Goal: Information Seeking & Learning: Learn about a topic

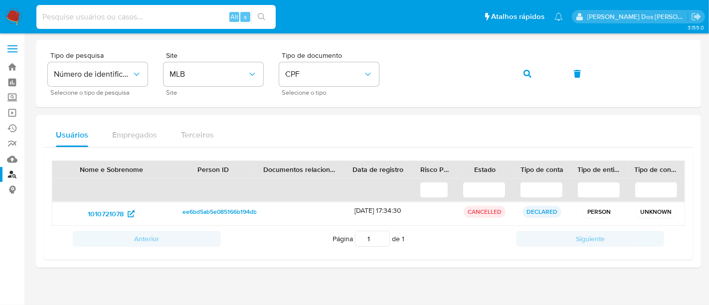
click at [144, 19] on input at bounding box center [155, 16] width 239 height 13
paste input "RRiMv3EwJeNezvNKPtHKnWpc"
type input "RRiMv3EwJeNezvNKPtHKnWpc"
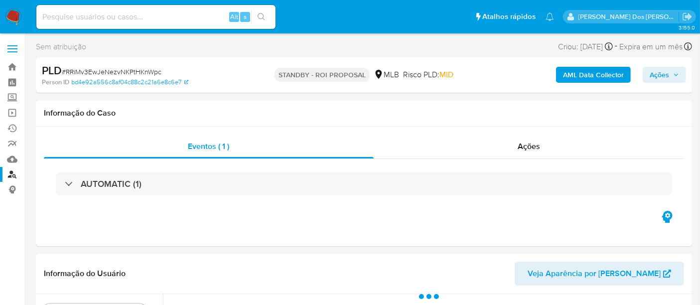
click at [142, 18] on input at bounding box center [155, 16] width 239 height 13
select select "10"
type input "simonelopes0610@gmail.com"
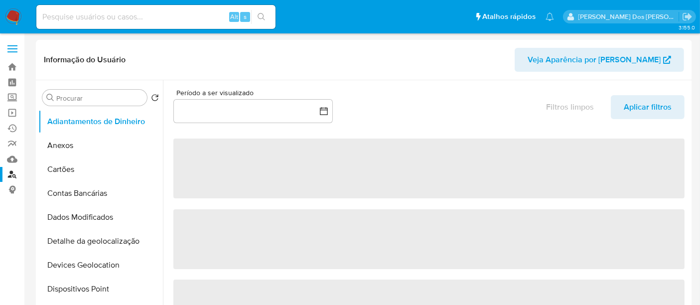
select select "10"
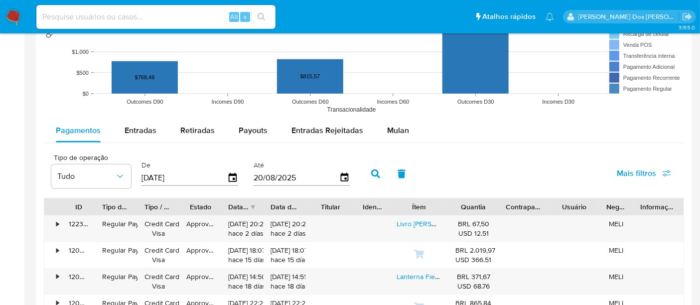
scroll to position [831, 0]
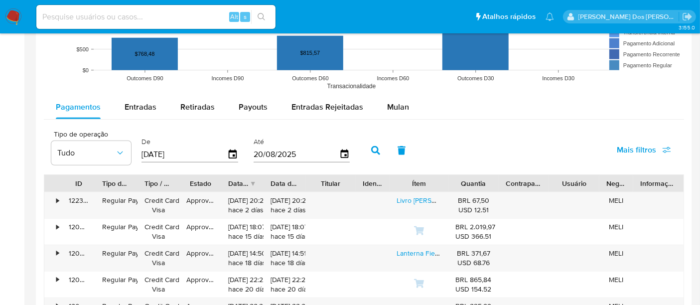
click at [182, 18] on input at bounding box center [155, 16] width 239 height 13
type input "renatolopesfilho1011@gmail.com"
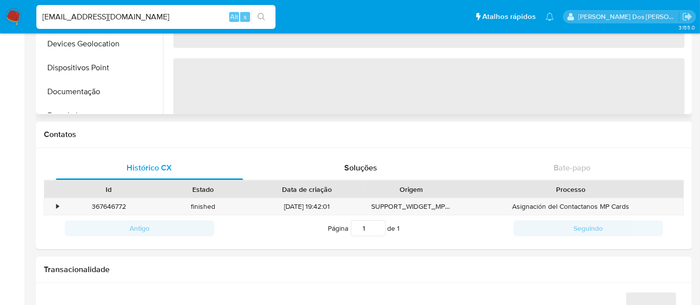
select select "10"
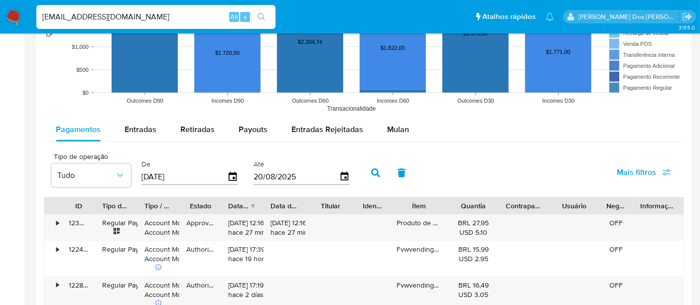
scroll to position [831, 0]
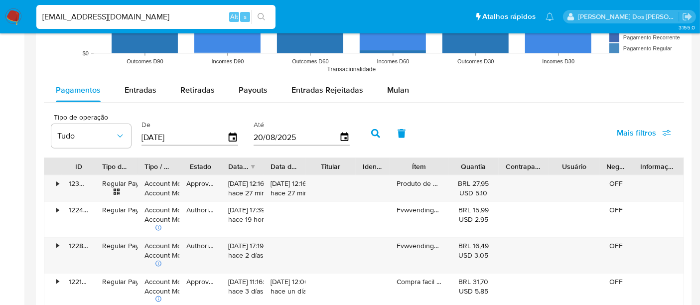
click at [167, 10] on input "renatolopesfilho1011@gmail.com" at bounding box center [155, 16] width 239 height 13
paste input "RRiMv3EwJeNezvNKPtHKnWpc"
type input "RRiMv3EwJeNezvNKPtHKnWpc"
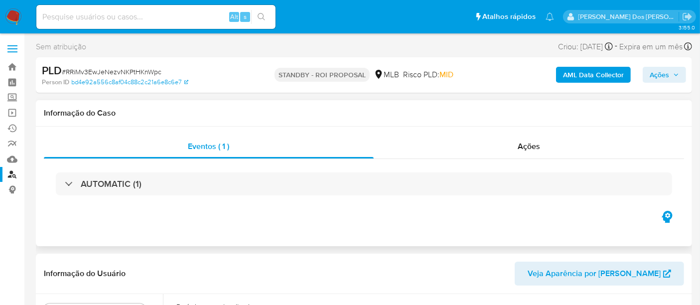
select select "10"
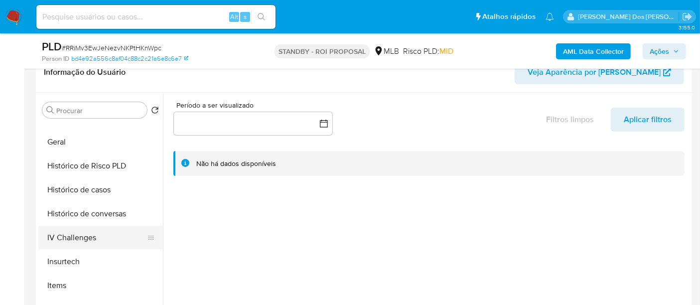
scroll to position [332, 0]
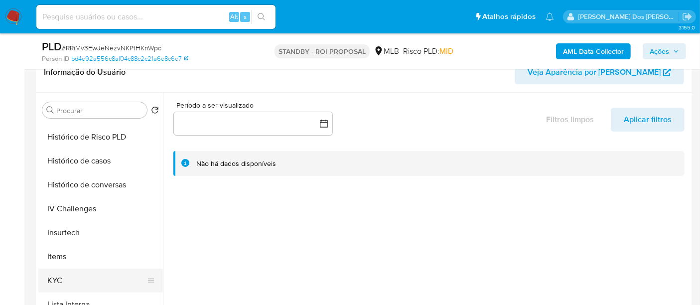
click at [55, 277] on button "KYC" at bounding box center [96, 281] width 117 height 24
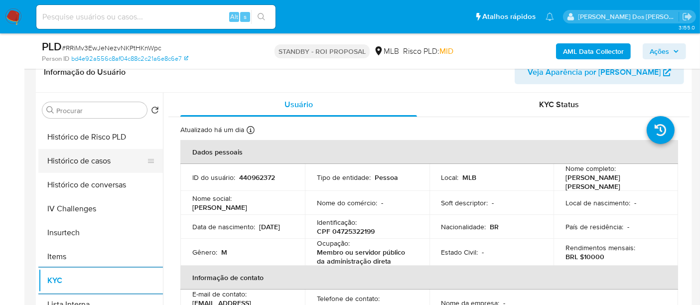
click at [76, 156] on button "Histórico de casos" at bounding box center [96, 161] width 117 height 24
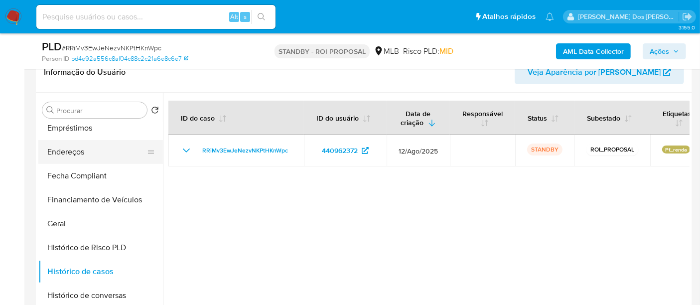
scroll to position [166, 0]
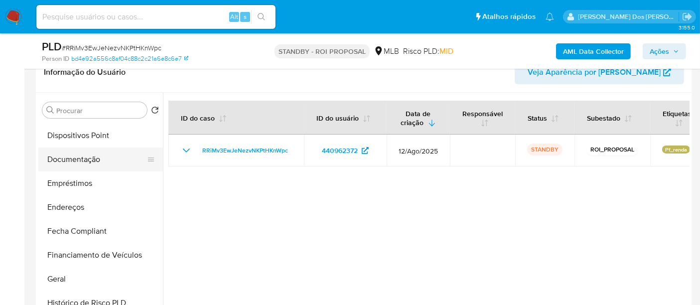
click at [75, 161] on button "Documentação" at bounding box center [96, 160] width 117 height 24
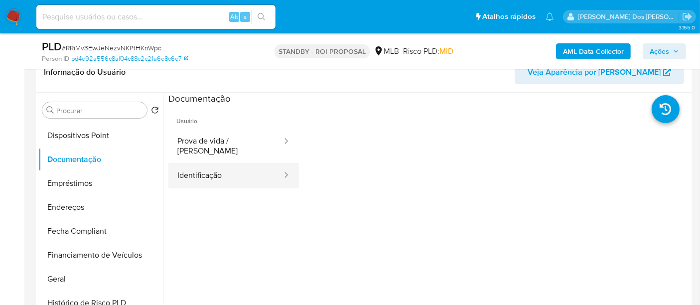
click at [221, 163] on button "Identificação" at bounding box center [226, 175] width 115 height 25
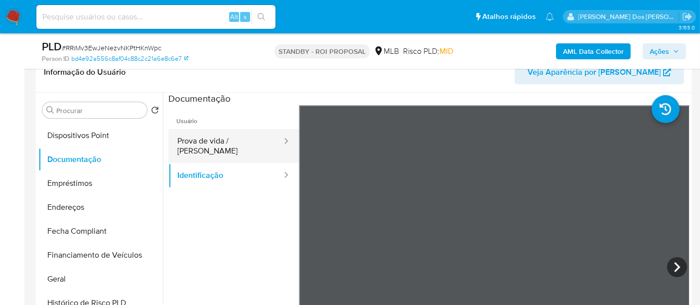
click at [229, 147] on button "Prova de vida / Selfie" at bounding box center [226, 146] width 115 height 34
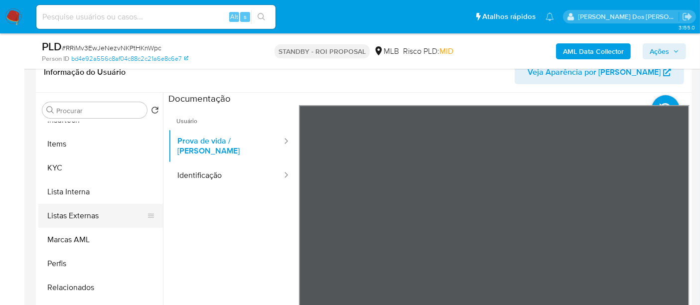
scroll to position [221, 0]
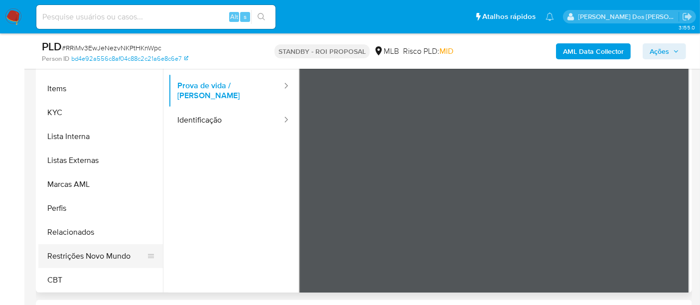
click at [102, 253] on button "Restrições Novo Mundo" at bounding box center [96, 256] width 117 height 24
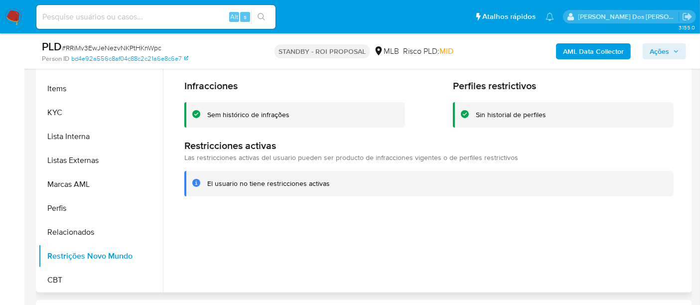
scroll to position [279, 0]
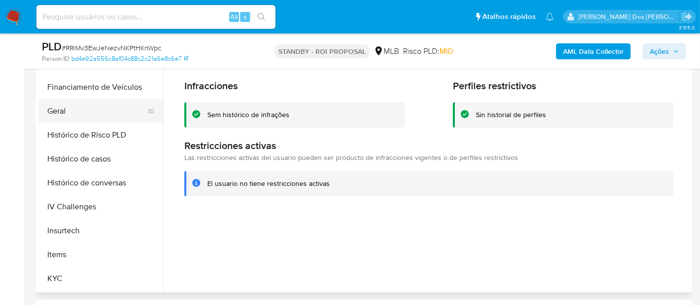
click at [53, 115] on button "Geral" at bounding box center [96, 111] width 117 height 24
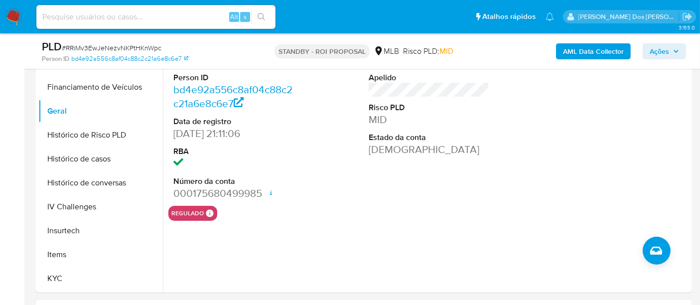
click at [165, 16] on input at bounding box center [155, 16] width 239 height 13
paste input "IXJmBr5Ol5fP5IcW718SyGut"
type input "IXJmBr5Ol5fP5IcW718SyGut"
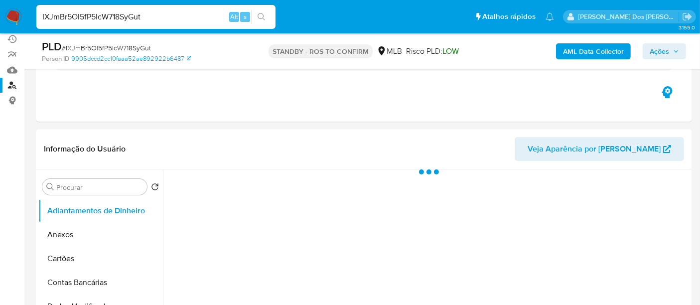
scroll to position [221, 0]
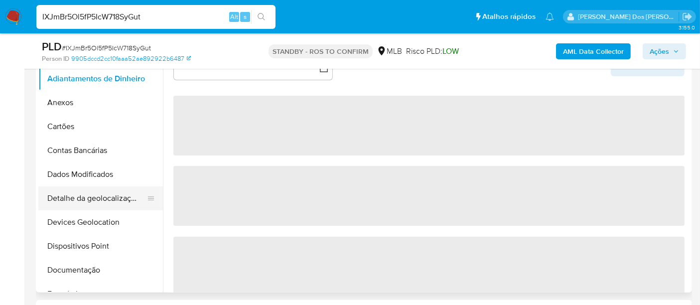
select select "10"
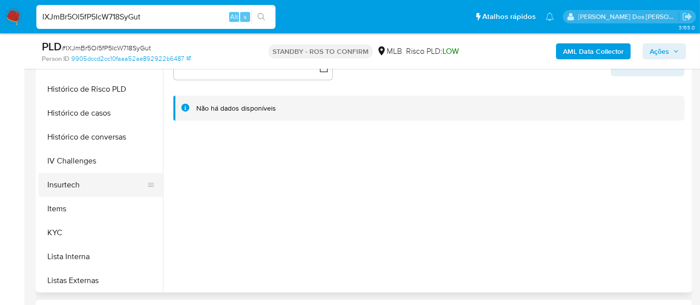
scroll to position [332, 0]
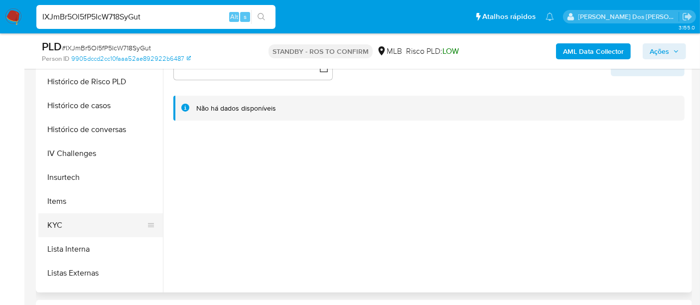
click at [63, 219] on button "KYC" at bounding box center [96, 225] width 117 height 24
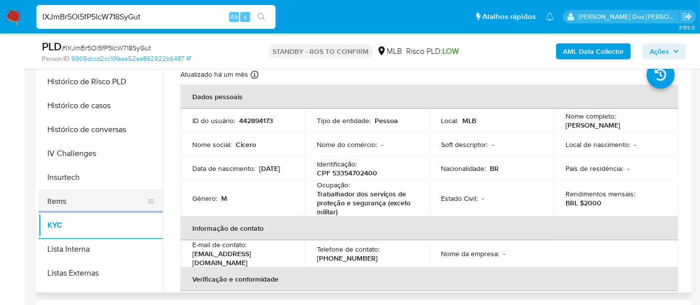
scroll to position [277, 0]
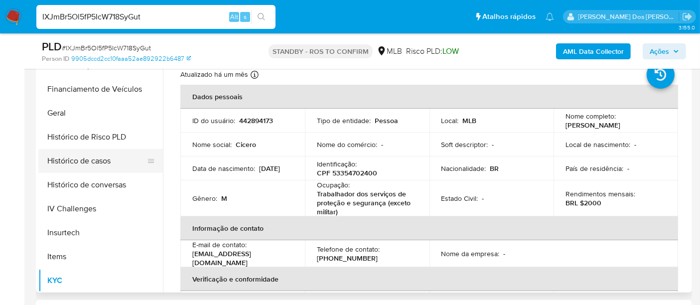
click at [95, 166] on button "Histórico de casos" at bounding box center [96, 161] width 117 height 24
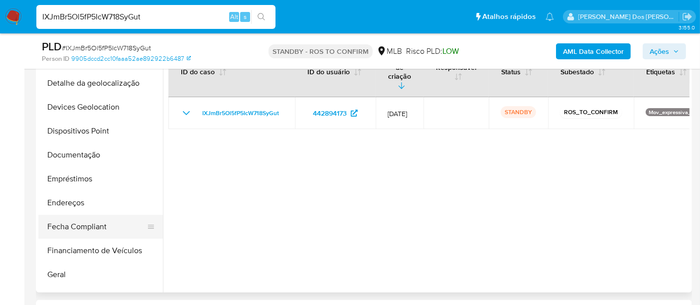
scroll to position [111, 0]
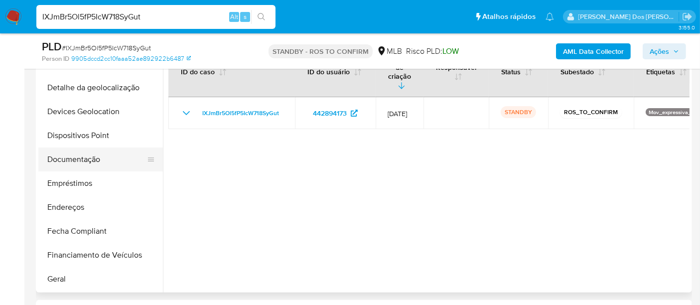
click at [79, 159] on button "Documentação" at bounding box center [96, 160] width 117 height 24
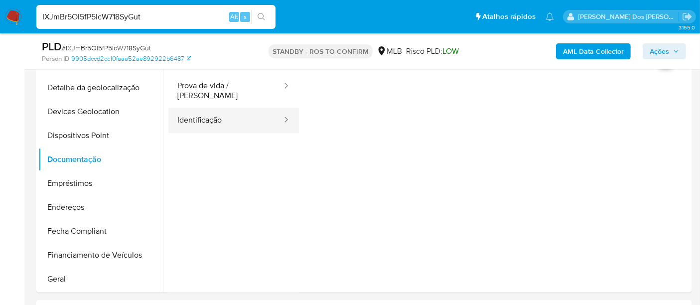
click at [204, 113] on button "Identificação" at bounding box center [226, 120] width 115 height 25
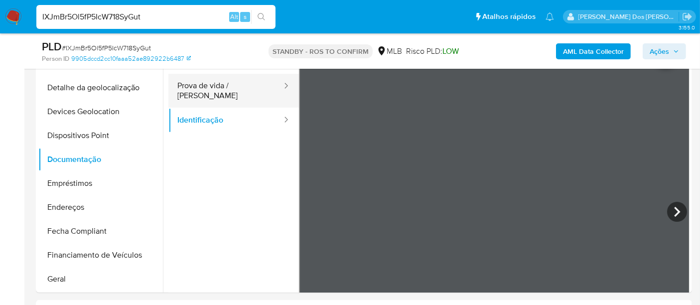
click at [210, 90] on button "Prova de vida / Selfie" at bounding box center [226, 91] width 115 height 34
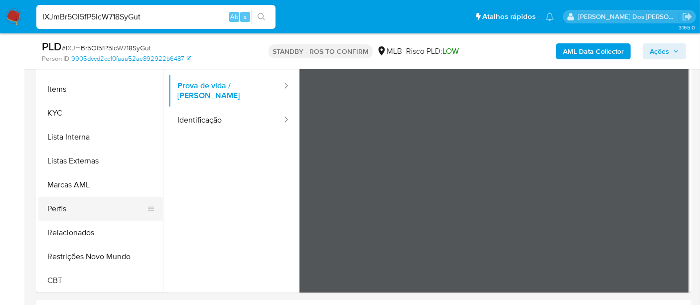
scroll to position [445, 0]
click at [94, 253] on button "Restrições Novo Mundo" at bounding box center [96, 256] width 117 height 24
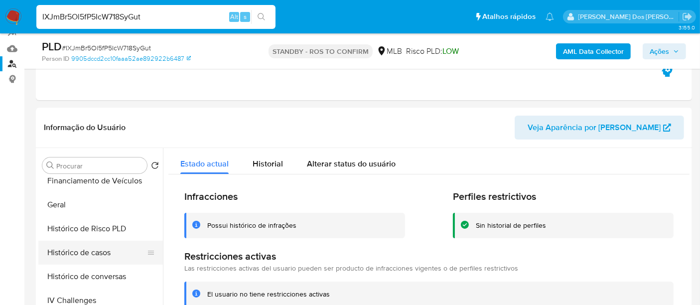
scroll to position [279, 0]
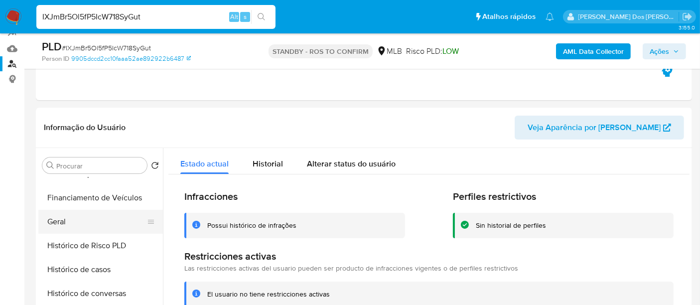
click at [58, 218] on button "Geral" at bounding box center [96, 222] width 117 height 24
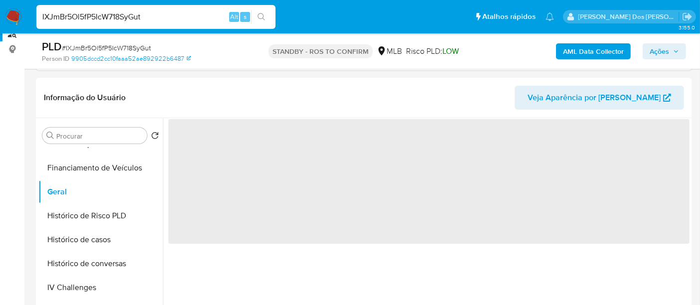
scroll to position [166, 0]
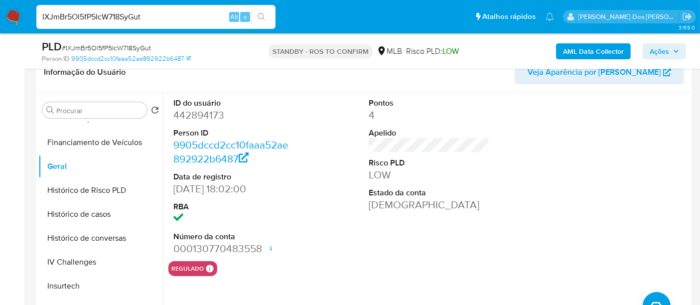
click at [201, 16] on input "IXJmBr5Ol5fP5IcW718SyGut" at bounding box center [155, 16] width 239 height 13
paste input "7wgLfyV39BFdi5CzirhqwEhu"
type input "7wgLfyV39BFdi5CzirhqwEhu"
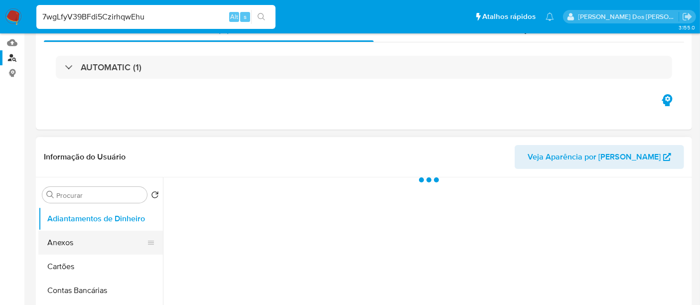
scroll to position [166, 0]
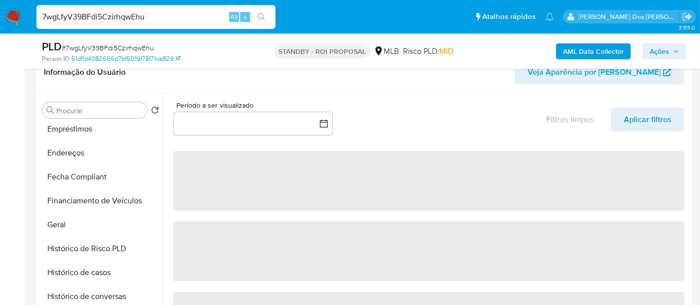
select select "10"
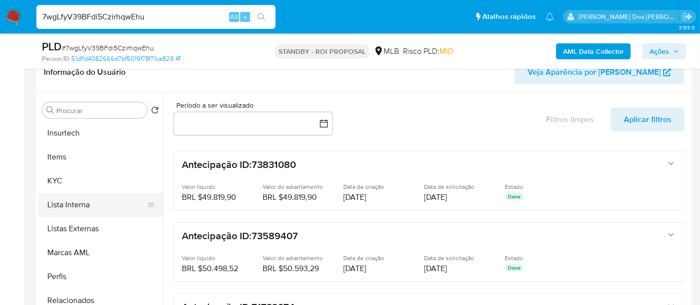
scroll to position [443, 0]
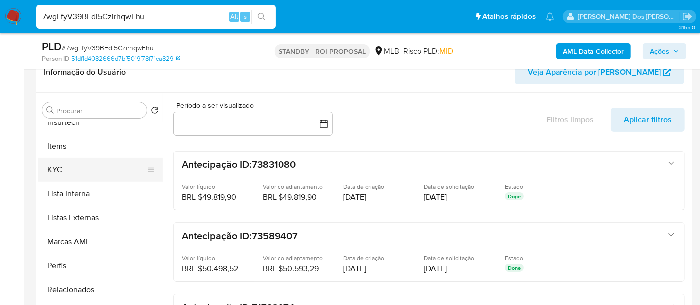
click at [55, 174] on button "KYC" at bounding box center [96, 170] width 117 height 24
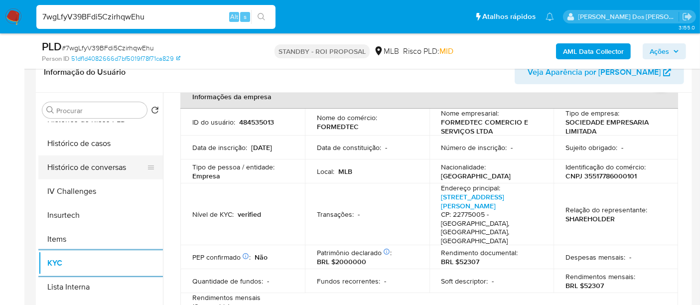
scroll to position [332, 0]
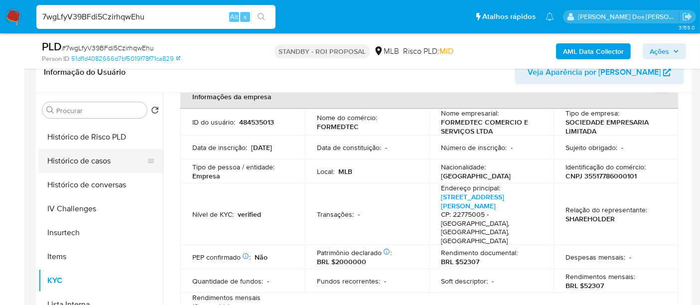
click at [80, 165] on button "Histórico de casos" at bounding box center [96, 161] width 117 height 24
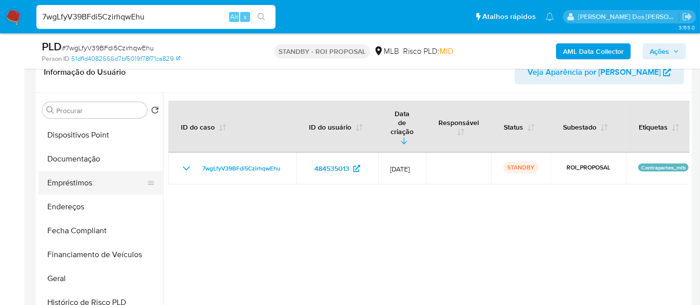
scroll to position [166, 0]
click at [84, 158] on button "Documentação" at bounding box center [96, 160] width 117 height 24
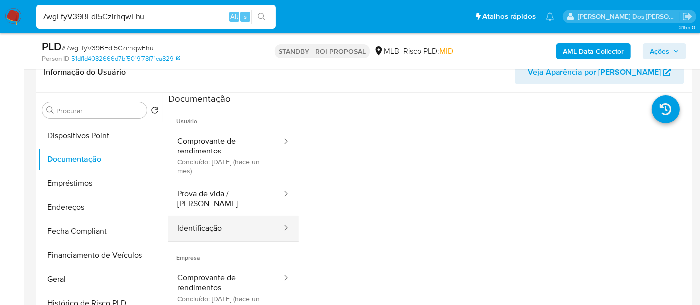
click at [211, 216] on button "Identificação" at bounding box center [226, 228] width 115 height 25
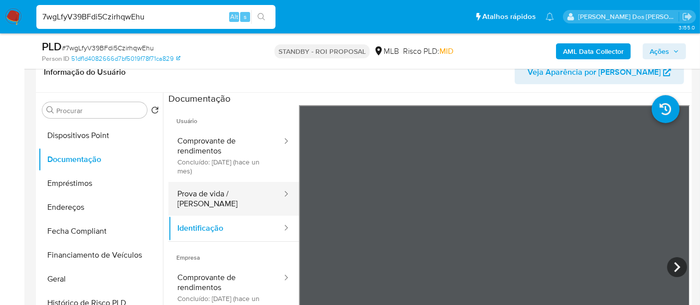
click at [240, 197] on button "Prova de vida / Selfie" at bounding box center [226, 199] width 115 height 34
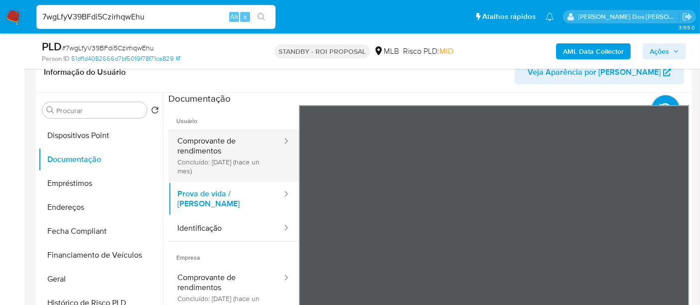
click at [219, 152] on button "Comprovante de rendimentos Concluído: 17/07/2025 (hace un mes)" at bounding box center [226, 155] width 115 height 53
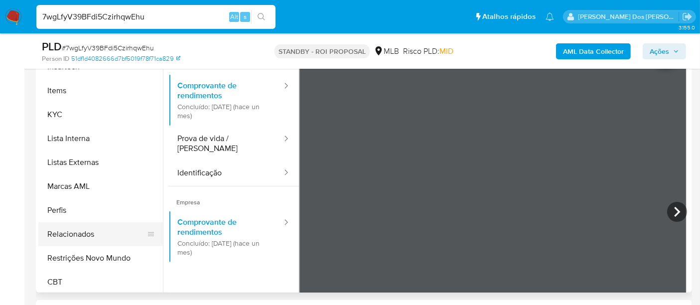
scroll to position [445, 0]
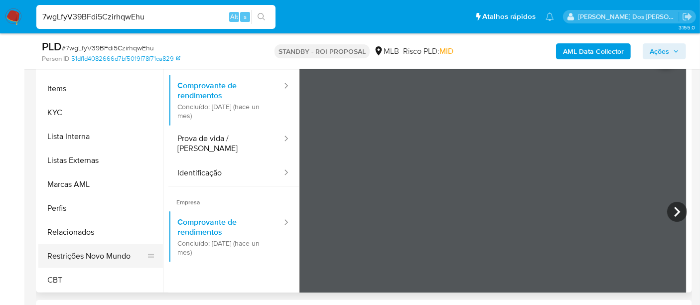
click at [94, 252] on button "Restrições Novo Mundo" at bounding box center [96, 256] width 117 height 24
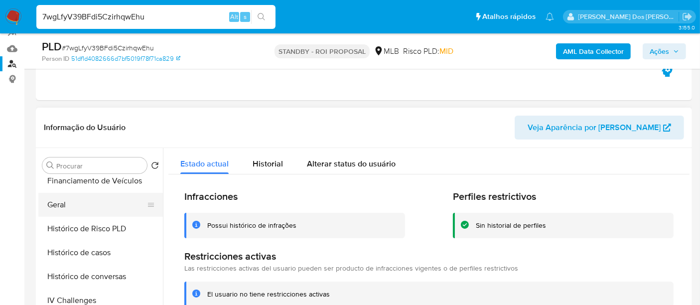
scroll to position [279, 0]
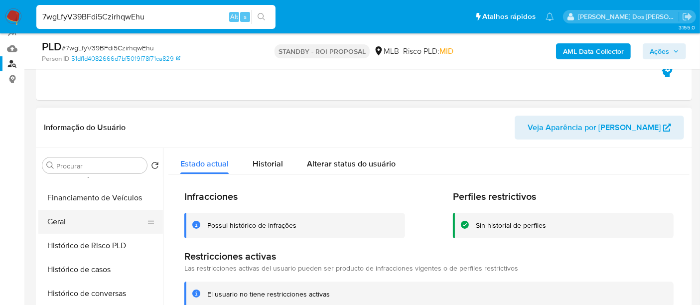
click at [65, 220] on button "Geral" at bounding box center [96, 222] width 117 height 24
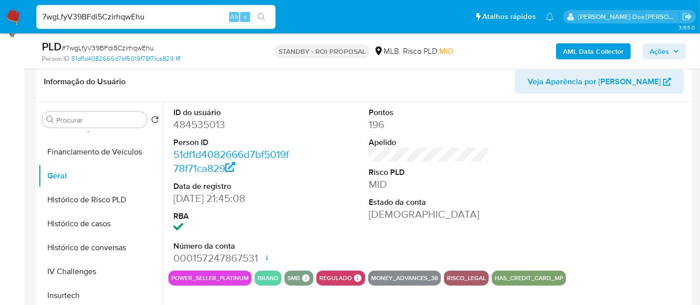
scroll to position [166, 0]
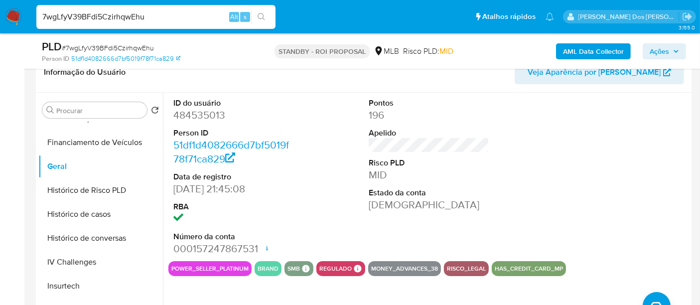
click at [170, 19] on input "7wgLfyV39BFdi5CzirhqwEhu" at bounding box center [155, 16] width 239 height 13
click at [170, 18] on input "7wgLfyV39BFdi5CzirhqwEhu" at bounding box center [155, 16] width 239 height 13
paste input "SBePR5dn3q9QbB8PL3wwci08"
type input "SBePR5dn3q9QbB8PL3wwci08"
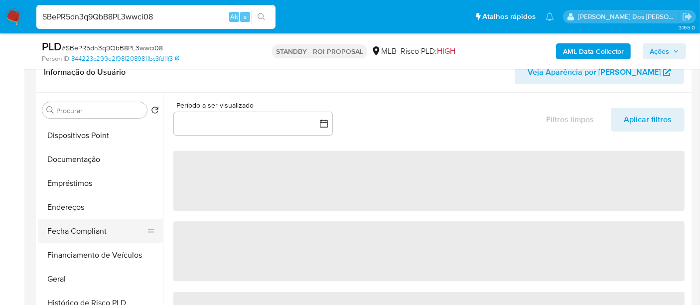
scroll to position [332, 0]
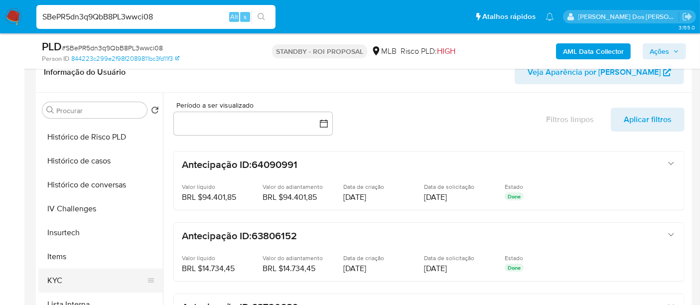
click at [52, 280] on button "KYC" at bounding box center [96, 281] width 117 height 24
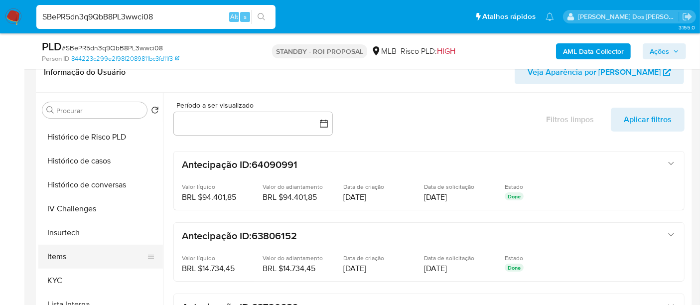
select select "10"
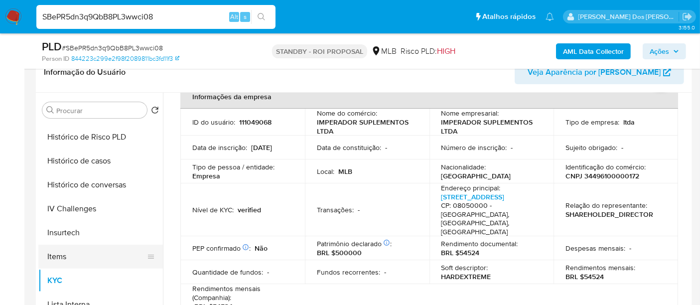
scroll to position [277, 0]
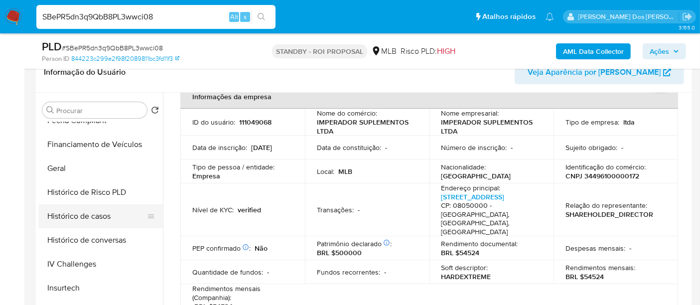
click at [75, 213] on button "Histórico de casos" at bounding box center [96, 216] width 117 height 24
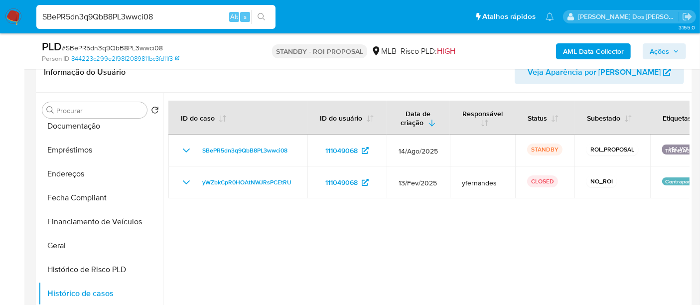
scroll to position [166, 0]
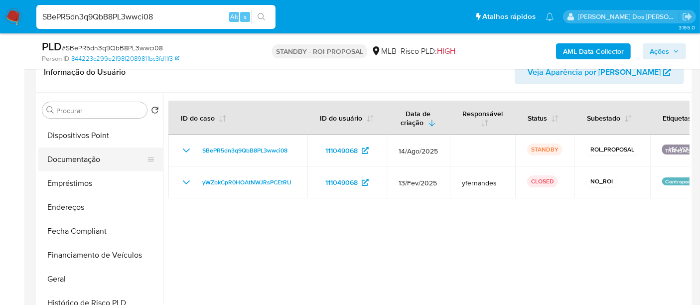
click at [80, 161] on button "Documentação" at bounding box center [96, 160] width 117 height 24
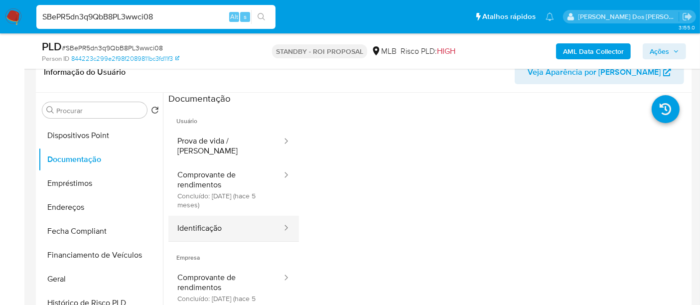
click at [203, 219] on button "Identificação" at bounding box center [226, 228] width 115 height 25
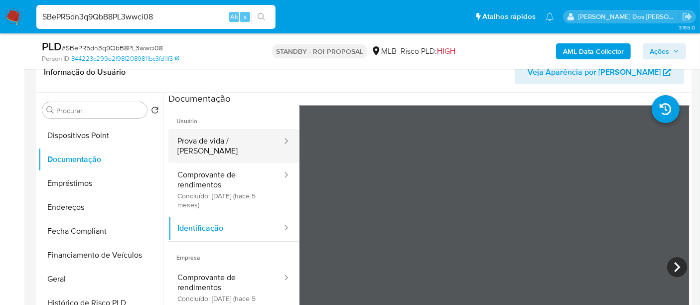
click at [223, 140] on button "Prova de vida / [PERSON_NAME]" at bounding box center [226, 146] width 115 height 34
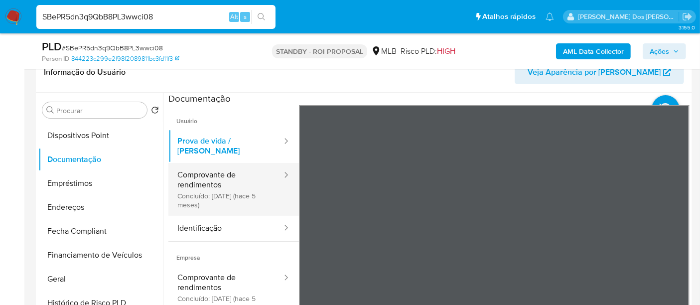
click at [220, 175] on button "Comprovante de rendimentos Concluído: 11/03/2025 (hace 5 meses)" at bounding box center [226, 189] width 115 height 53
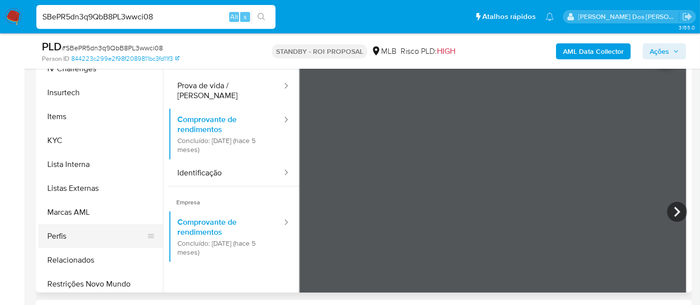
scroll to position [443, 0]
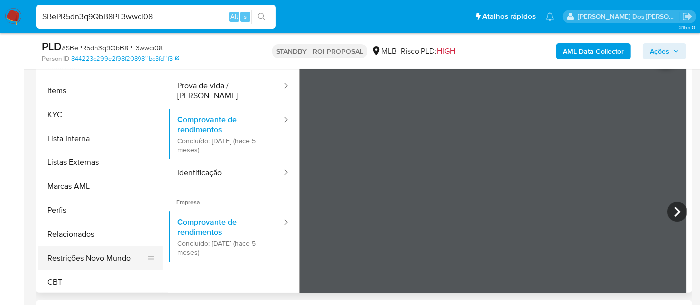
click at [97, 253] on button "Restrições Novo Mundo" at bounding box center [96, 258] width 117 height 24
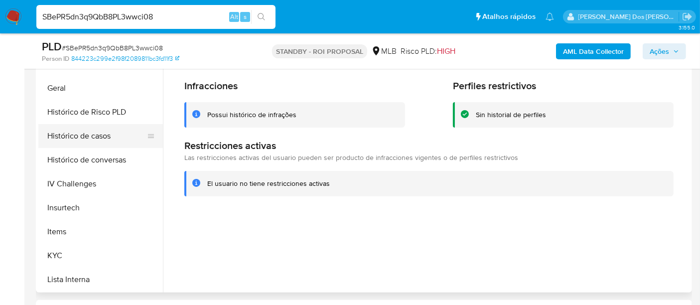
scroll to position [221, 0]
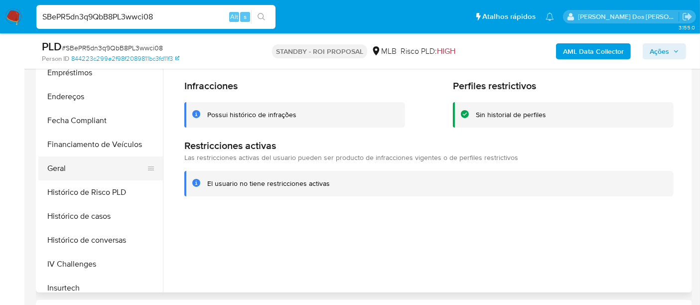
click at [65, 165] on button "Geral" at bounding box center [96, 169] width 117 height 24
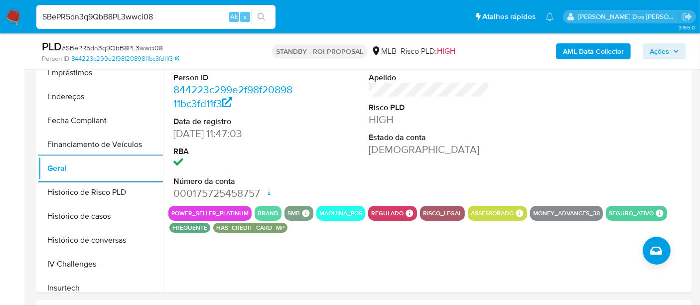
click at [167, 16] on input "SBePR5dn3q9QbB8PL3wwci08" at bounding box center [155, 16] width 239 height 13
paste input "nR0GRJjPitligZNjj0IjhDJJ"
type input "nR0GRJjPitligZNjj0IjhDJJ"
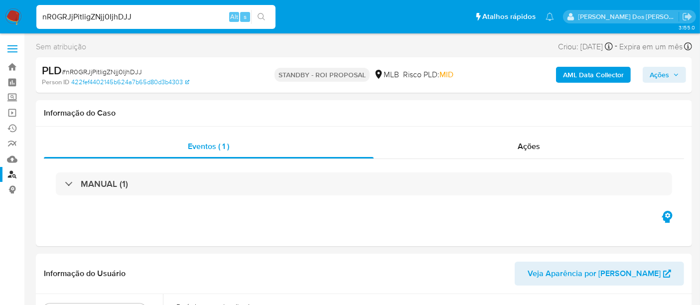
select select "10"
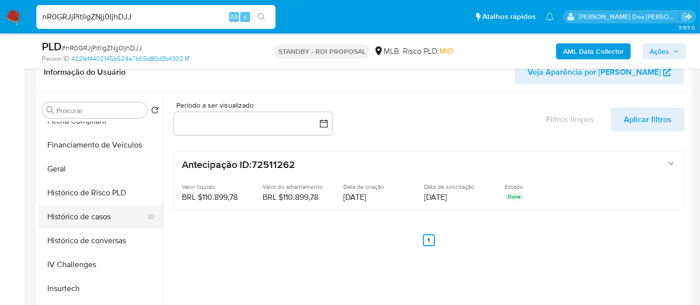
scroll to position [387, 0]
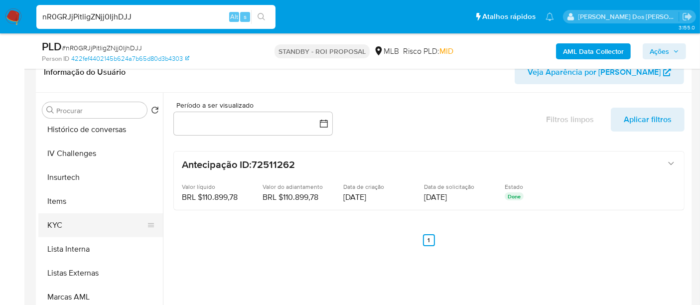
click at [61, 224] on button "KYC" at bounding box center [96, 225] width 117 height 24
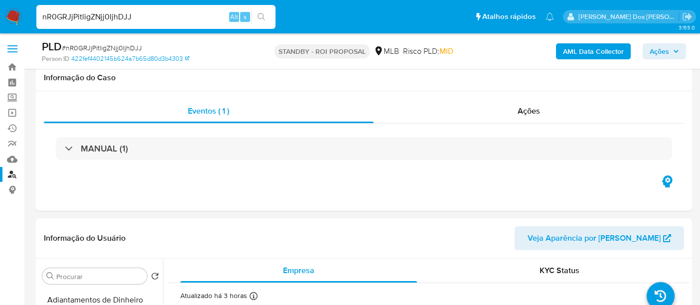
select select "10"
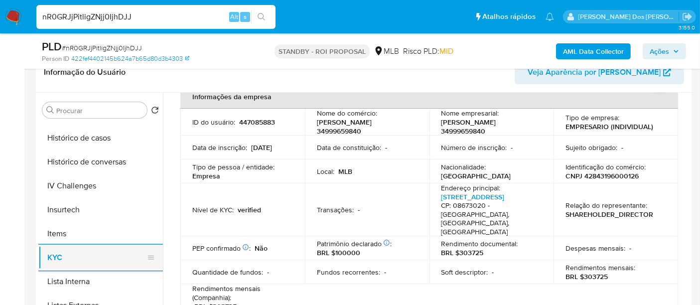
scroll to position [332, 0]
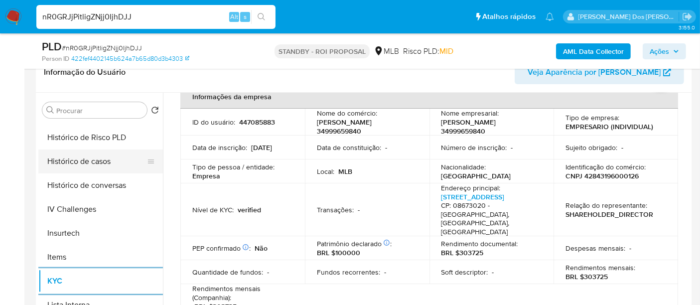
click at [94, 160] on button "Histórico de casos" at bounding box center [96, 162] width 117 height 24
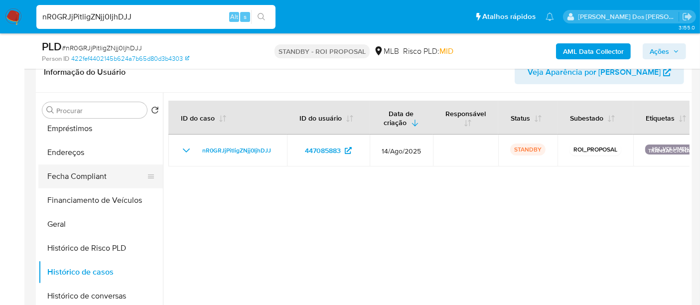
scroll to position [166, 0]
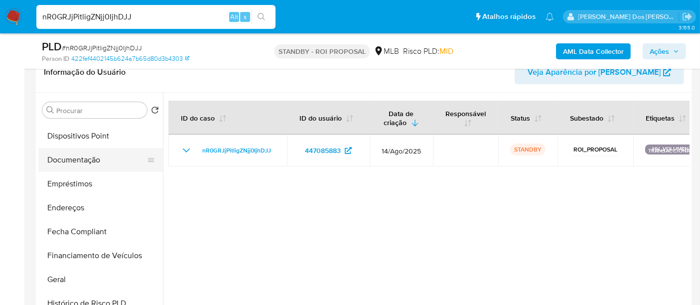
click at [92, 159] on button "Documentação" at bounding box center [96, 160] width 117 height 24
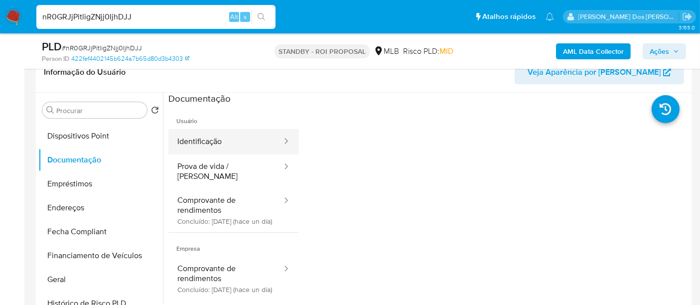
click at [209, 143] on button "Identificação" at bounding box center [226, 141] width 115 height 25
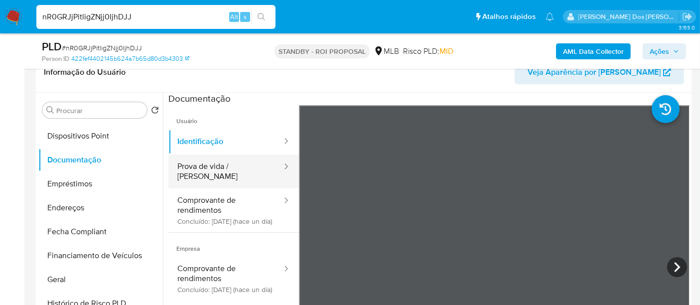
click at [240, 170] on button "Prova de vida / Selfie" at bounding box center [226, 172] width 115 height 34
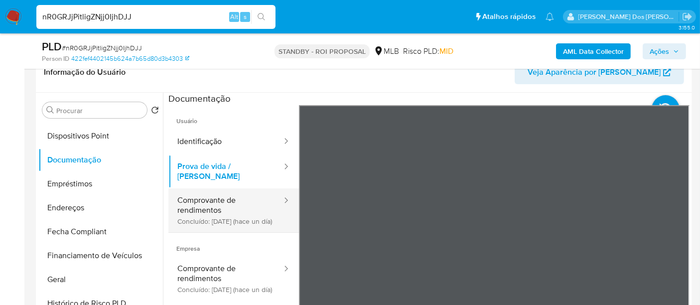
click at [235, 199] on button "Comprovante de rendimentos Concluído: 19/08/2025 (hace un día)" at bounding box center [226, 210] width 115 height 44
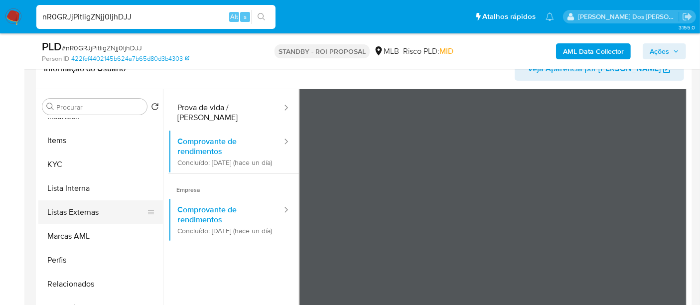
scroll to position [221, 0]
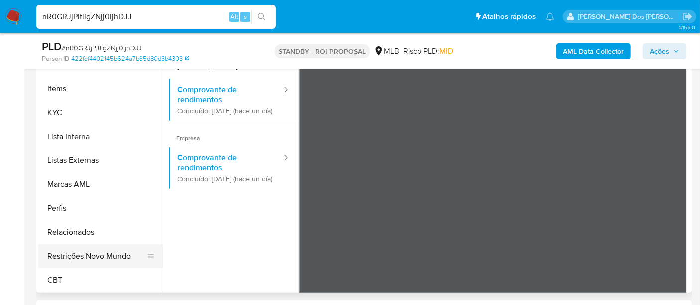
click at [104, 254] on button "Restrições Novo Mundo" at bounding box center [96, 256] width 117 height 24
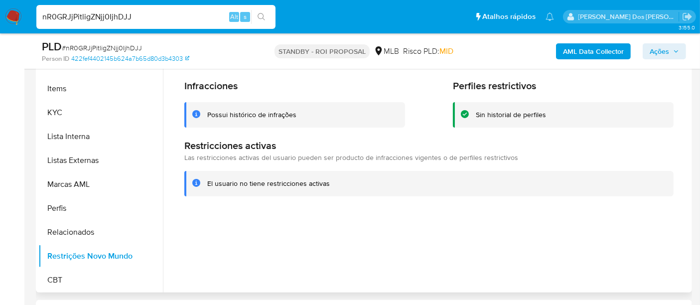
scroll to position [279, 0]
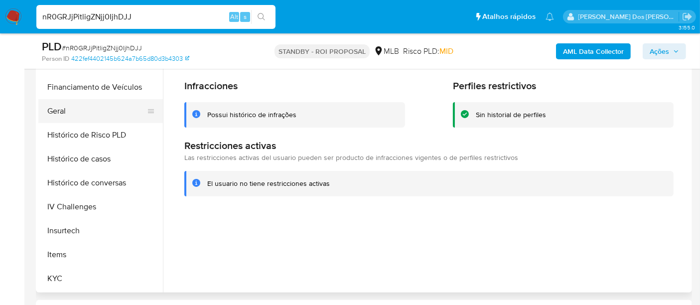
click at [58, 115] on button "Geral" at bounding box center [96, 111] width 117 height 24
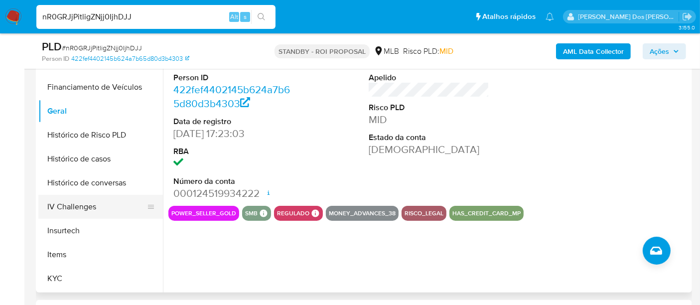
scroll to position [334, 0]
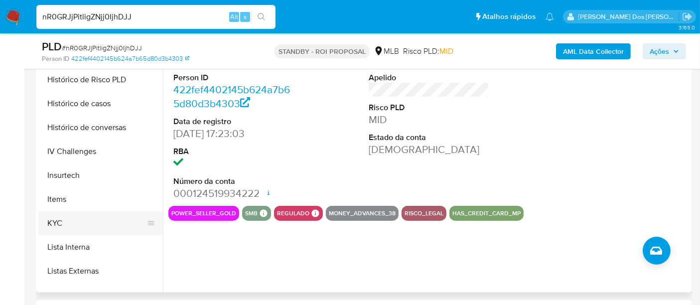
click at [54, 220] on button "KYC" at bounding box center [96, 223] width 117 height 24
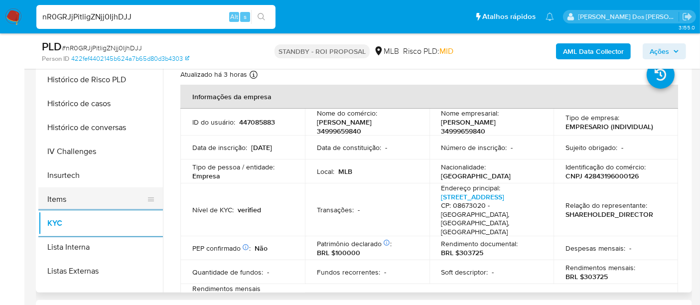
scroll to position [168, 0]
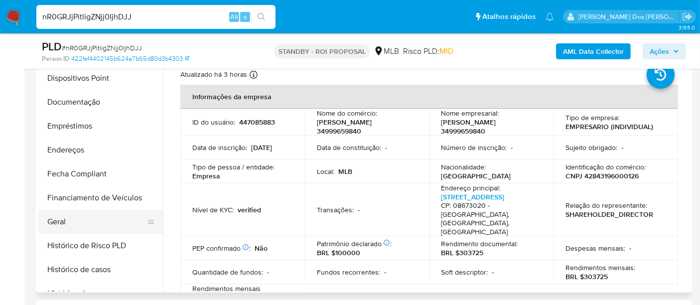
click at [62, 218] on button "Geral" at bounding box center [96, 222] width 117 height 24
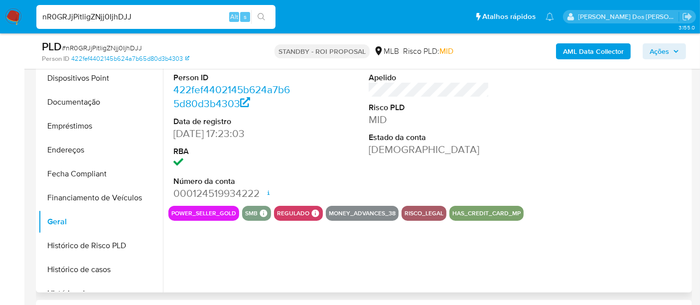
scroll to position [166, 0]
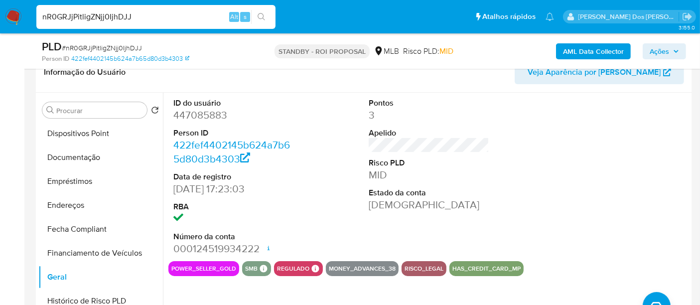
click at [151, 19] on input "nR0GRJjPitligZNjj0IjhDJJ" at bounding box center [155, 16] width 239 height 13
paste input "AEM2DjU5yOkmqyLsENla6eKs"
type input "AEM2DjU5yOkmqyLsENla6eKs"
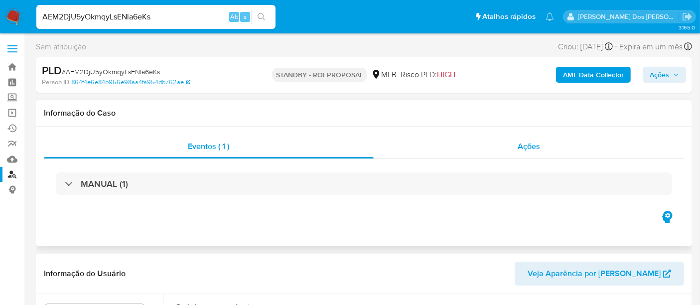
select select "10"
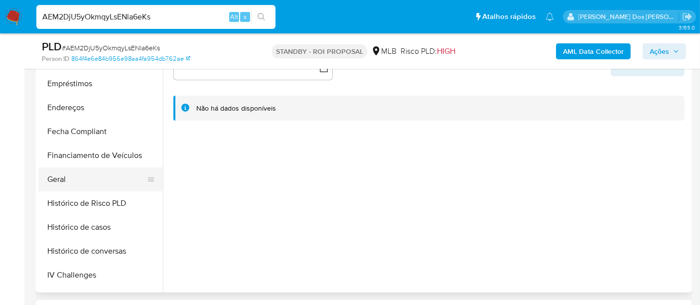
scroll to position [332, 0]
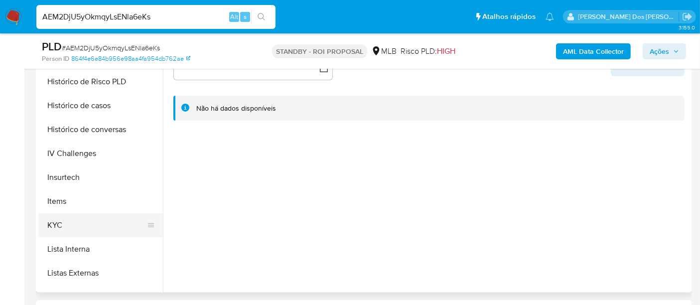
click at [58, 223] on button "KYC" at bounding box center [96, 225] width 117 height 24
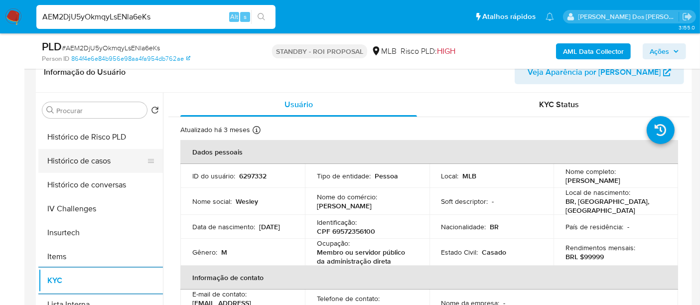
click at [93, 161] on button "Histórico de casos" at bounding box center [96, 161] width 117 height 24
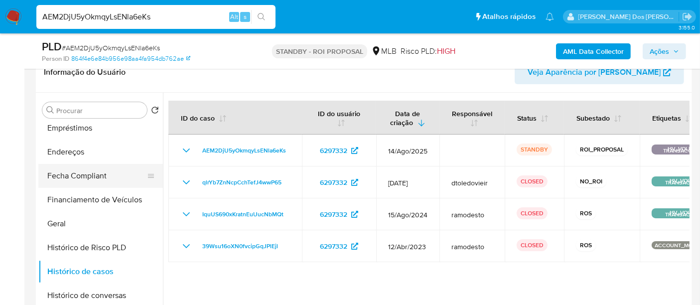
scroll to position [166, 0]
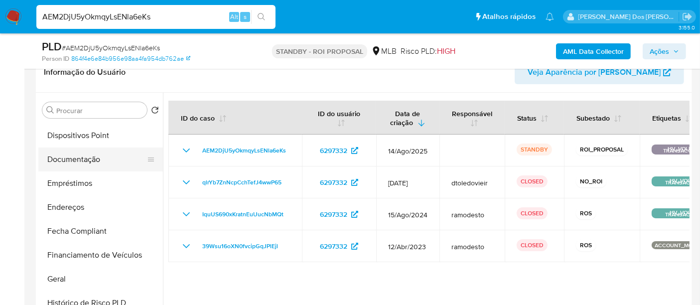
click at [78, 166] on button "Documentação" at bounding box center [96, 160] width 117 height 24
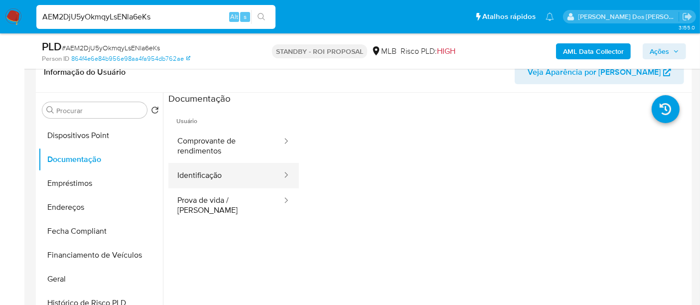
drag, startPoint x: 192, startPoint y: 174, endPoint x: 268, endPoint y: 180, distance: 75.5
click at [193, 174] on button "Identificação" at bounding box center [226, 175] width 115 height 25
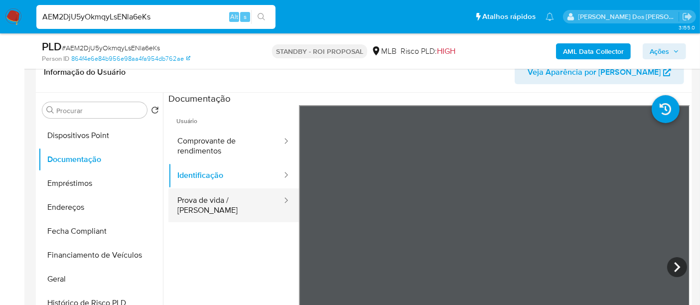
click at [220, 192] on button "Prova de vida / Selfie" at bounding box center [226, 205] width 115 height 34
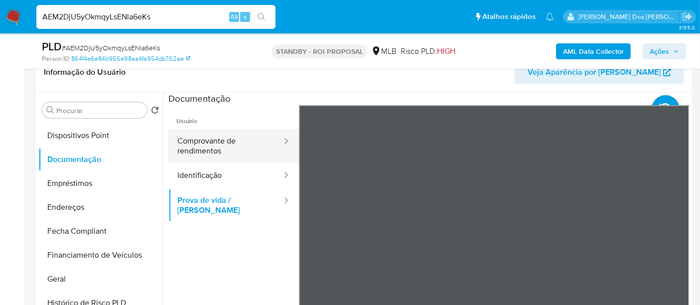
click at [224, 135] on button "Comprovante de rendimentos" at bounding box center [226, 146] width 115 height 34
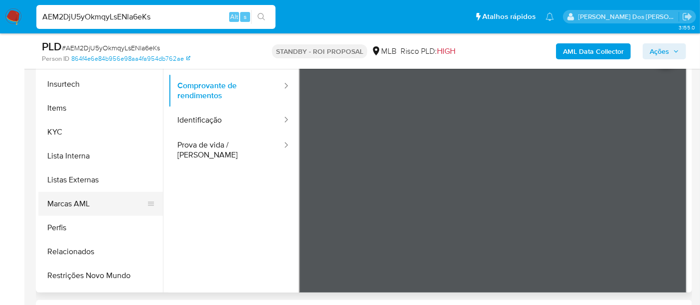
scroll to position [445, 0]
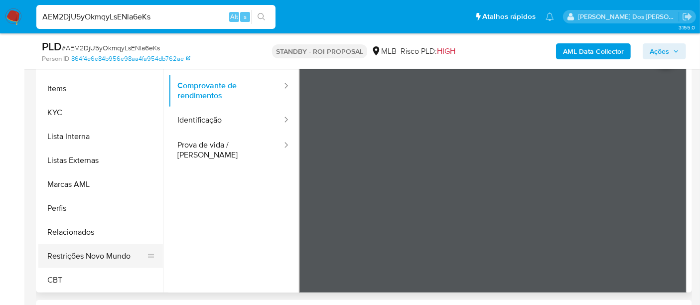
click at [103, 254] on button "Restrições Novo Mundo" at bounding box center [96, 256] width 117 height 24
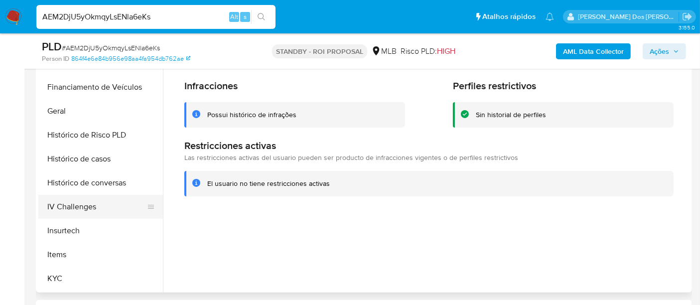
scroll to position [168, 0]
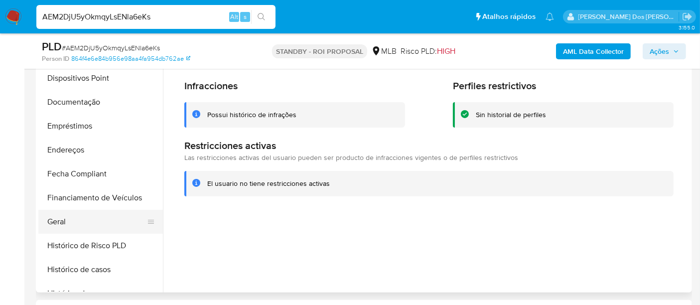
click at [60, 216] on button "Geral" at bounding box center [96, 222] width 117 height 24
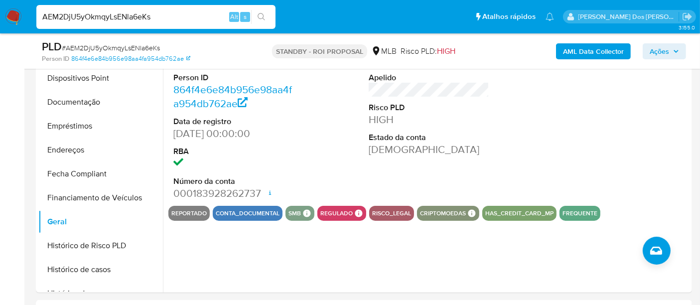
click at [165, 19] on input "AEM2DjU5yOkmqyLsENla6eKs" at bounding box center [155, 16] width 239 height 13
paste input "deazVJINS63aqzS1hxiFs2mq"
type input "deazVJINS63aqzS1hxiFs2mq"
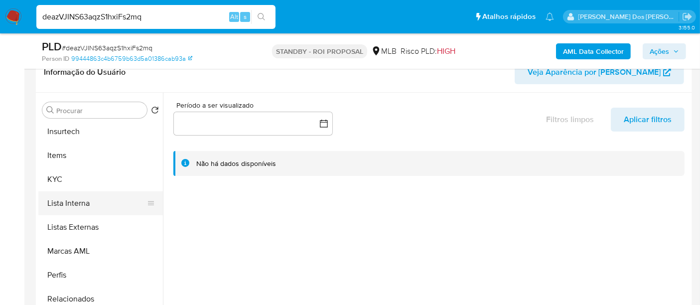
scroll to position [443, 0]
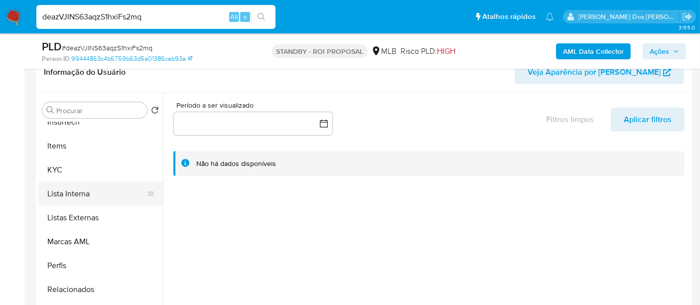
select select "10"
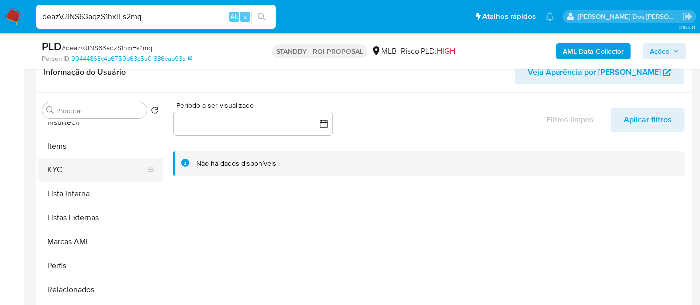
click at [55, 169] on button "KYC" at bounding box center [96, 170] width 117 height 24
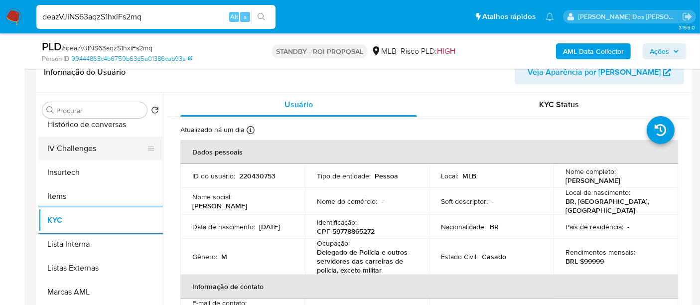
scroll to position [332, 0]
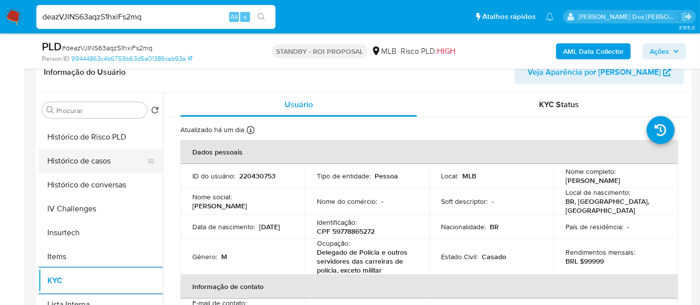
click at [77, 166] on button "Histórico de casos" at bounding box center [96, 161] width 117 height 24
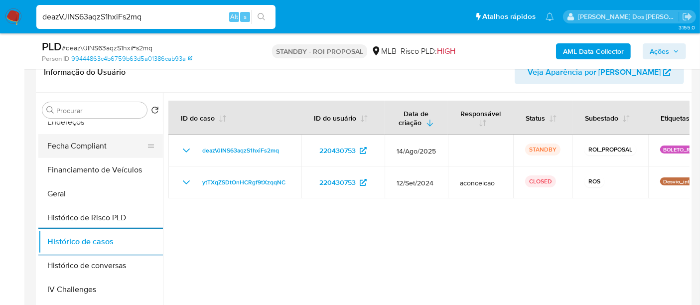
scroll to position [166, 0]
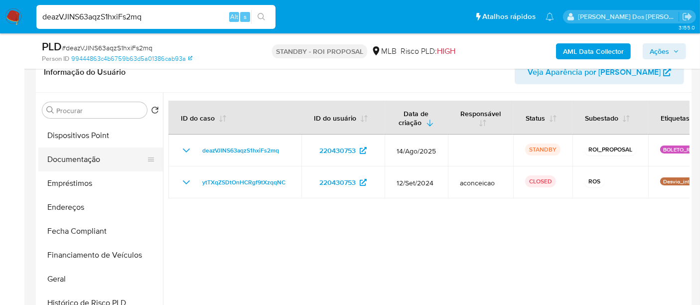
click at [90, 163] on button "Documentação" at bounding box center [96, 160] width 117 height 24
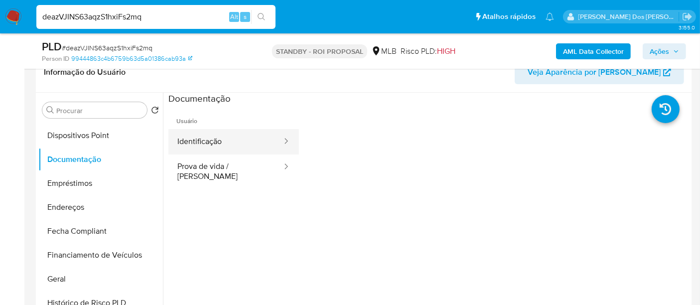
click at [209, 141] on button "Identificação" at bounding box center [226, 141] width 115 height 25
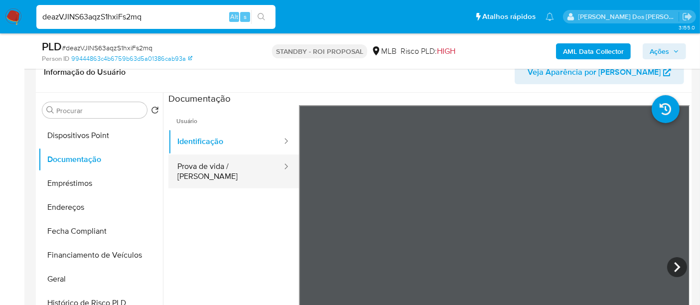
click at [223, 163] on button "Prova de vida / Selfie" at bounding box center [226, 172] width 115 height 34
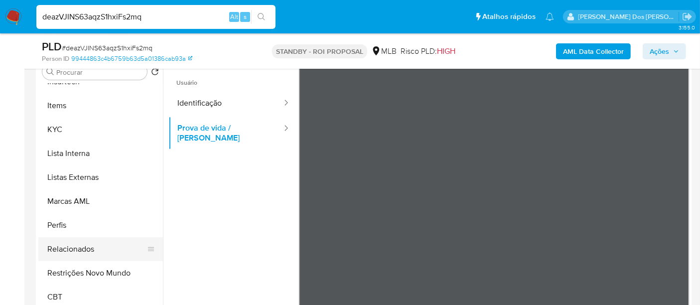
scroll to position [221, 0]
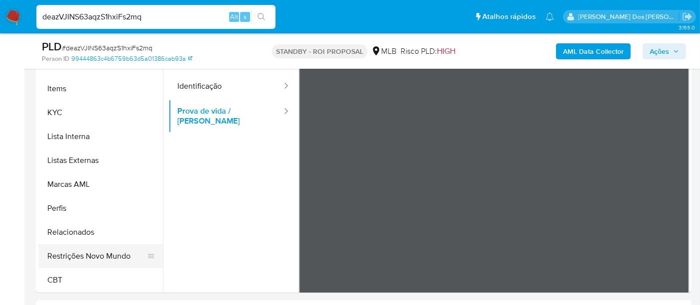
click at [97, 251] on button "Restrições Novo Mundo" at bounding box center [96, 256] width 117 height 24
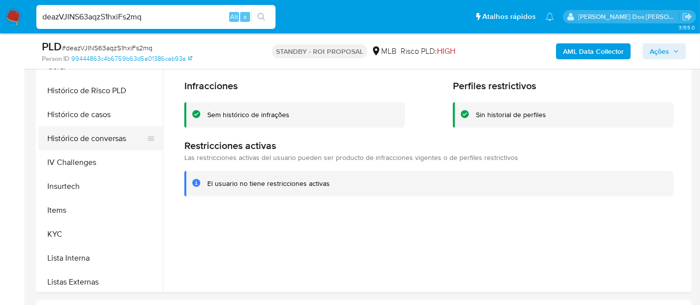
scroll to position [279, 0]
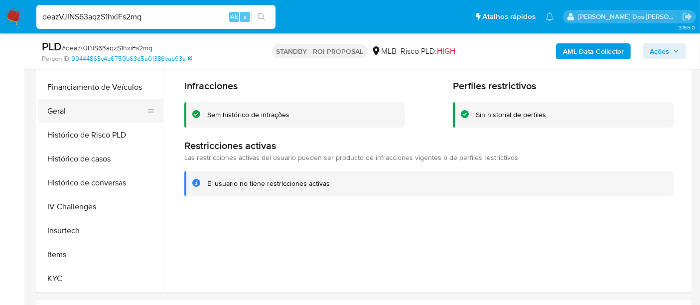
click at [62, 118] on button "Geral" at bounding box center [96, 111] width 117 height 24
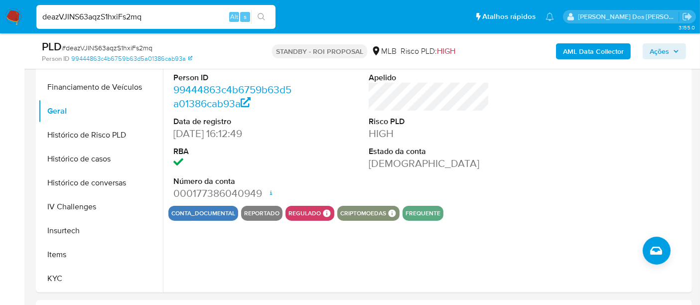
click at [125, 14] on input "deazVJINS63aqzS1hxiFs2mq" at bounding box center [155, 16] width 239 height 13
paste input "pA5S5ExVU632eJDUtxNENLmy"
type input "pA5S5ExVU632eJDUtxNENLmy"
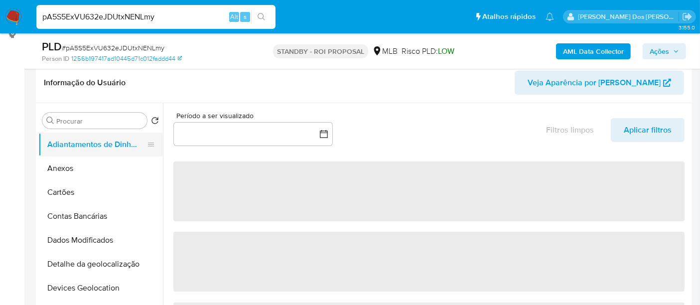
scroll to position [166, 0]
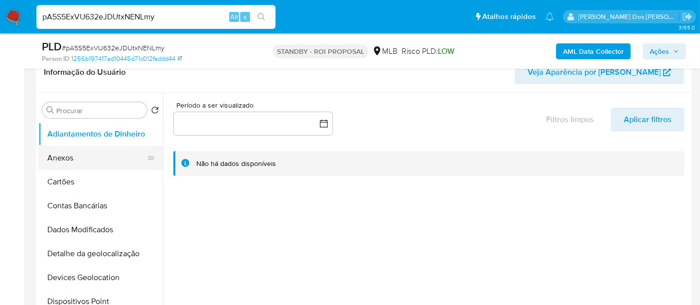
select select "10"
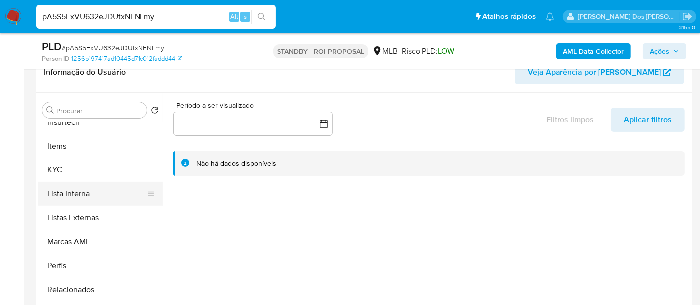
scroll to position [443, 0]
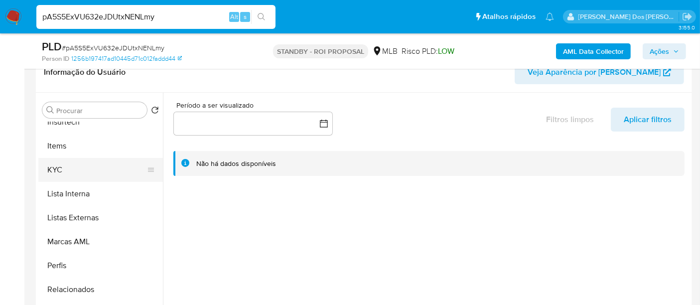
click at [55, 172] on button "KYC" at bounding box center [96, 170] width 117 height 24
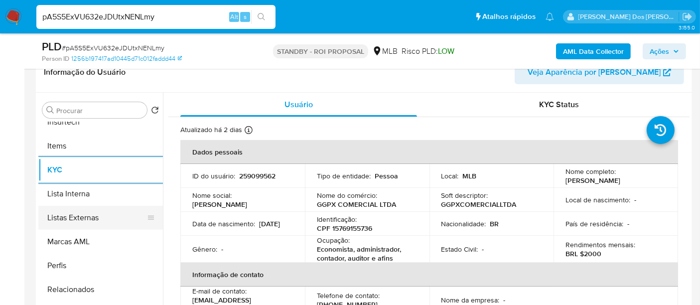
scroll to position [332, 0]
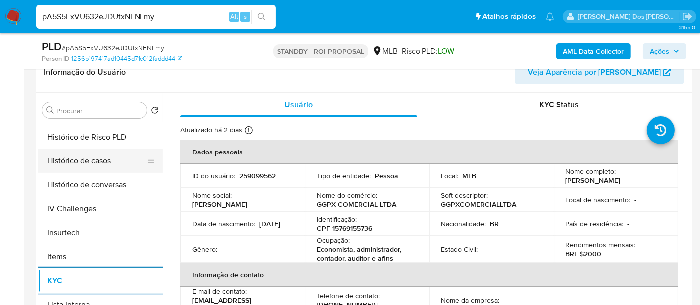
click at [75, 162] on button "Histórico de casos" at bounding box center [96, 161] width 117 height 24
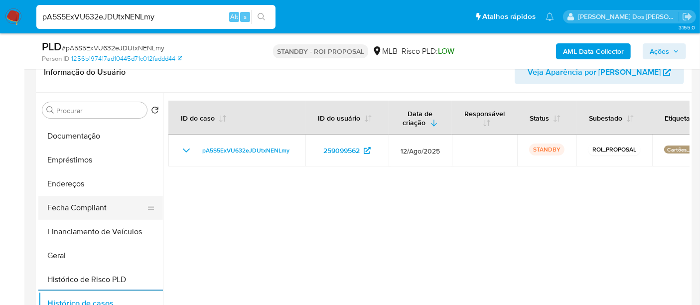
scroll to position [166, 0]
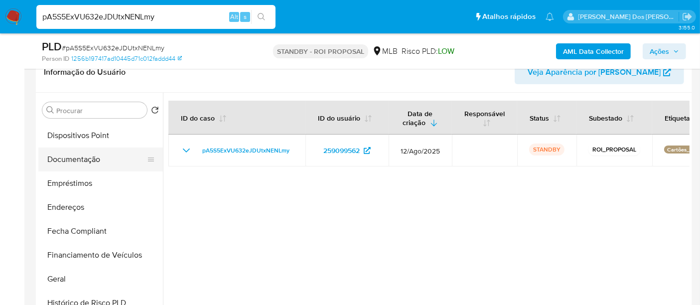
click at [77, 162] on button "Documentação" at bounding box center [96, 160] width 117 height 24
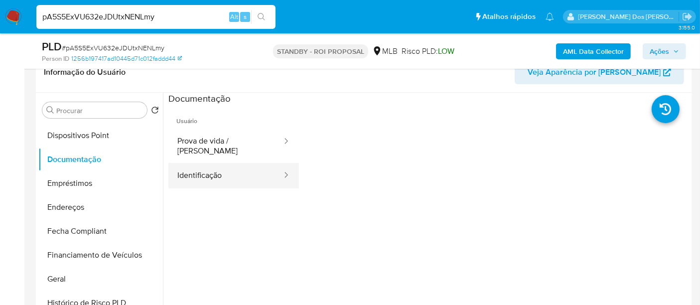
click at [240, 172] on button "Identificação" at bounding box center [226, 175] width 115 height 25
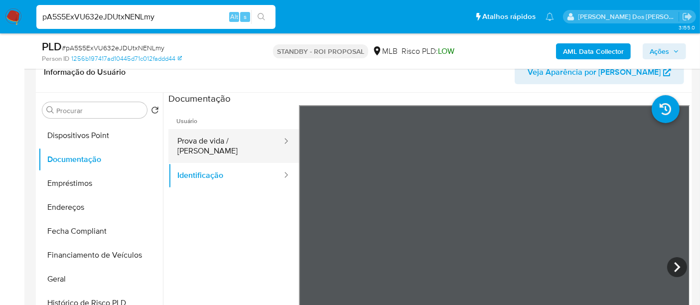
click at [243, 143] on button "Prova de vida / Selfie" at bounding box center [226, 146] width 115 height 34
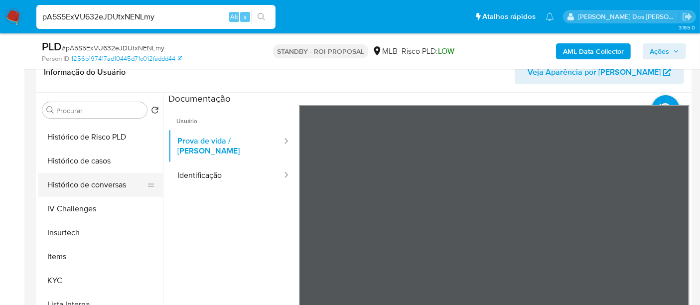
scroll to position [445, 0]
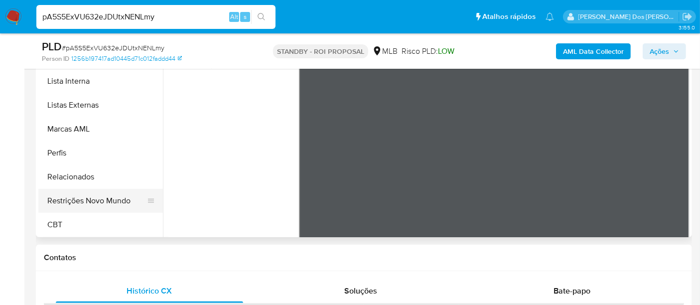
click at [99, 198] on button "Restrições Novo Mundo" at bounding box center [96, 201] width 117 height 24
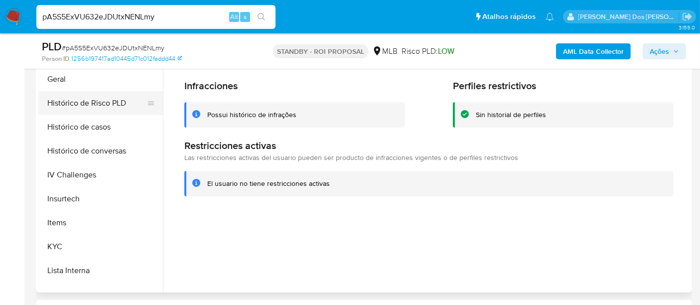
scroll to position [223, 0]
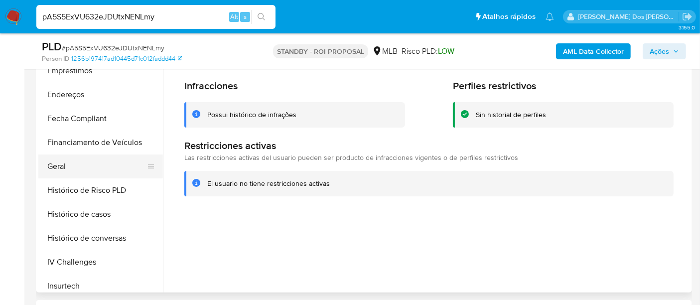
click at [61, 163] on button "Geral" at bounding box center [96, 167] width 117 height 24
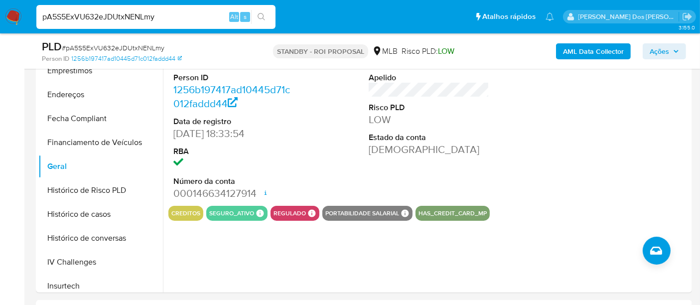
click at [179, 22] on input "pA5S5ExVU632eJDUtxNENLmy" at bounding box center [155, 16] width 239 height 13
paste input "2fv7lkzyRRbGIQgohZ8xXw6v"
type input "2fv7lkzyRRbGIQgohZ8xXw6v"
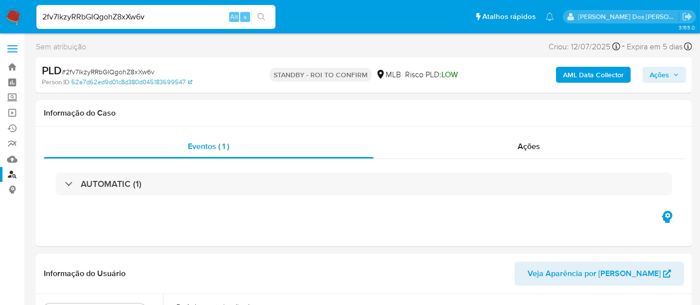
select select "10"
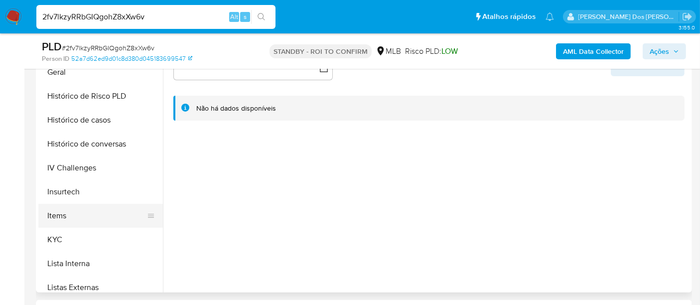
scroll to position [332, 0]
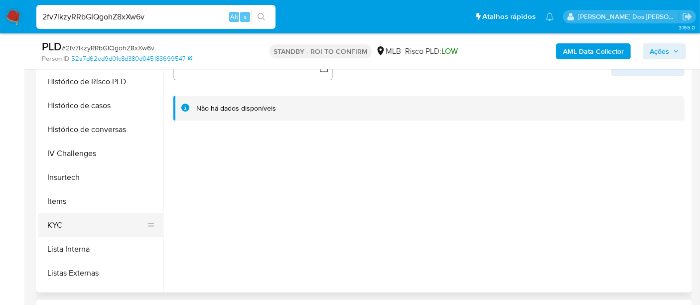
click at [57, 220] on button "KYC" at bounding box center [96, 225] width 117 height 24
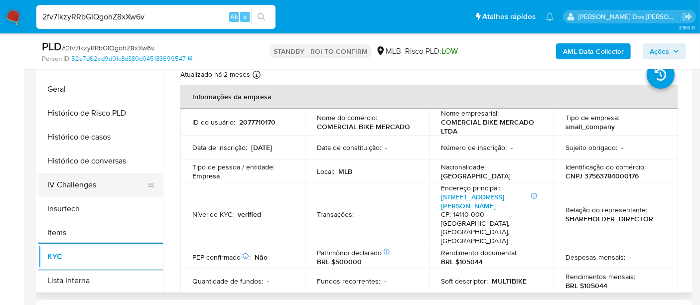
scroll to position [277, 0]
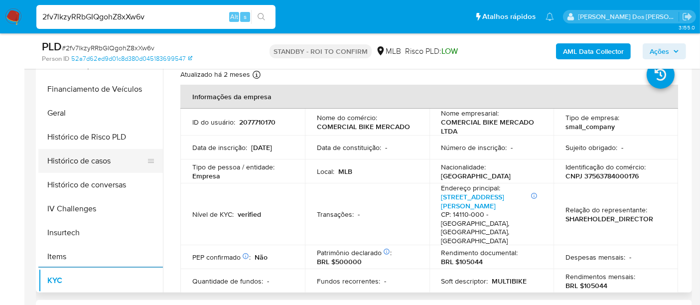
click at [74, 166] on button "Histórico de casos" at bounding box center [96, 161] width 117 height 24
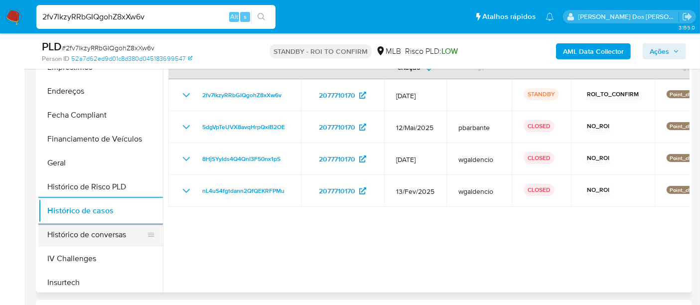
scroll to position [166, 0]
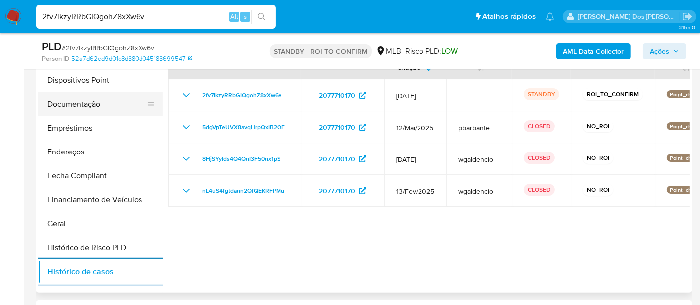
click at [85, 106] on button "Documentação" at bounding box center [96, 104] width 117 height 24
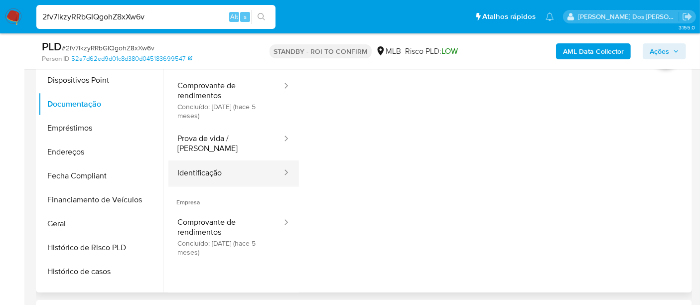
click at [209, 162] on button "Identificação" at bounding box center [226, 173] width 115 height 25
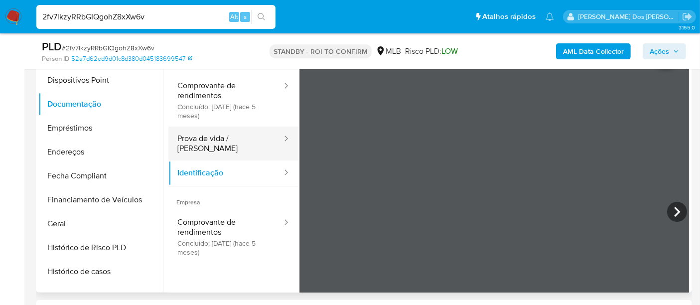
click at [210, 142] on button "Prova de vida / [PERSON_NAME]" at bounding box center [226, 144] width 115 height 34
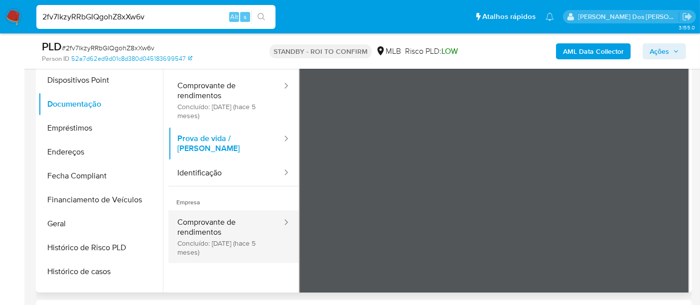
click at [207, 219] on button "Comprovante de rendimentos Concluído: 10/03/2025 (hace 5 meses)" at bounding box center [226, 236] width 115 height 53
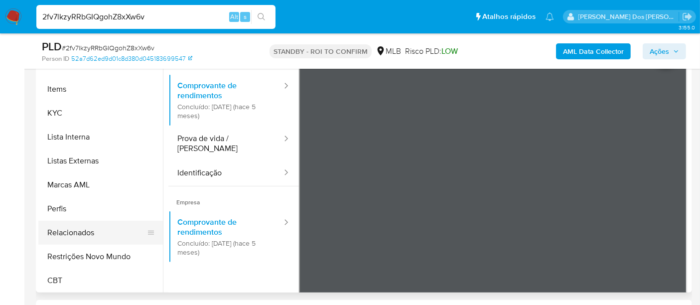
scroll to position [445, 0]
click at [103, 252] on button "Restrições Novo Mundo" at bounding box center [96, 256] width 117 height 24
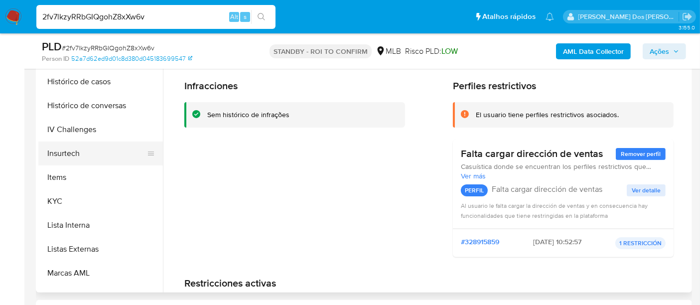
scroll to position [279, 0]
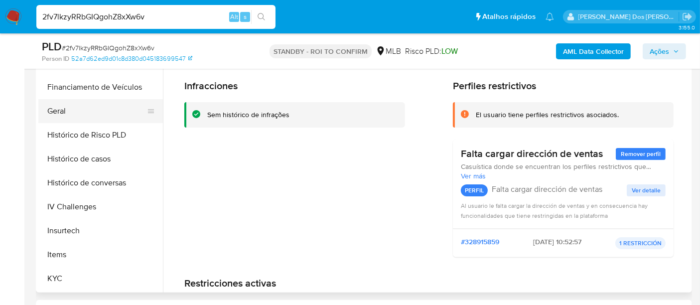
click at [54, 113] on button "Geral" at bounding box center [96, 111] width 117 height 24
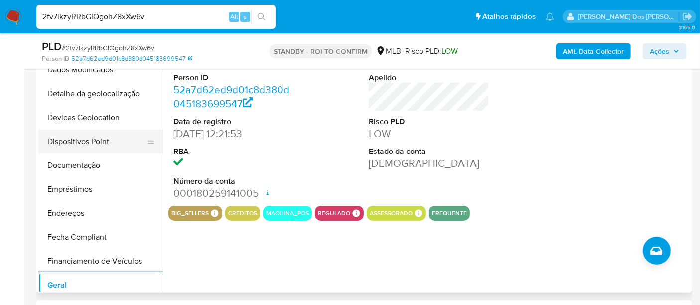
scroll to position [57, 0]
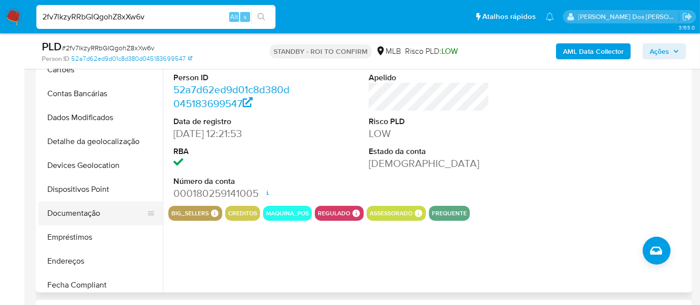
click at [78, 209] on button "Documentação" at bounding box center [96, 213] width 117 height 24
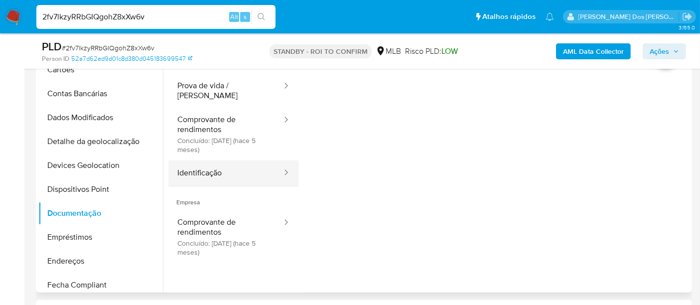
click at [205, 164] on button "Identificação" at bounding box center [226, 173] width 115 height 25
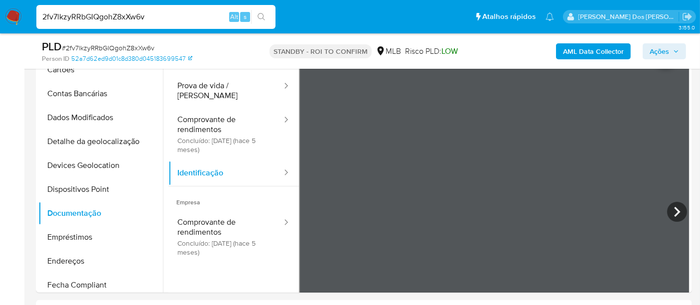
click at [143, 11] on input "2fv7lkzyRRbGIQgohZ8xXw6v" at bounding box center [155, 16] width 239 height 13
paste input "xDFQDxYKf6OAszH5bBIridwB"
type input "xDFQDxYKf6OAszH5bBIridwB"
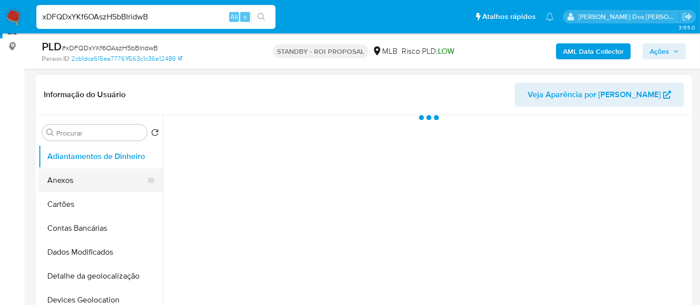
scroll to position [166, 0]
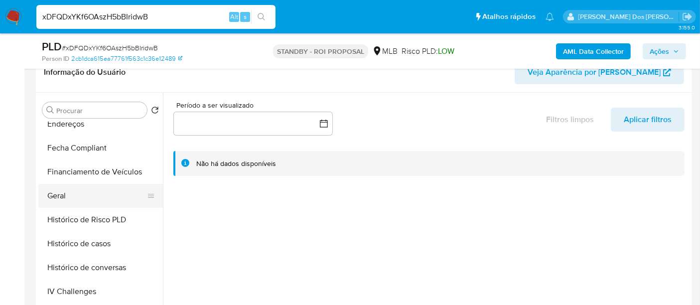
select select "10"
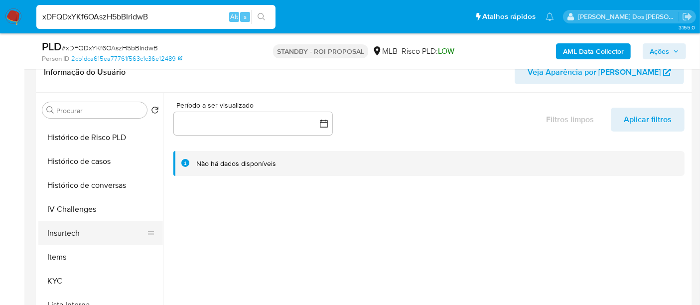
scroll to position [332, 0]
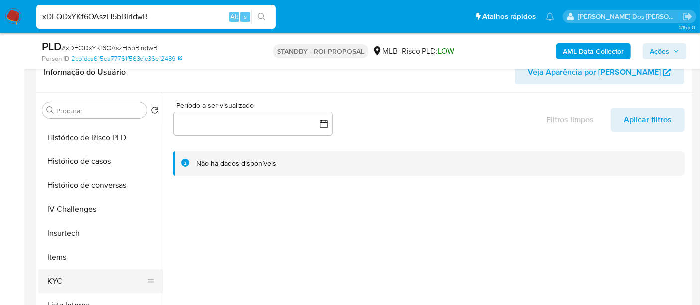
drag, startPoint x: 55, startPoint y: 278, endPoint x: 56, endPoint y: 273, distance: 5.1
click at [55, 278] on button "KYC" at bounding box center [96, 281] width 117 height 24
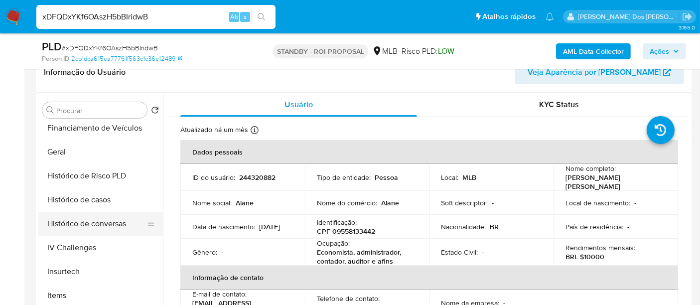
scroll to position [276, 0]
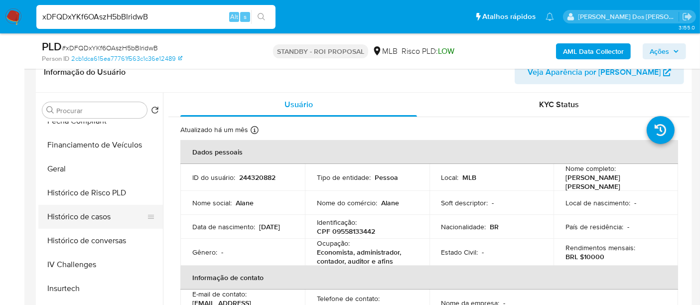
click at [90, 213] on button "Histórico de casos" at bounding box center [96, 217] width 117 height 24
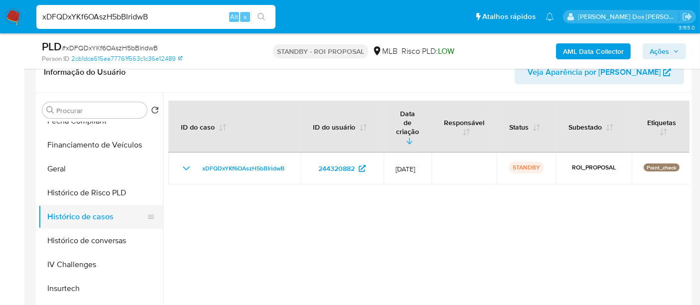
scroll to position [166, 0]
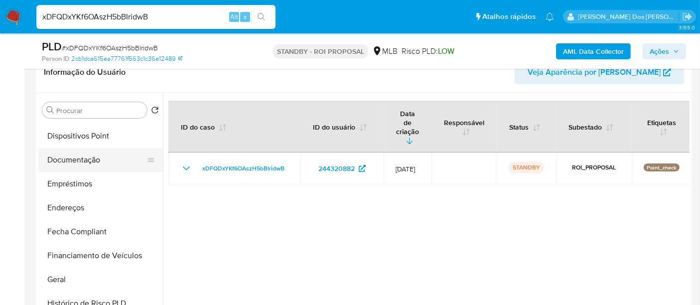
click at [74, 167] on button "Documentação" at bounding box center [96, 160] width 117 height 24
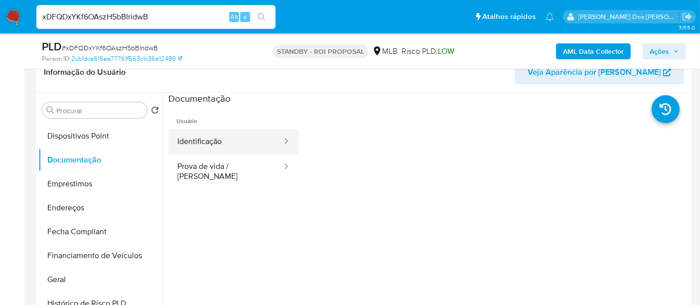
click at [199, 141] on button "Identificação" at bounding box center [226, 141] width 115 height 25
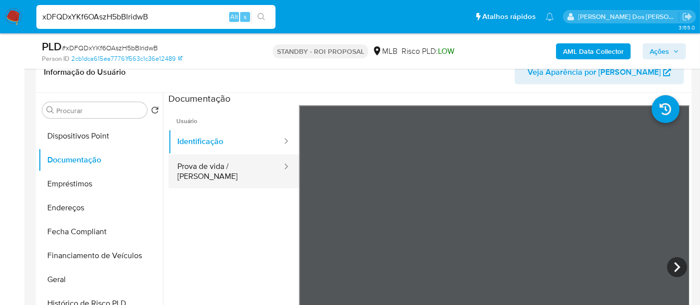
click at [245, 168] on button "Prova de vida / [PERSON_NAME]" at bounding box center [226, 172] width 115 height 34
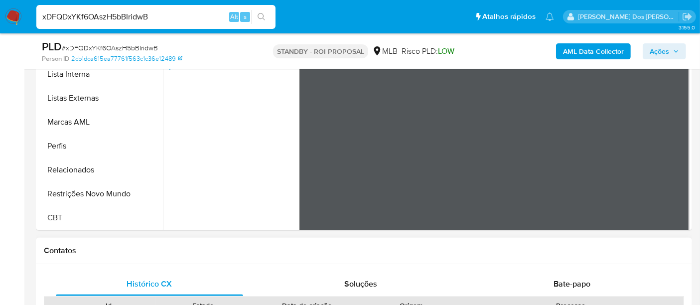
scroll to position [332, 0]
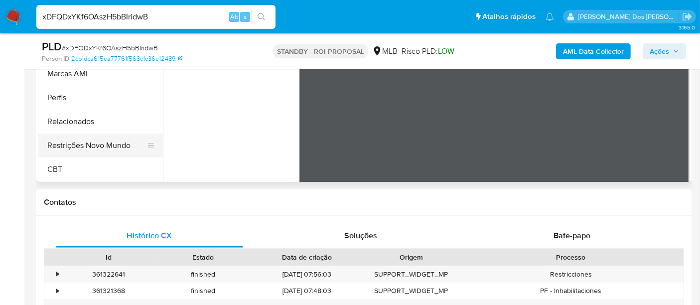
click at [105, 147] on button "Restrições Novo Mundo" at bounding box center [96, 146] width 117 height 24
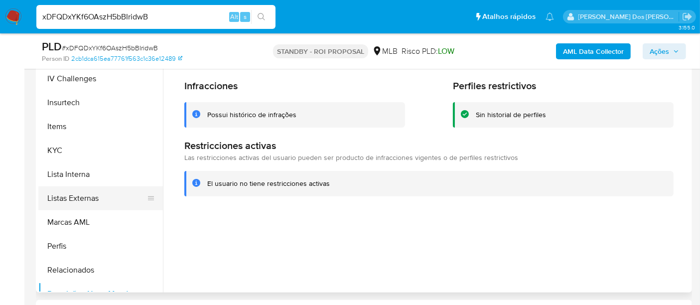
scroll to position [389, 0]
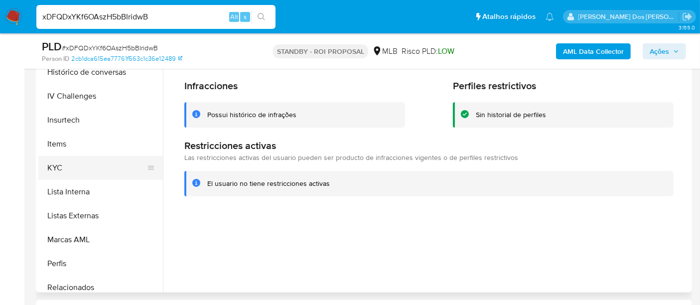
click at [49, 168] on button "KYC" at bounding box center [96, 168] width 117 height 24
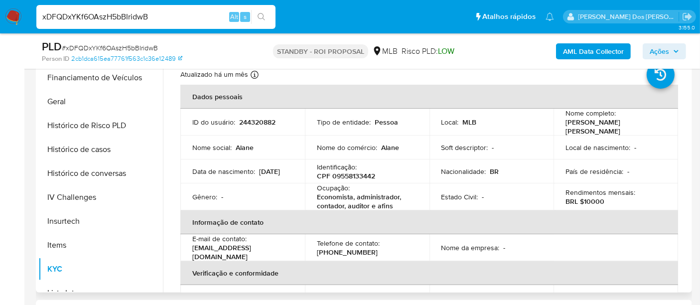
scroll to position [223, 0]
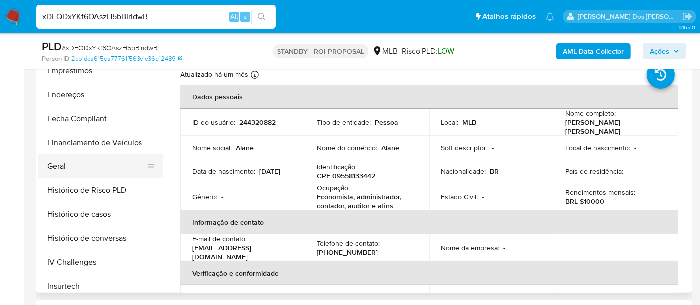
click at [51, 164] on button "Geral" at bounding box center [96, 167] width 117 height 24
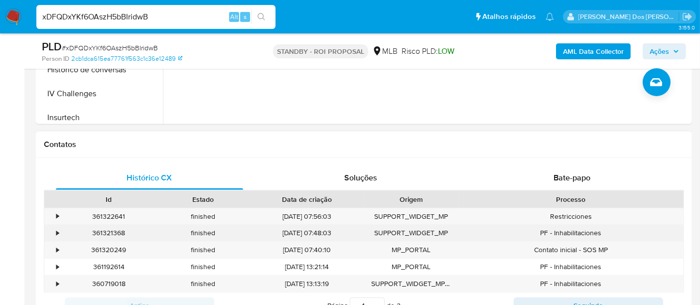
scroll to position [443, 0]
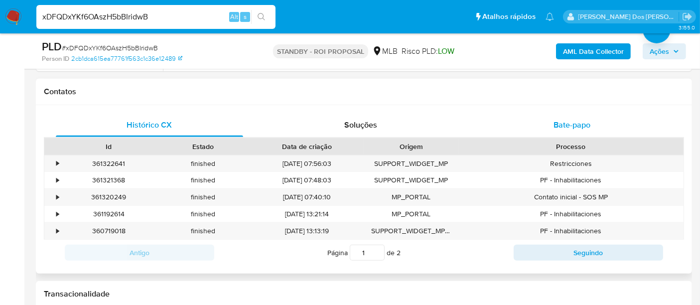
click at [570, 124] on span "Bate-papo" at bounding box center [572, 124] width 37 height 11
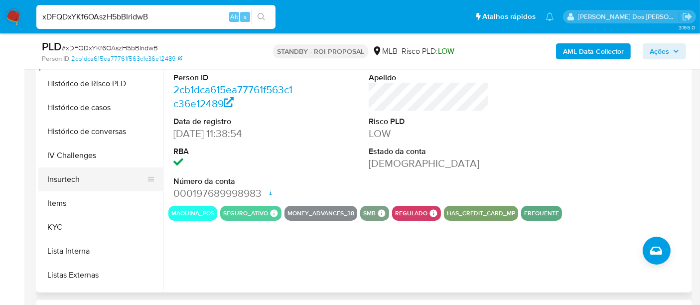
scroll to position [334, 0]
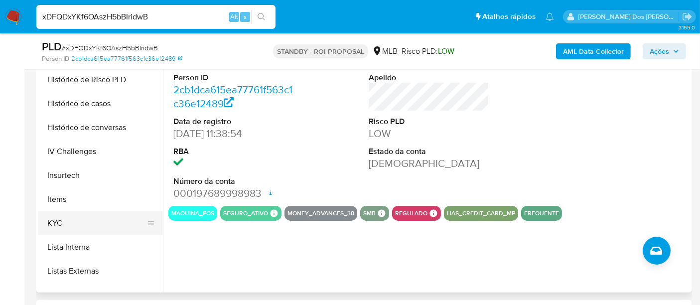
click at [44, 220] on button "KYC" at bounding box center [96, 223] width 117 height 24
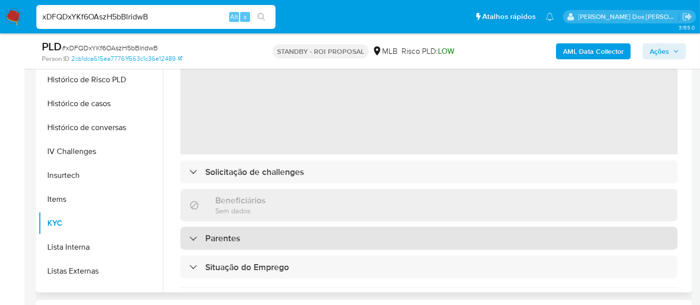
scroll to position [111, 0]
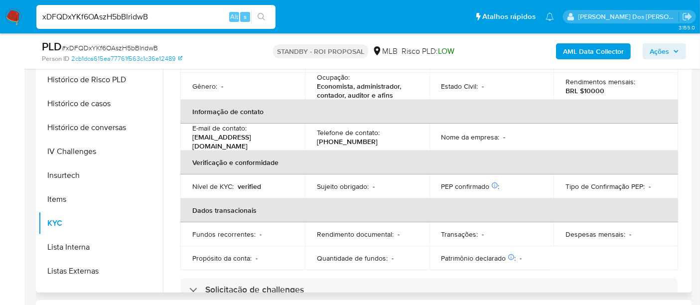
click at [233, 126] on p "E-mail de contato :" at bounding box center [219, 128] width 54 height 9
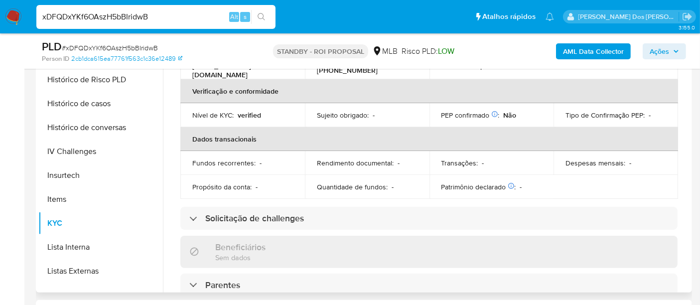
scroll to position [221, 0]
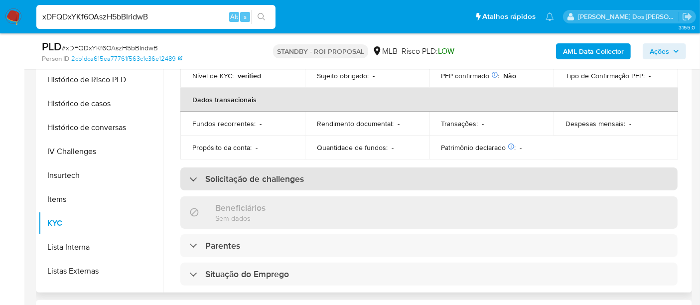
click at [229, 174] on h3 "Solicitação de challenges" at bounding box center [254, 179] width 99 height 11
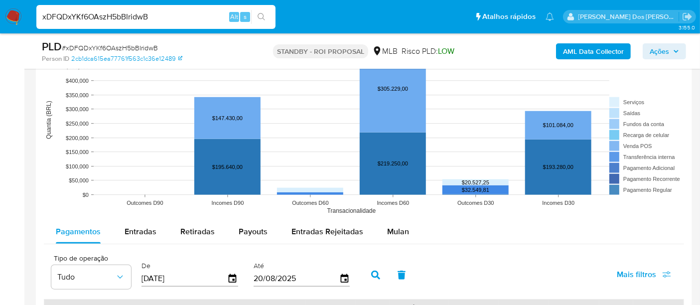
scroll to position [941, 0]
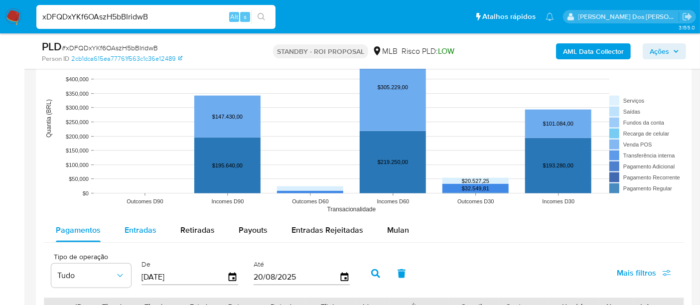
click at [132, 225] on span "Entradas" at bounding box center [141, 229] width 32 height 11
select select "10"
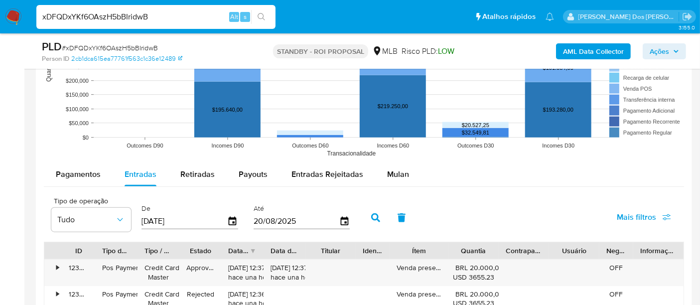
scroll to position [1108, 0]
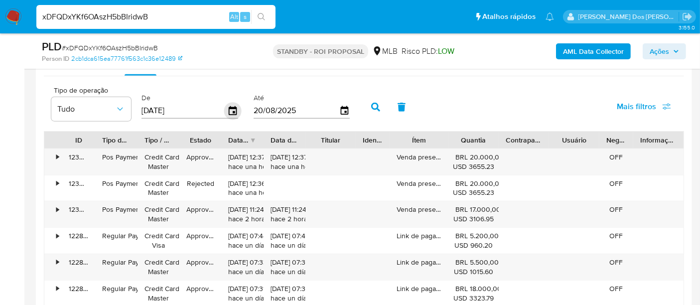
click at [229, 110] on icon "button" at bounding box center [232, 110] width 17 height 17
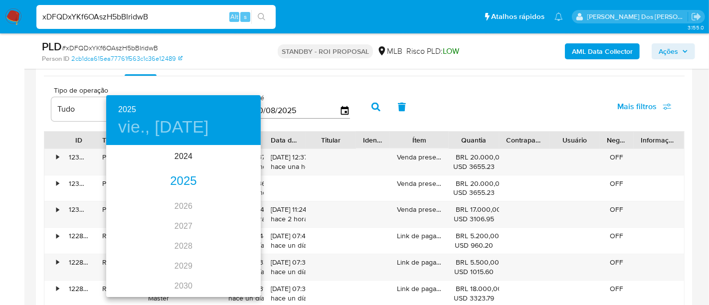
click at [186, 177] on div "2025" at bounding box center [183, 182] width 155 height 20
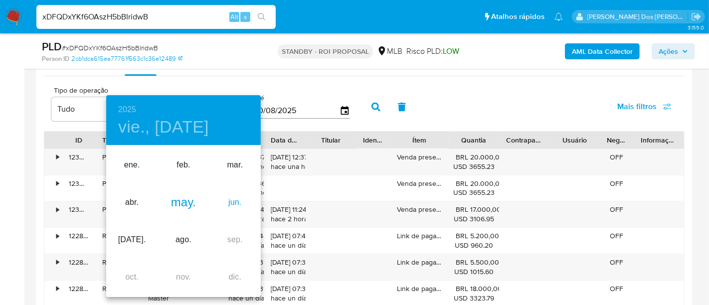
click at [235, 199] on div "jun." at bounding box center [234, 202] width 51 height 37
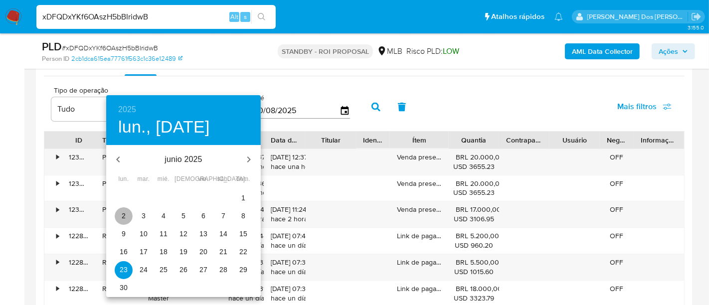
click at [124, 216] on p "2" at bounding box center [124, 216] width 4 height 10
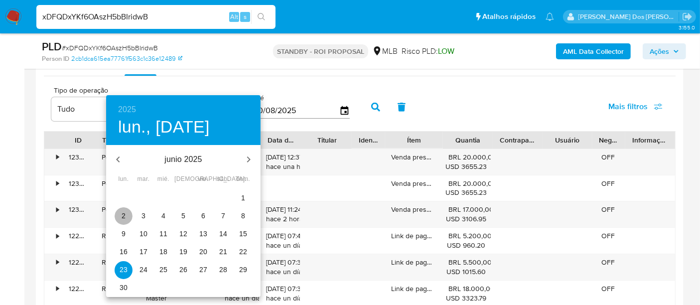
type input "[DATE]"
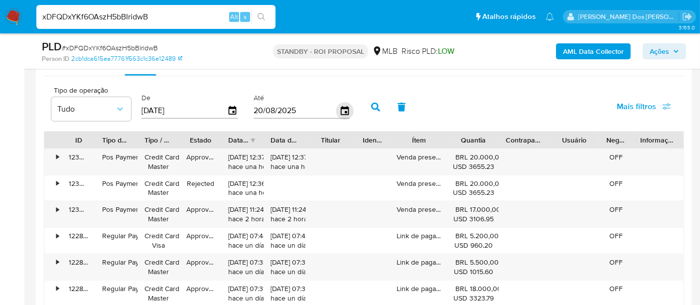
click at [340, 105] on icon "button" at bounding box center [344, 110] width 17 height 17
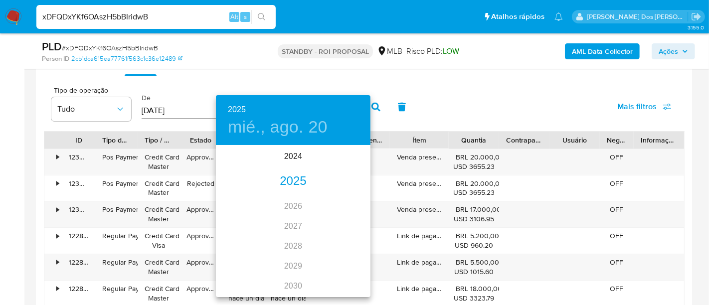
click at [293, 178] on div "2025" at bounding box center [293, 182] width 155 height 20
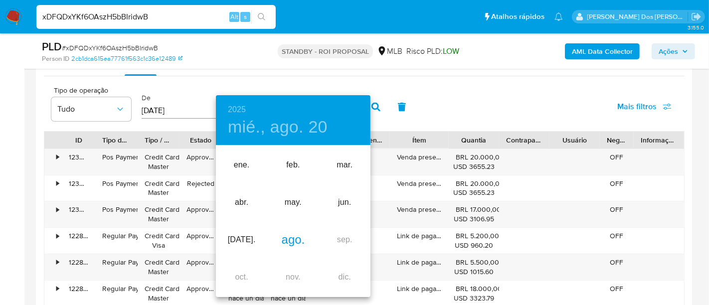
click at [296, 238] on div "ago." at bounding box center [292, 239] width 51 height 37
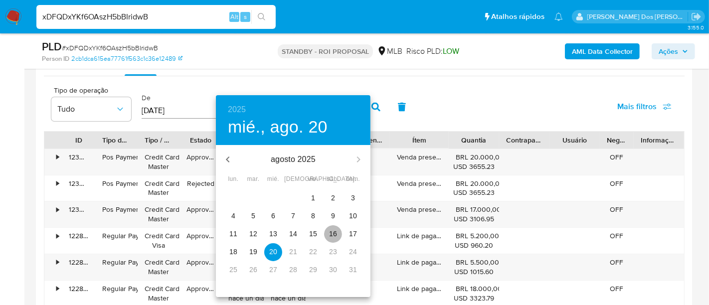
click at [331, 236] on p "16" at bounding box center [333, 234] width 8 height 10
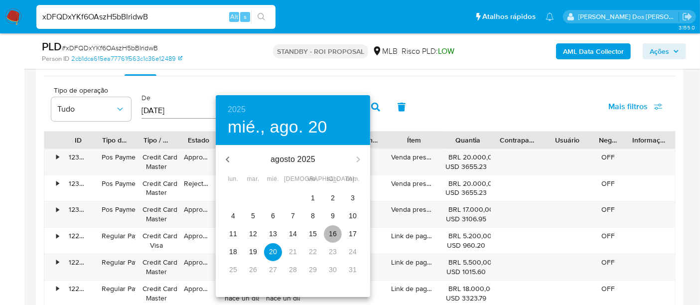
type input "[DATE]"
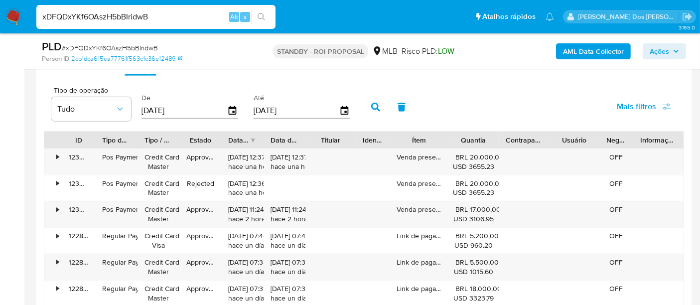
click at [621, 102] on span "Mais filtros" at bounding box center [636, 107] width 39 height 24
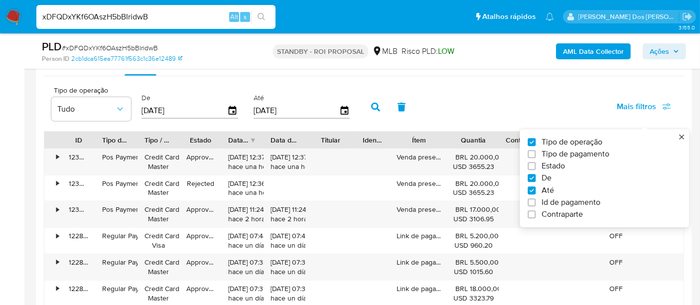
click at [552, 164] on span "Estado" at bounding box center [553, 167] width 23 height 10
click at [536, 164] on input "Estado" at bounding box center [532, 167] width 8 height 8
checkbox input "true"
type input "[DATE]"
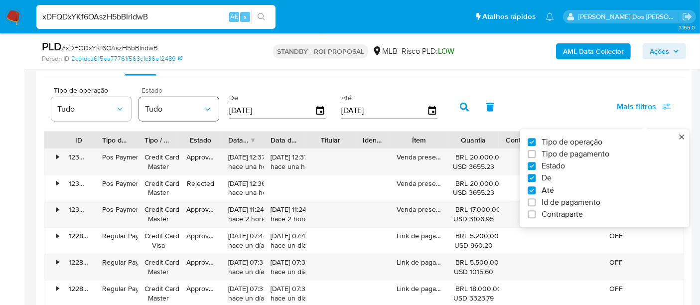
click at [180, 110] on span "Tudo" at bounding box center [174, 109] width 58 height 10
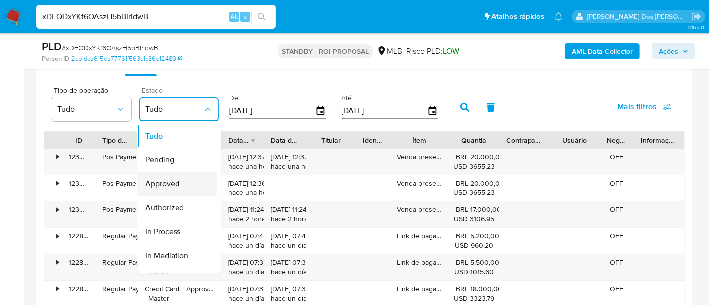
click at [176, 182] on span "Approved" at bounding box center [162, 184] width 34 height 10
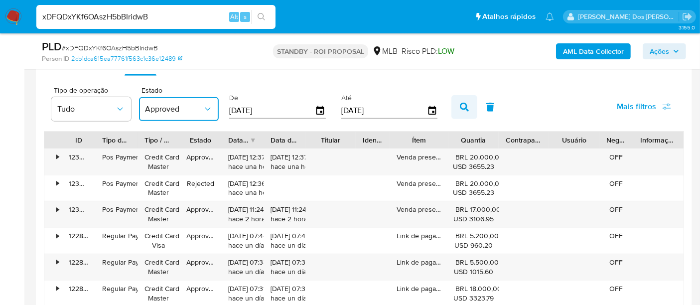
click at [460, 107] on icon "button" at bounding box center [464, 107] width 9 height 9
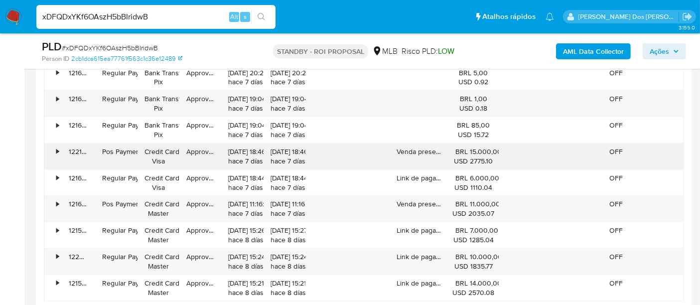
scroll to position [1385, 0]
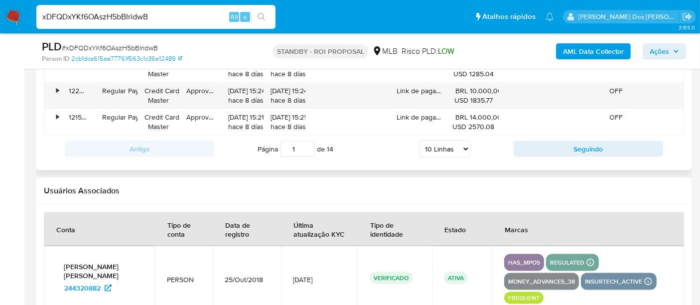
click at [445, 147] on select "5 Linhas 10 Linhas 20 Linhas 25 Linhas 50 Linhas 100 Linhas" at bounding box center [444, 149] width 51 height 17
select select "100"
click at [420, 141] on select "5 Linhas 10 Linhas 20 Linhas 25 Linhas 50 Linhas 100 Linhas" at bounding box center [444, 149] width 51 height 17
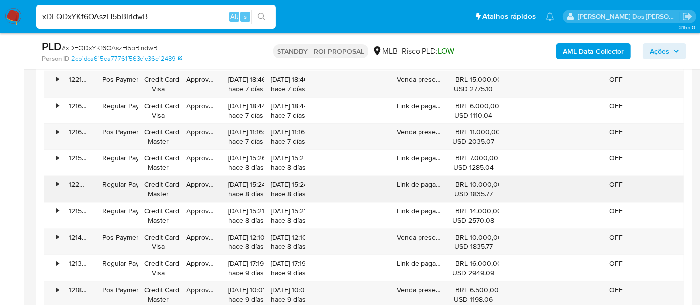
scroll to position [1276, 0]
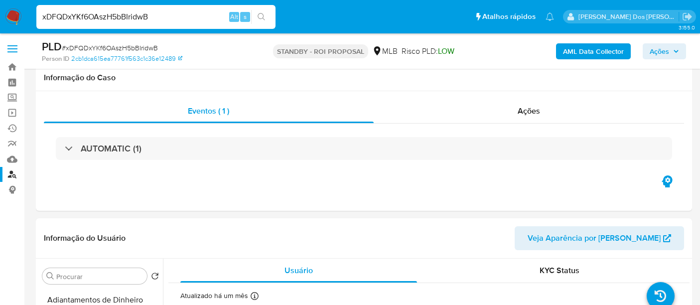
select select "100"
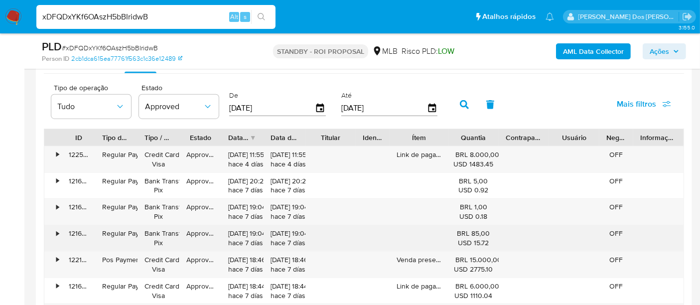
scroll to position [1108, 0]
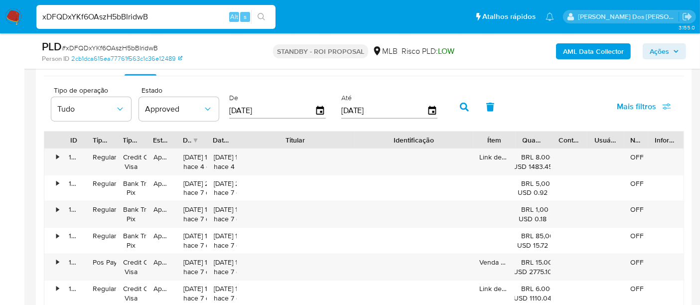
drag, startPoint x: 362, startPoint y: 135, endPoint x: 431, endPoint y: 146, distance: 69.2
click at [431, 146] on div "ID Tipo de operação Tipo / Método Estado Data de criação Data de aprovação Titu…" at bounding box center [364, 140] width 640 height 17
click at [386, 137] on div "Identificação" at bounding box center [414, 140] width 105 height 10
click at [332, 138] on div "Titular" at bounding box center [295, 140] width 105 height 10
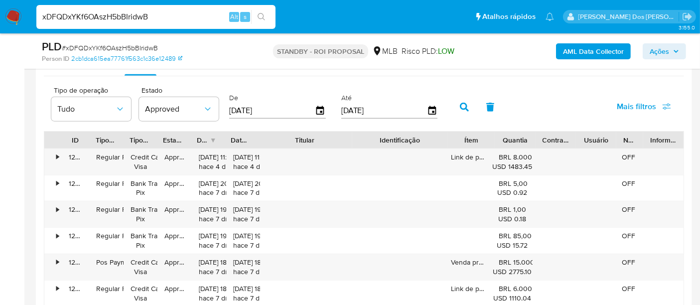
drag, startPoint x: 348, startPoint y: 136, endPoint x: 324, endPoint y: 137, distance: 23.5
click at [324, 137] on div "Titular" at bounding box center [304, 140] width 95 height 17
drag, startPoint x: 521, startPoint y: 142, endPoint x: 515, endPoint y: 140, distance: 6.2
click at [521, 142] on div "Quantia" at bounding box center [515, 140] width 26 height 10
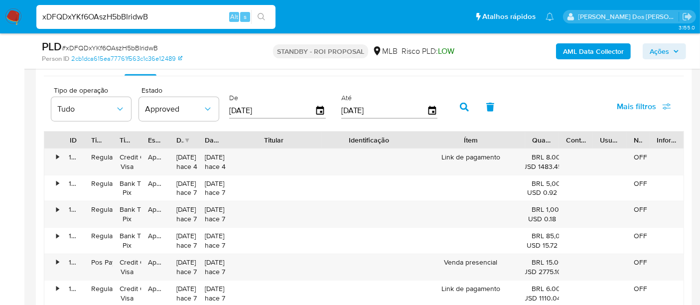
drag, startPoint x: 496, startPoint y: 137, endPoint x: 556, endPoint y: 143, distance: 61.2
click at [556, 143] on div "ID Tipo de operação Tipo / Método Estado Data de criação Data de aprovação Titu…" at bounding box center [364, 140] width 640 height 17
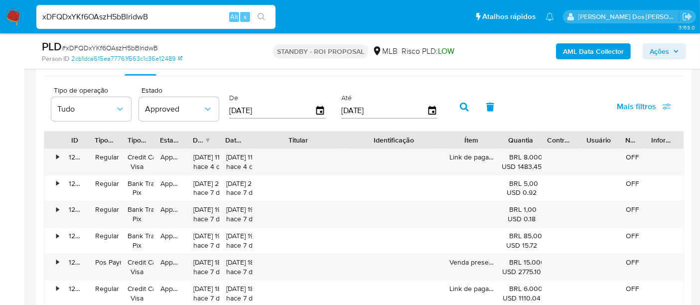
drag, startPoint x: 523, startPoint y: 142, endPoint x: 475, endPoint y: 140, distance: 48.9
click at [475, 140] on div "Ítem" at bounding box center [472, 140] width 60 height 17
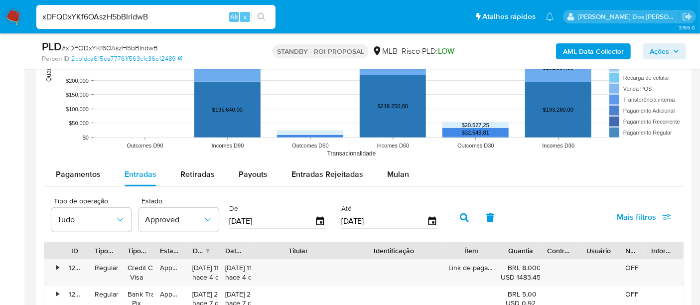
scroll to position [941, 0]
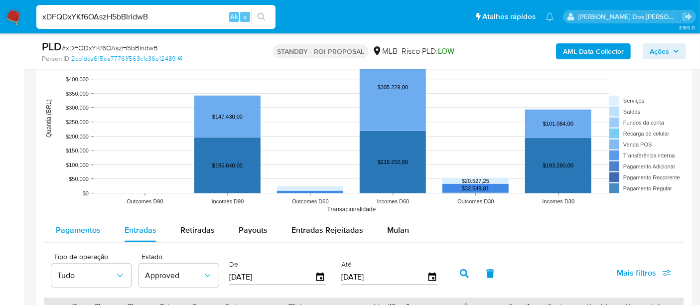
click at [84, 229] on span "Pagamentos" at bounding box center [78, 229] width 45 height 11
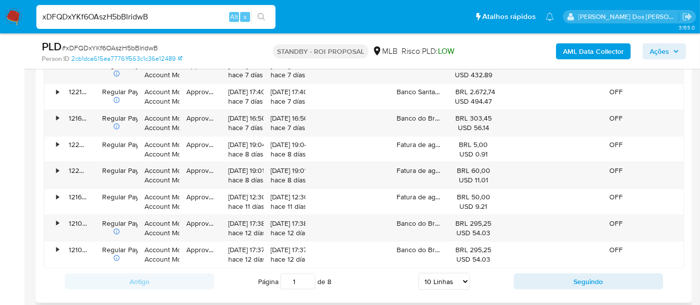
scroll to position [1274, 0]
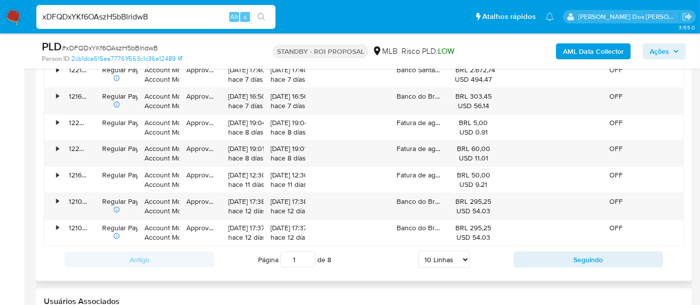
click at [454, 254] on select "5 Linhas 10 Linhas 20 Linhas 25 Linhas 50 Linhas 100 Linhas" at bounding box center [444, 259] width 51 height 17
select select "100"
click at [419, 251] on select "5 Linhas 10 Linhas 20 Linhas 25 Linhas 50 Linhas 100 Linhas" at bounding box center [444, 259] width 51 height 17
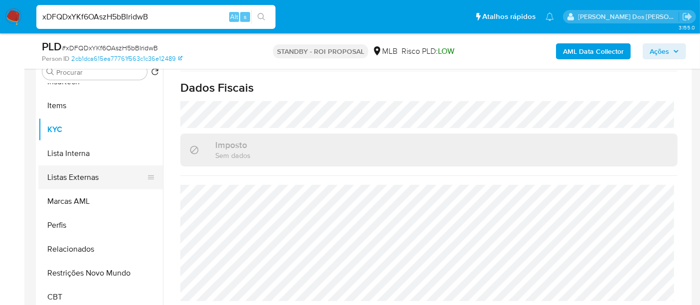
scroll to position [221, 0]
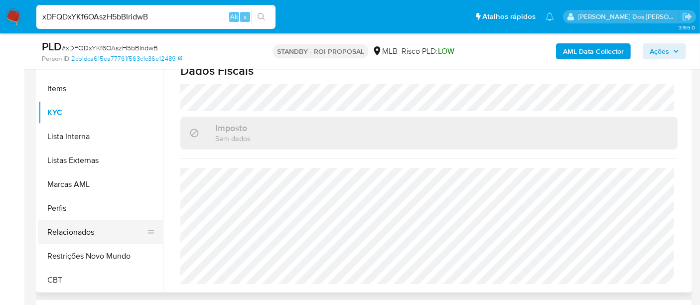
click at [81, 228] on button "Relacionados" at bounding box center [96, 232] width 117 height 24
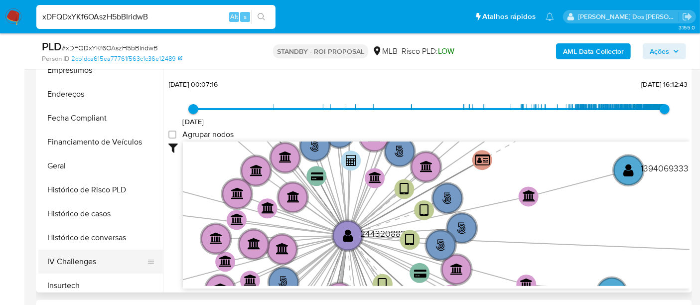
scroll to position [168, 0]
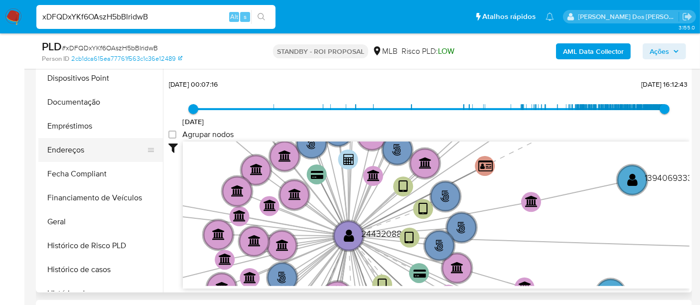
click at [75, 153] on button "Endereços" at bounding box center [96, 150] width 117 height 24
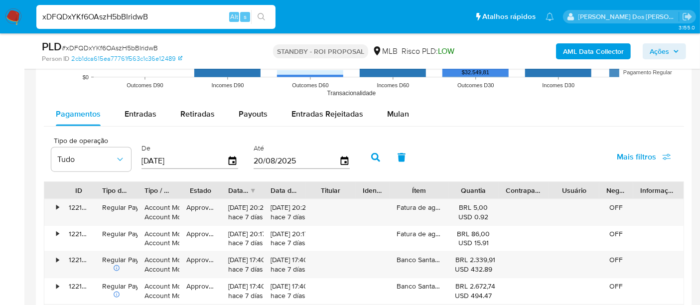
scroll to position [997, 0]
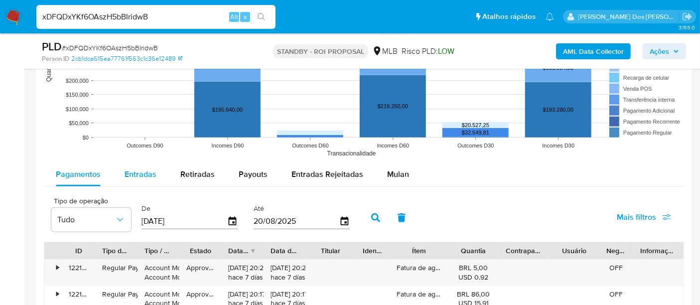
click at [137, 169] on span "Entradas" at bounding box center [141, 174] width 32 height 11
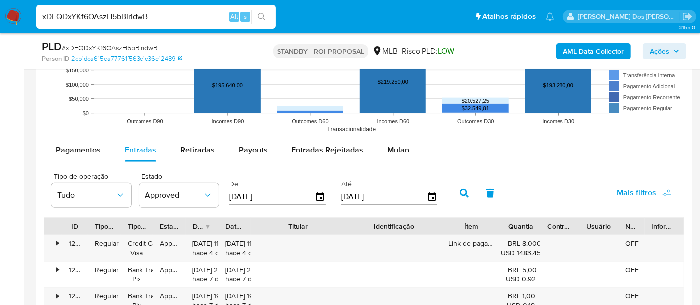
scroll to position [1052, 0]
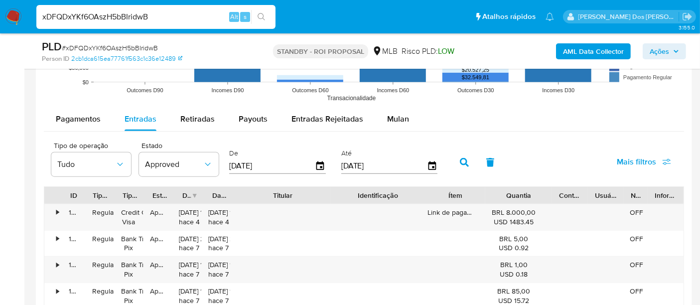
click at [572, 200] on div "ID Tipo de operação Tipo / Método Estado Data de criação Data de aprovação Titu…" at bounding box center [364, 195] width 640 height 17
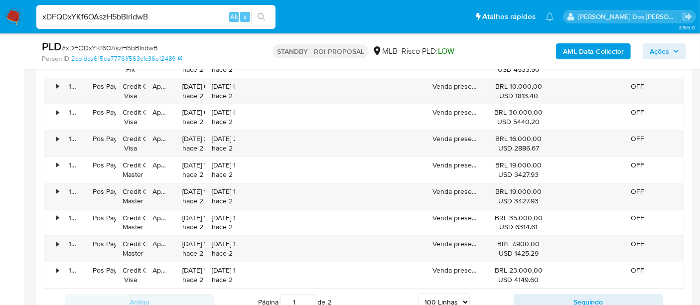
scroll to position [3656, 0]
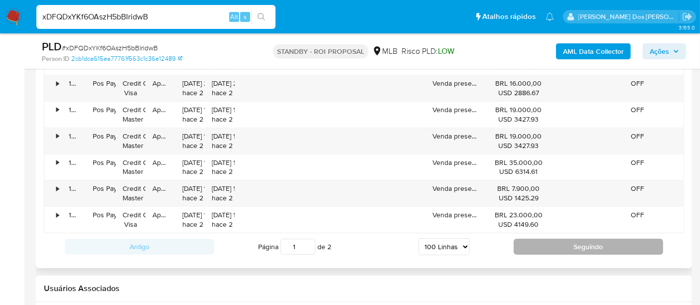
click at [558, 239] on button "Seguindo" at bounding box center [589, 247] width 150 height 16
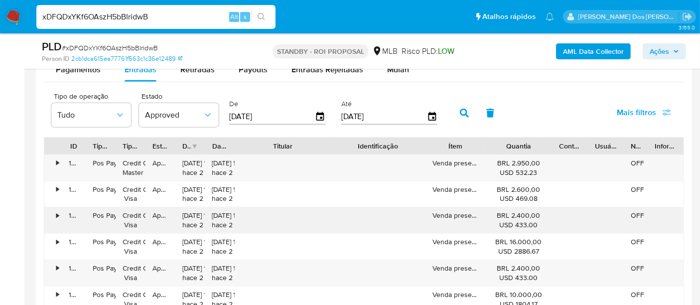
scroll to position [1157, 0]
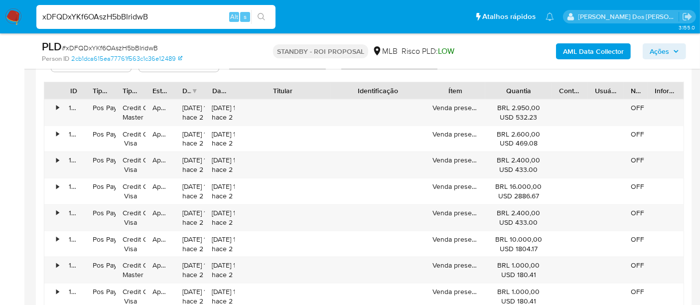
click at [139, 16] on input "xDFQDxYKf6OAszH5bBIridwB" at bounding box center [155, 16] width 239 height 13
paste input "vfGA41HpMJRmzH1yE3m52Igp"
type input "vfGA41HpMJRmzH1yE3m52Igp"
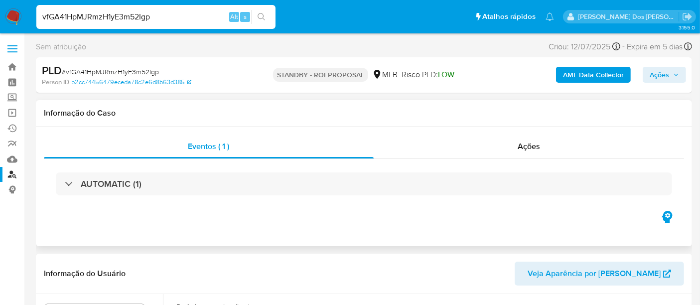
scroll to position [55, 0]
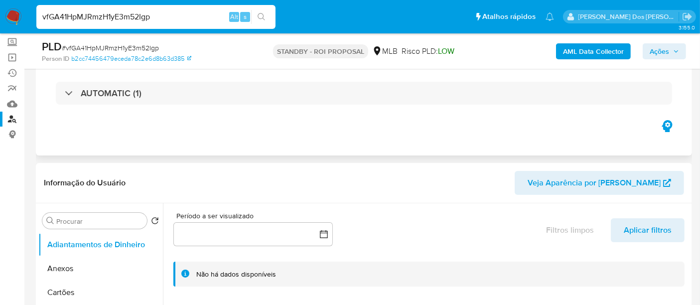
select select "10"
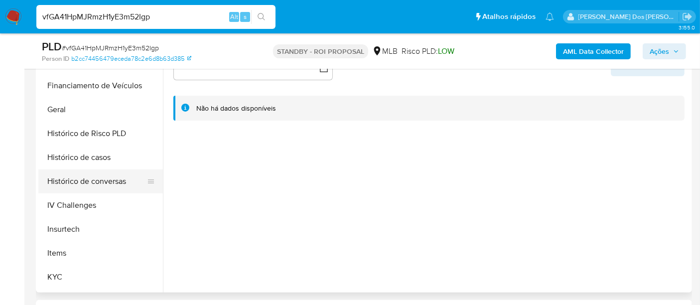
scroll to position [387, 0]
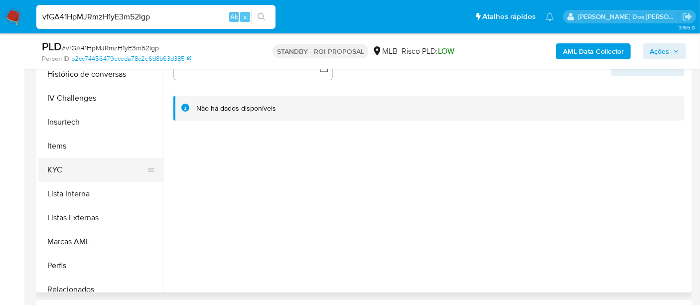
click at [57, 170] on button "KYC" at bounding box center [96, 170] width 117 height 24
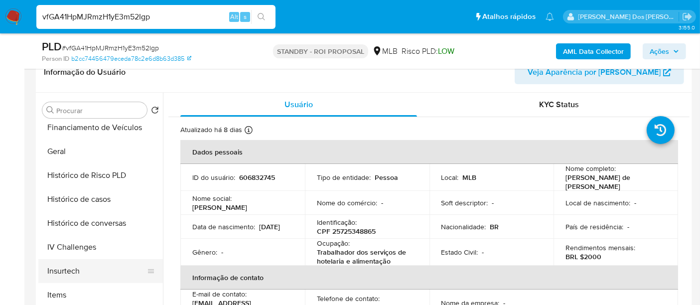
scroll to position [277, 0]
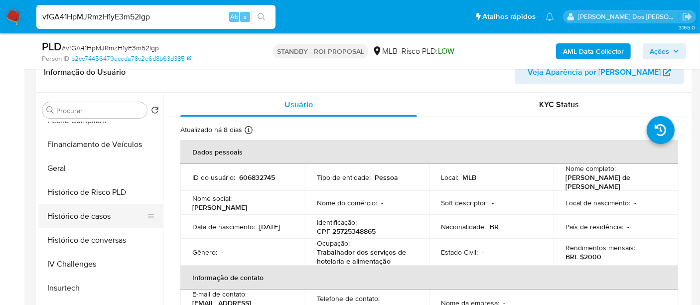
click at [81, 220] on button "Histórico de casos" at bounding box center [96, 216] width 117 height 24
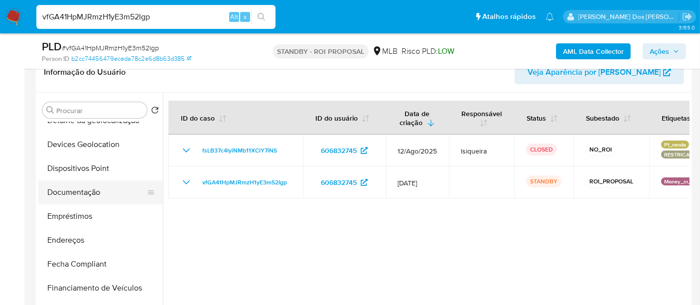
scroll to position [111, 0]
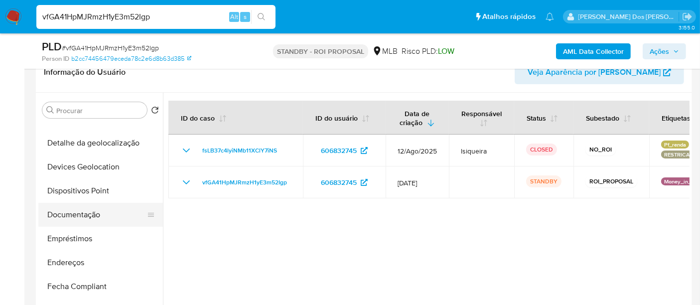
click at [98, 215] on button "Documentação" at bounding box center [96, 215] width 117 height 24
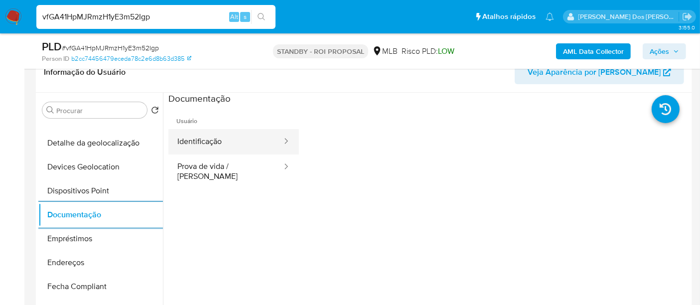
click at [232, 146] on button "Identificação" at bounding box center [226, 141] width 115 height 25
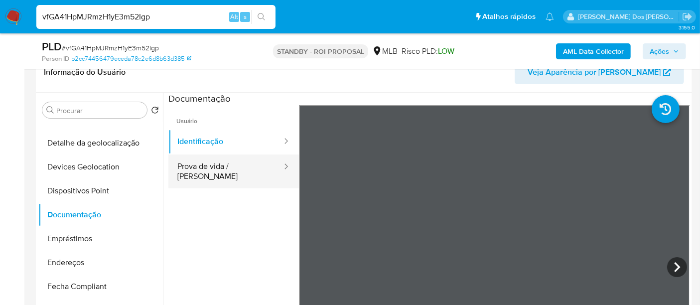
click at [233, 167] on button "Prova de vida / [PERSON_NAME]" at bounding box center [226, 172] width 115 height 34
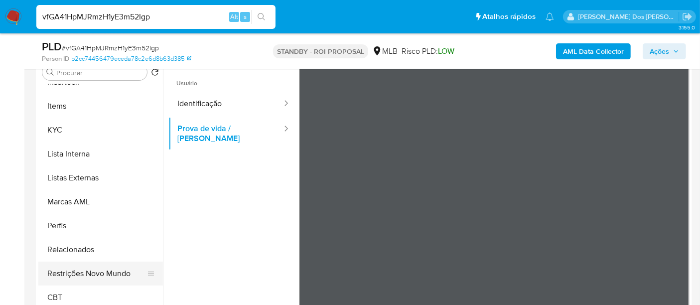
scroll to position [221, 0]
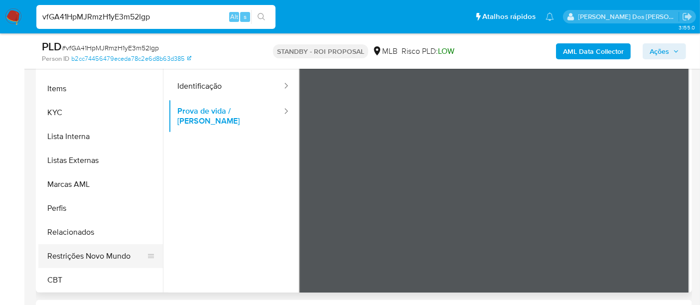
click at [88, 257] on button "Restrições Novo Mundo" at bounding box center [96, 256] width 117 height 24
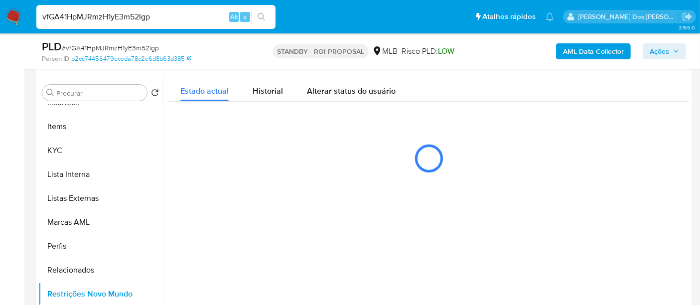
scroll to position [166, 0]
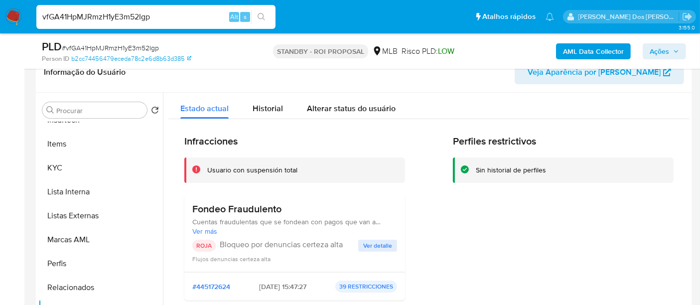
click at [374, 244] on span "Ver detalle" at bounding box center [377, 246] width 29 height 10
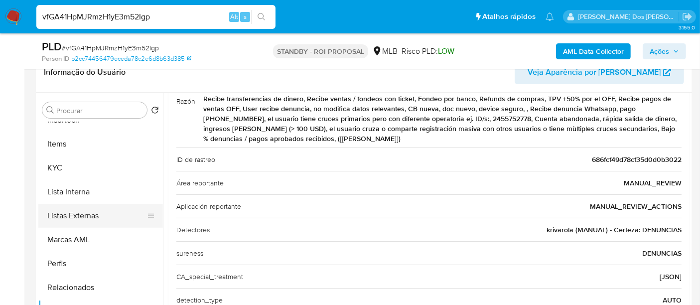
scroll to position [279, 0]
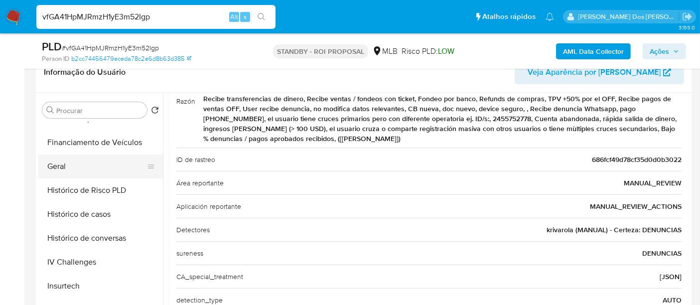
click at [58, 171] on button "Geral" at bounding box center [96, 167] width 117 height 24
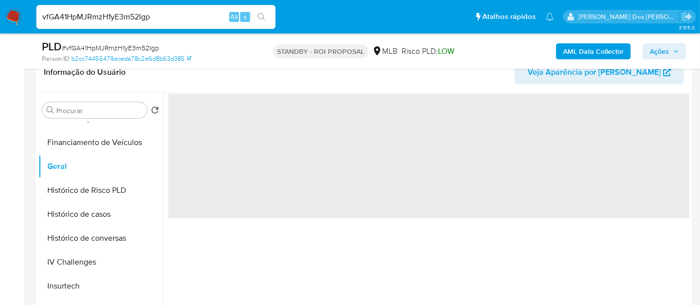
scroll to position [0, 0]
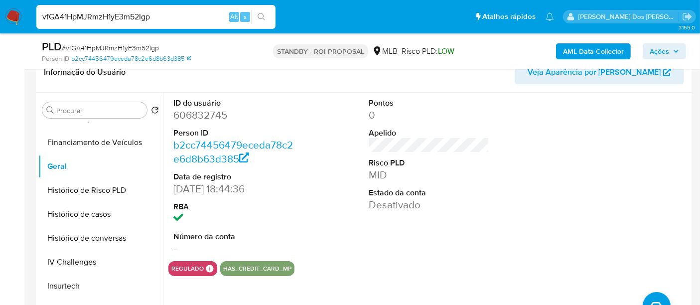
click at [164, 19] on input "vfGA41HpMJRmzH1yE3m52Igp" at bounding box center [155, 16] width 239 height 13
paste input "1fq1g2W9k1kfGjRtgCzY6s4q"
type input "1fq1g2W9k1kfGjRtgCzY6s4q"
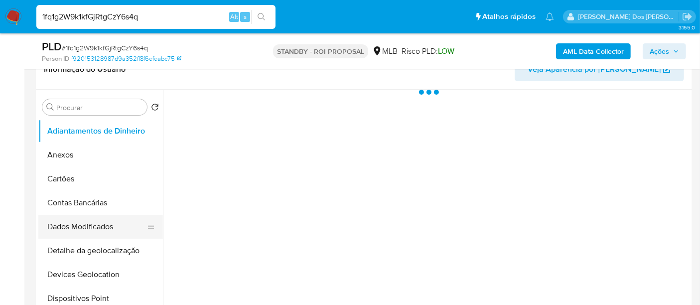
scroll to position [221, 0]
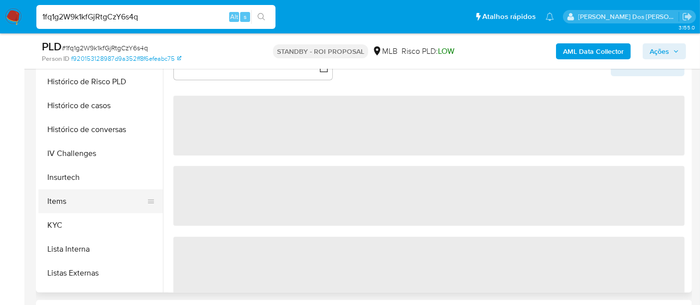
select select "10"
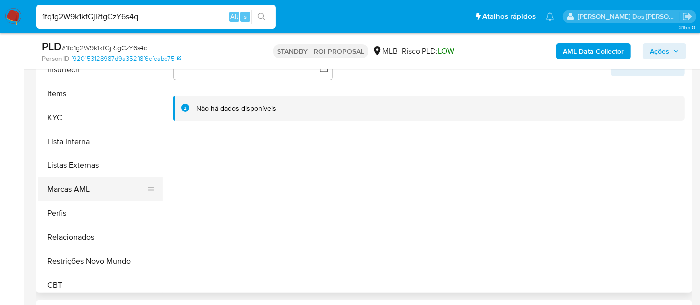
scroll to position [443, 0]
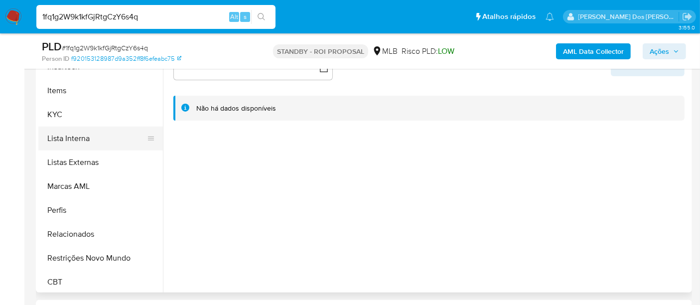
drag, startPoint x: 54, startPoint y: 116, endPoint x: 129, endPoint y: 131, distance: 75.9
click at [55, 116] on button "KYC" at bounding box center [100, 115] width 125 height 24
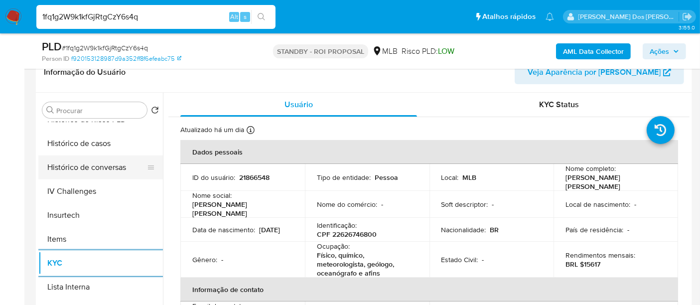
scroll to position [332, 0]
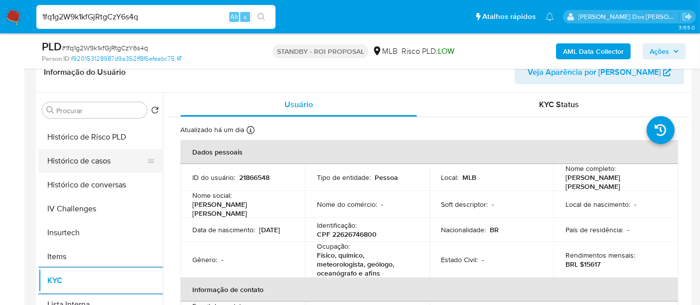
click at [92, 165] on button "Histórico de casos" at bounding box center [96, 161] width 117 height 24
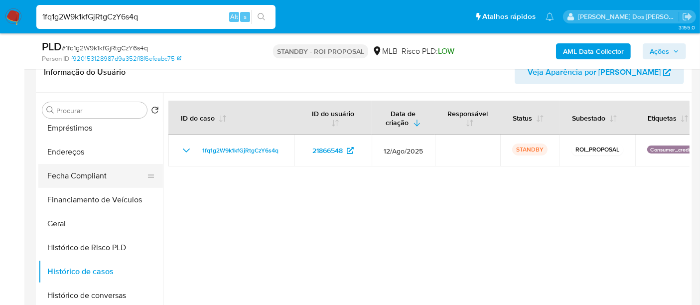
scroll to position [166, 0]
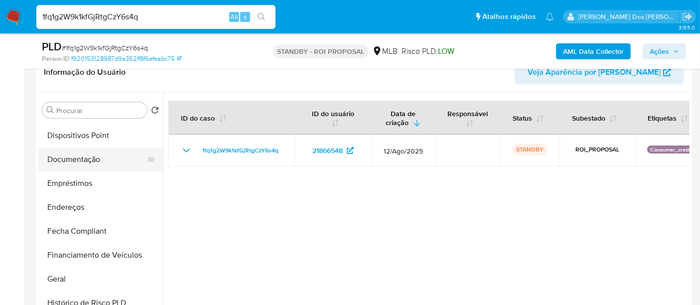
click at [92, 163] on button "Documentação" at bounding box center [96, 160] width 117 height 24
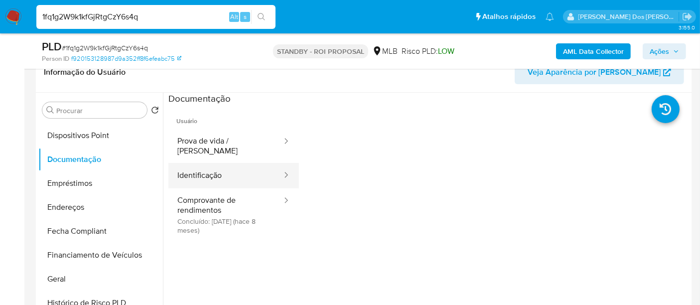
drag, startPoint x: 194, startPoint y: 167, endPoint x: 202, endPoint y: 167, distance: 8.0
click at [194, 166] on button "Identificação" at bounding box center [226, 175] width 115 height 25
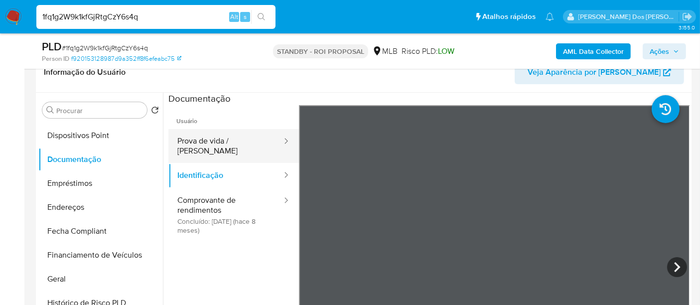
click at [226, 142] on button "Prova de vida / [PERSON_NAME]" at bounding box center [226, 146] width 115 height 34
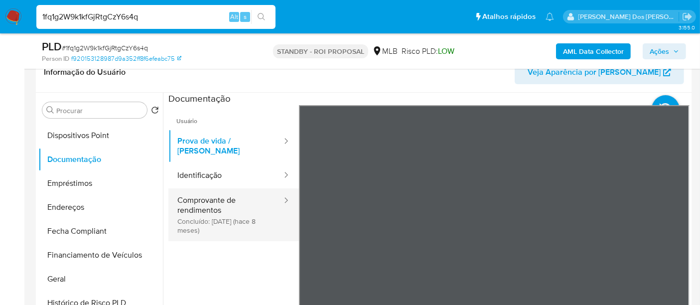
click at [196, 202] on button "Comprovante de rendimentos Concluído: 09/12/2024 (hace 8 meses)" at bounding box center [226, 214] width 115 height 53
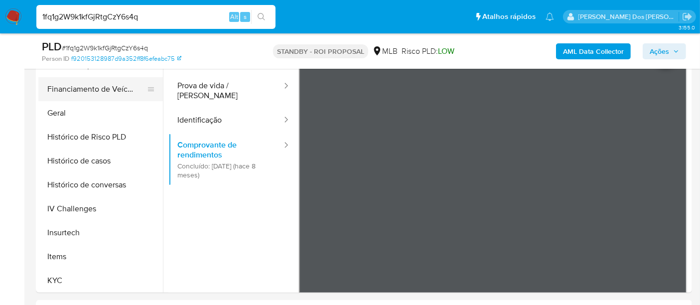
scroll to position [332, 0]
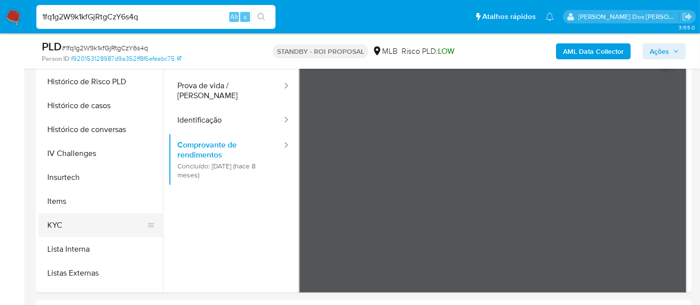
click at [58, 221] on button "KYC" at bounding box center [96, 225] width 117 height 24
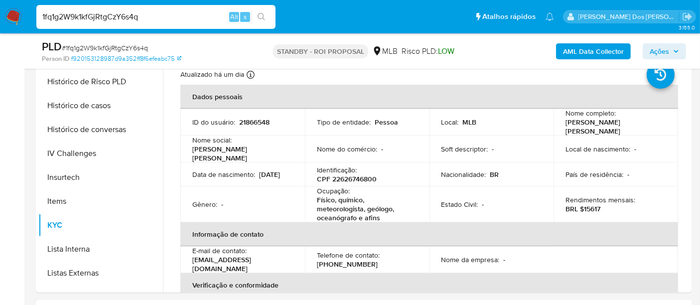
scroll to position [111, 0]
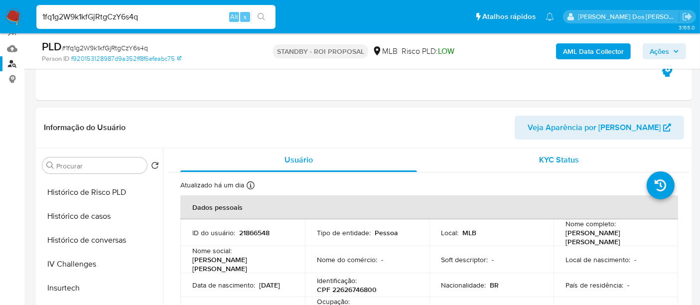
click at [540, 157] on span "KYC Status" at bounding box center [560, 159] width 40 height 11
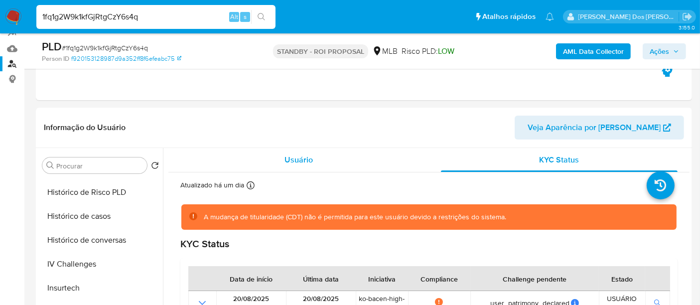
click at [305, 152] on div "Usuário" at bounding box center [298, 160] width 237 height 24
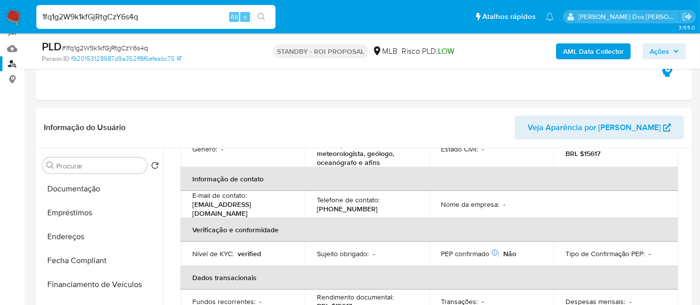
scroll to position [166, 0]
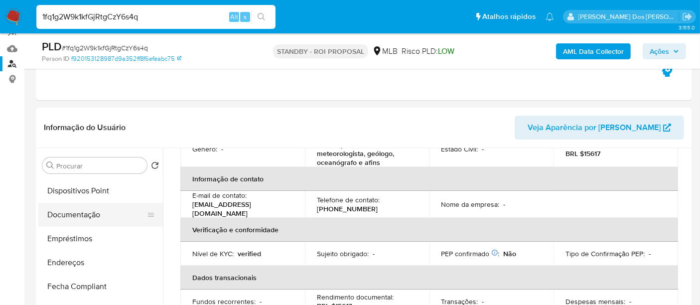
click at [84, 220] on button "Documentação" at bounding box center [96, 215] width 117 height 24
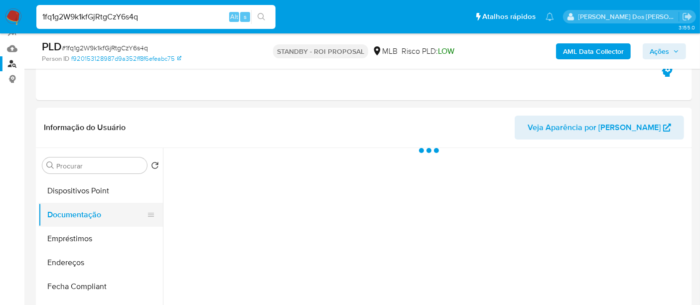
scroll to position [0, 0]
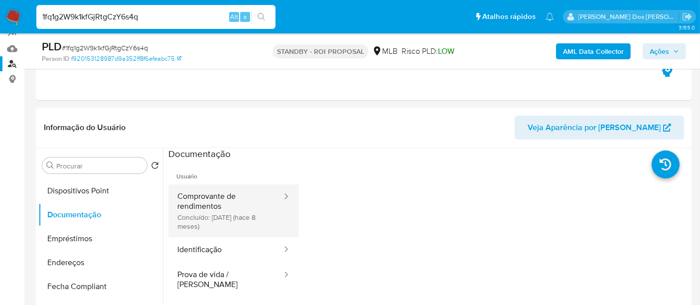
click at [212, 212] on button "Comprovante de rendimentos Concluído: 09/12/2024 (hace 8 meses)" at bounding box center [226, 210] width 115 height 53
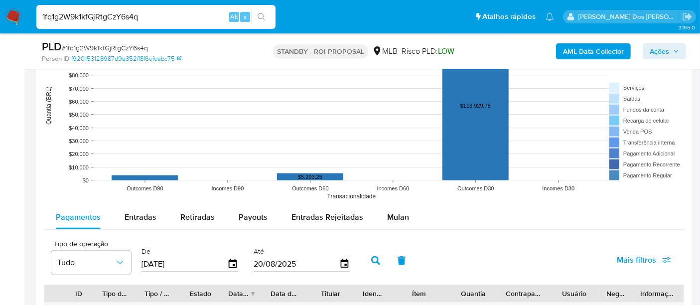
scroll to position [997, 0]
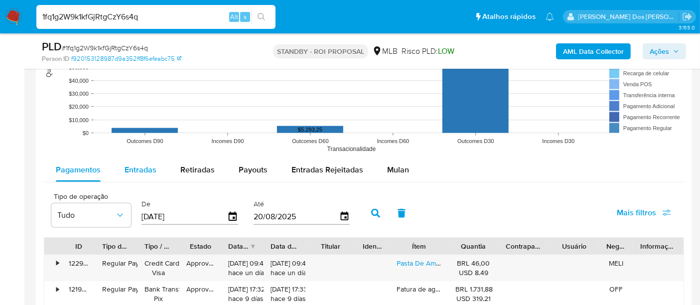
drag, startPoint x: 149, startPoint y: 170, endPoint x: 164, endPoint y: 177, distance: 16.7
click at [148, 170] on span "Entradas" at bounding box center [141, 169] width 32 height 11
select select "10"
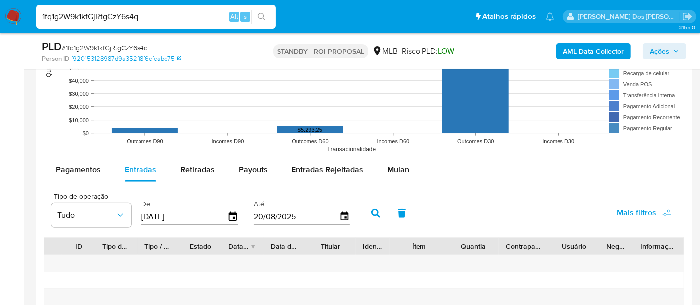
scroll to position [1052, 0]
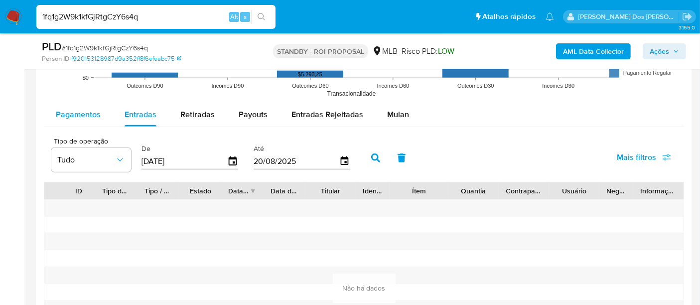
click at [82, 110] on span "Pagamentos" at bounding box center [78, 114] width 45 height 11
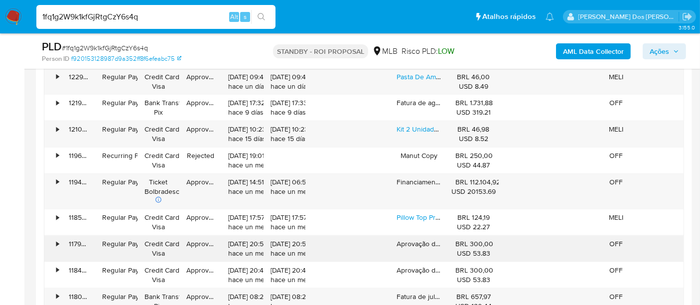
scroll to position [1219, 0]
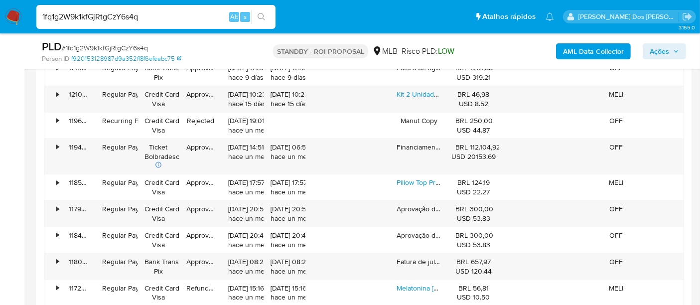
click at [131, 21] on input "1fq1g2W9k1kfGjRtgCzY6s4q" at bounding box center [155, 16] width 239 height 13
paste input "A8Lp9ZEM0td5TpABkLVXnDa3"
type input "A8Lp9ZEM0td5TpABkLVXnDa3"
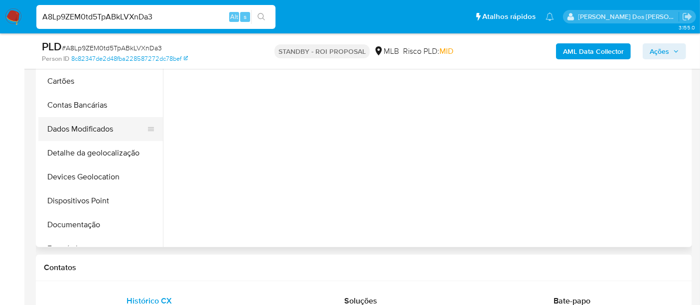
scroll to position [277, 0]
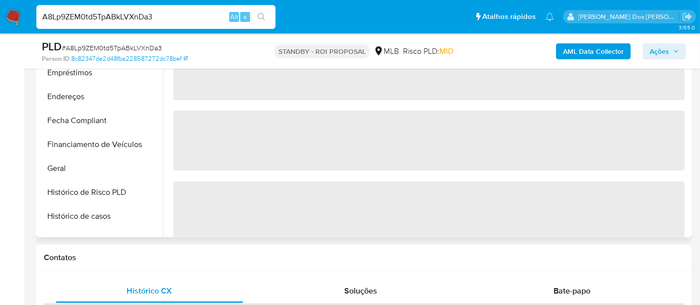
select select "10"
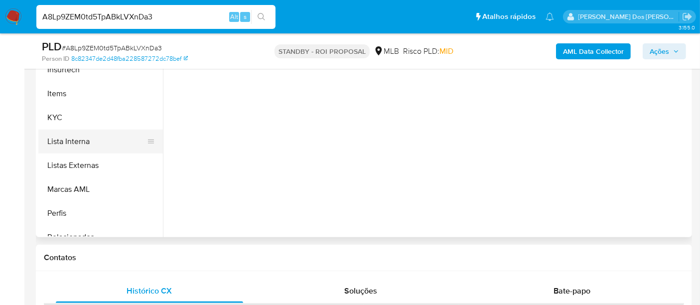
scroll to position [387, 0]
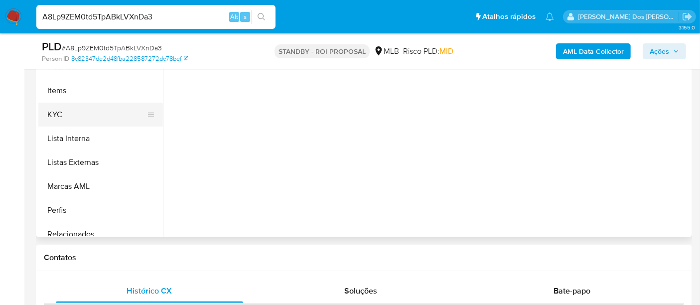
click at [54, 114] on button "KYC" at bounding box center [96, 115] width 117 height 24
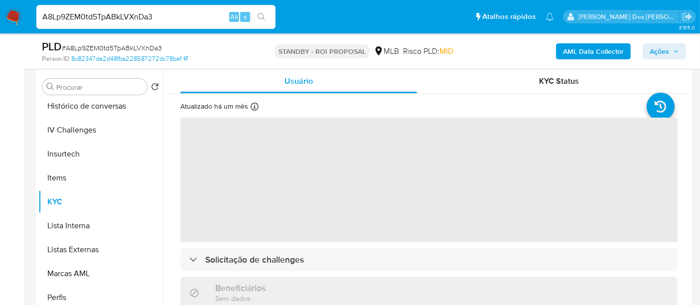
scroll to position [166, 0]
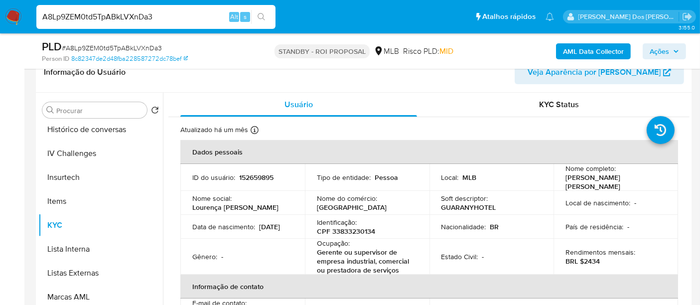
click at [136, 18] on input "A8Lp9ZEM0td5TpABkLVXnDa3" at bounding box center [155, 16] width 239 height 13
paste input "xDFQDxYKf6OAszH5bBIridwB"
type input "xDFQDxYKf6OAszH5bBIridwB"
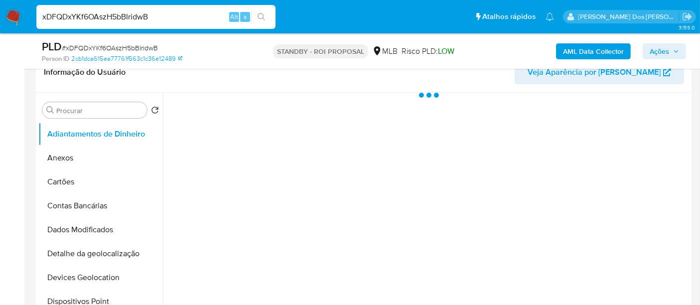
scroll to position [277, 0]
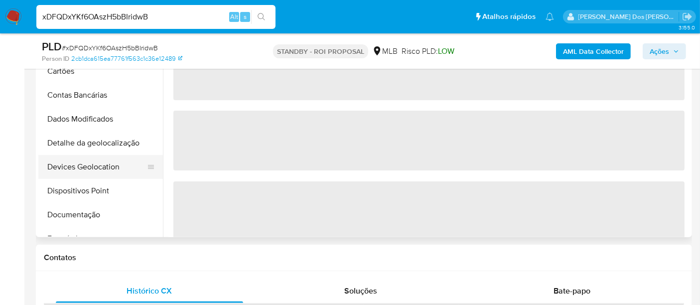
select select "10"
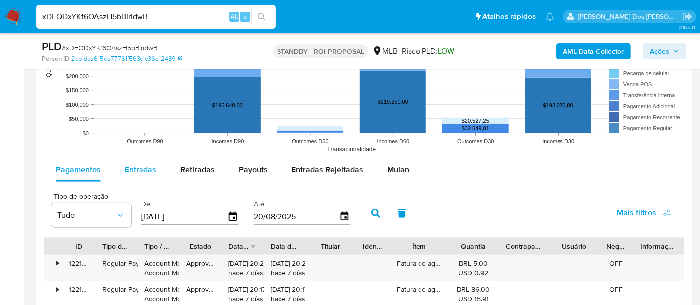
click at [146, 164] on span "Entradas" at bounding box center [141, 169] width 32 height 11
select select "10"
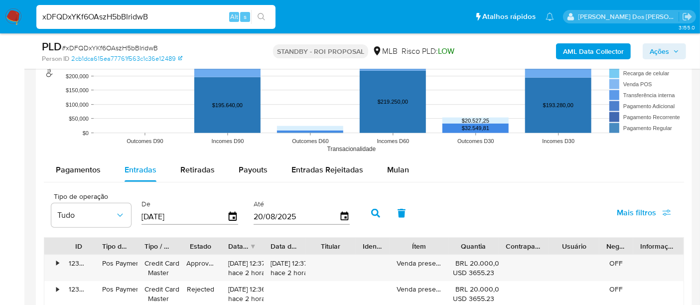
scroll to position [1052, 0]
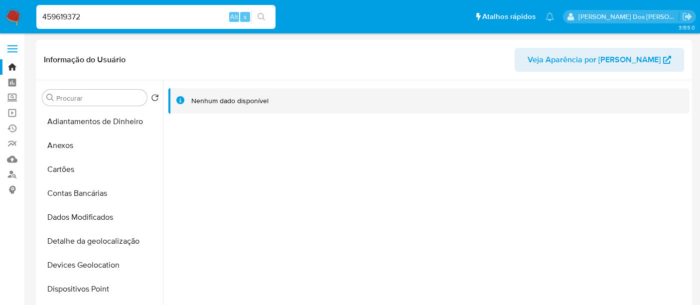
select select "10"
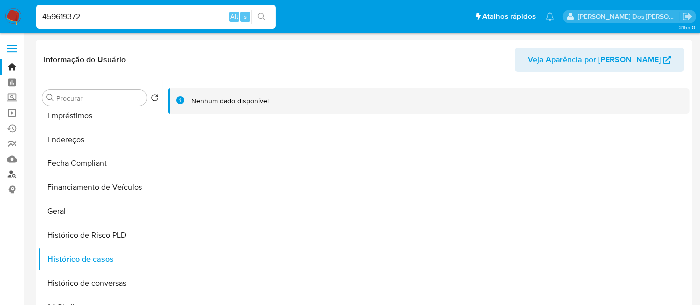
click at [14, 179] on link "Localizador de pessoas" at bounding box center [59, 174] width 119 height 15
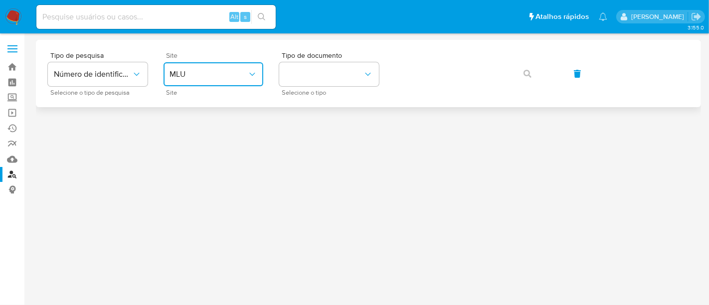
click at [190, 69] on span "MLU" at bounding box center [209, 74] width 78 height 10
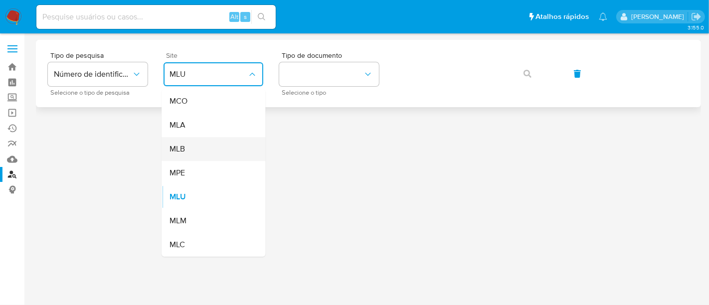
click at [209, 140] on div "MLB" at bounding box center [211, 149] width 82 height 24
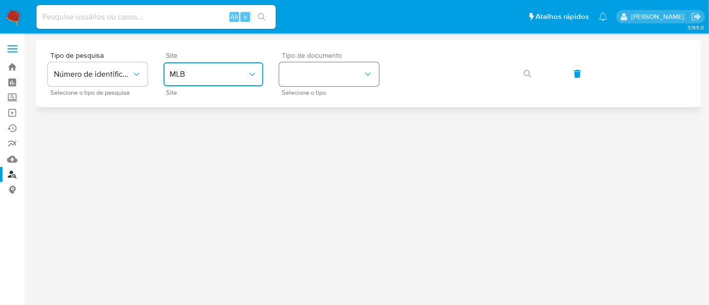
click at [290, 75] on button "identificationType" at bounding box center [329, 74] width 100 height 24
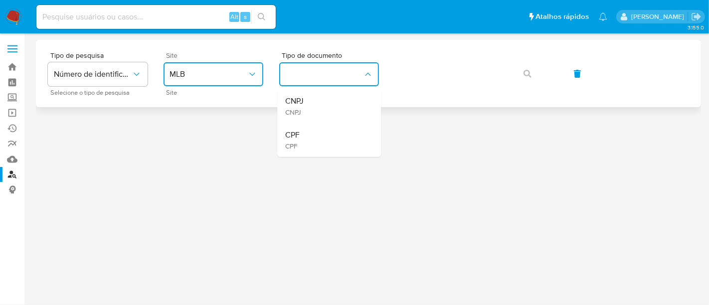
drag, startPoint x: 307, startPoint y: 136, endPoint x: 391, endPoint y: 79, distance: 101.4
click at [308, 135] on div "CPF CPF" at bounding box center [326, 140] width 82 height 34
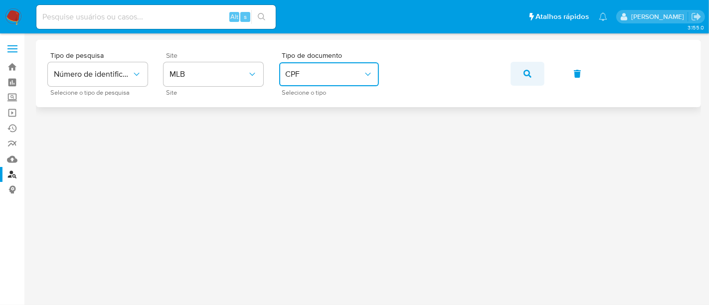
click at [536, 75] on button "button" at bounding box center [528, 74] width 34 height 24
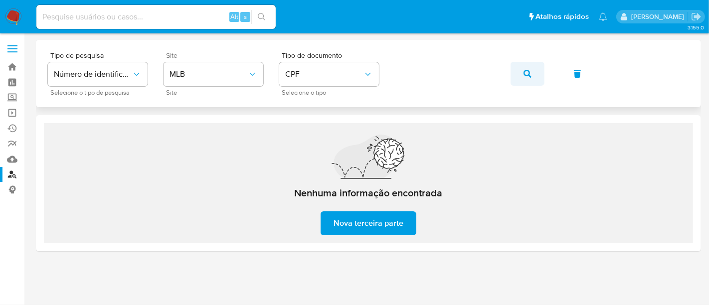
click at [533, 72] on button "button" at bounding box center [528, 74] width 34 height 24
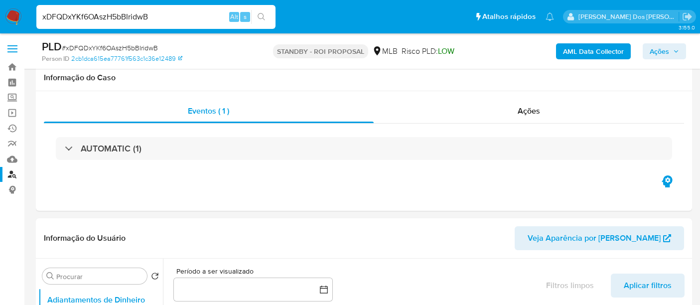
select select "10"
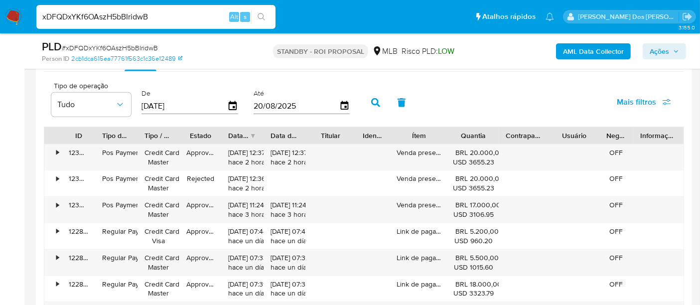
scroll to position [1108, 0]
click at [233, 104] on icon "button" at bounding box center [232, 106] width 17 height 17
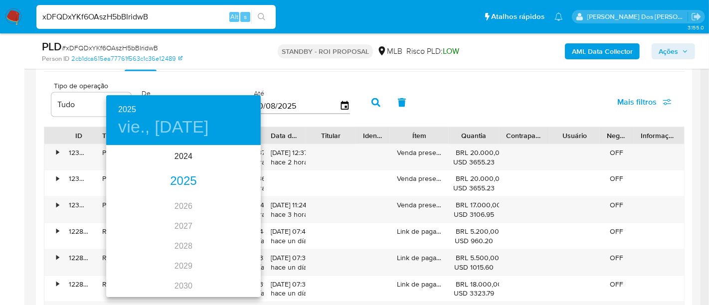
click at [191, 178] on div "2025" at bounding box center [183, 182] width 155 height 20
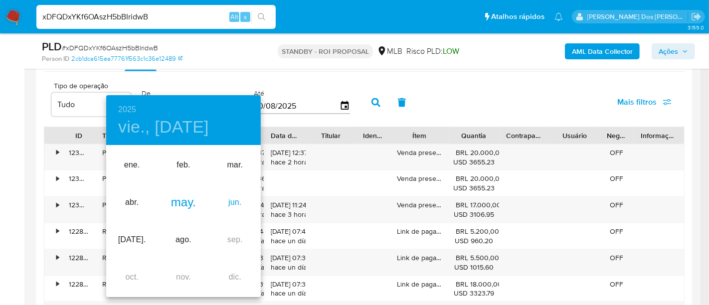
click at [230, 200] on div "jun." at bounding box center [234, 202] width 51 height 37
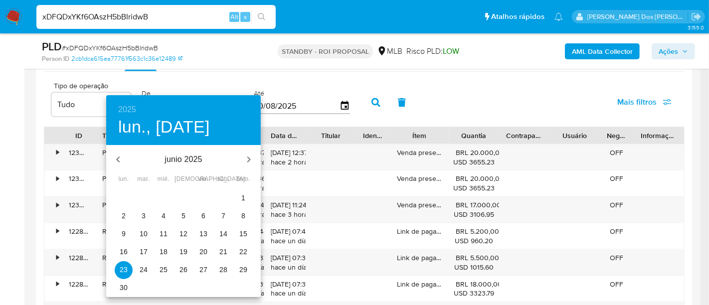
drag, startPoint x: 122, startPoint y: 214, endPoint x: 188, endPoint y: 192, distance: 69.4
click at [122, 213] on p "2" at bounding box center [124, 216] width 4 height 10
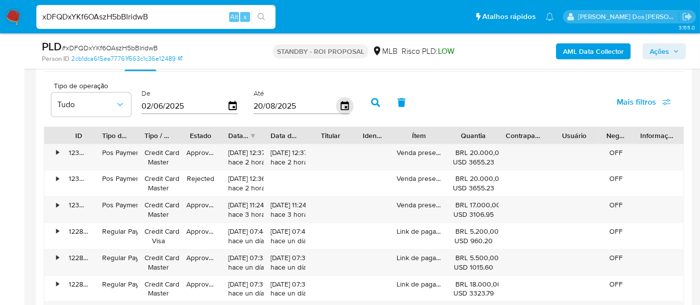
click at [337, 98] on icon "button" at bounding box center [344, 106] width 17 height 17
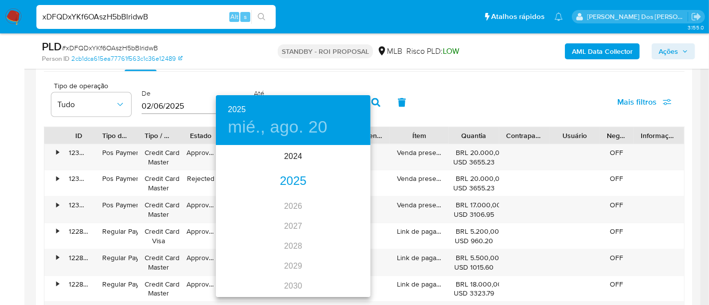
click at [295, 183] on div "2025" at bounding box center [293, 182] width 155 height 20
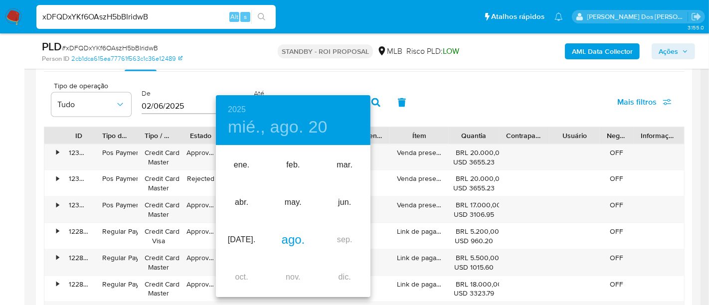
click at [295, 240] on div "ago." at bounding box center [292, 239] width 51 height 37
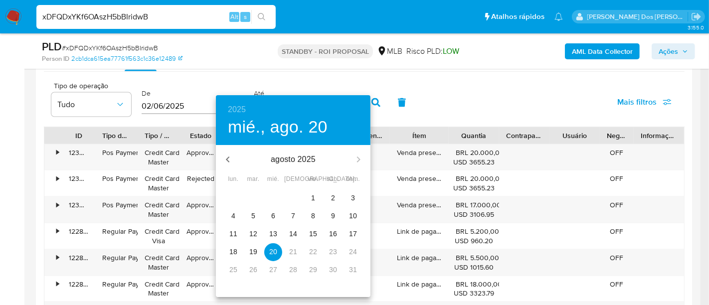
drag, startPoint x: 330, startPoint y: 237, endPoint x: 420, endPoint y: 197, distance: 98.2
click at [330, 236] on p "16" at bounding box center [333, 234] width 8 height 10
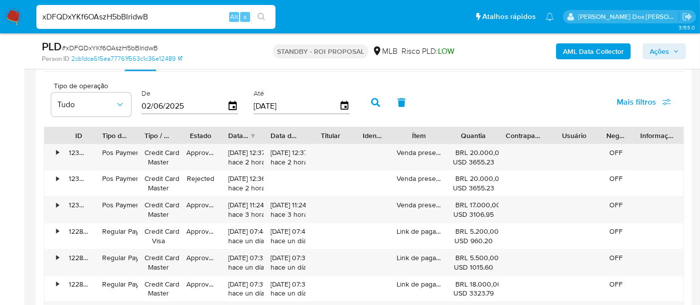
click at [622, 103] on span "Mais filtros" at bounding box center [636, 102] width 39 height 24
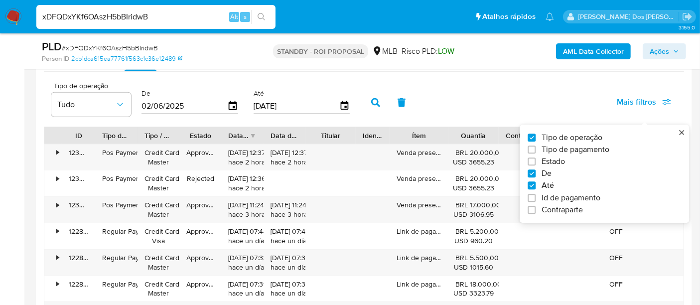
click at [562, 162] on span "Estado" at bounding box center [553, 162] width 23 height 10
click at [536, 162] on input "Estado" at bounding box center [532, 162] width 8 height 8
checkbox input "true"
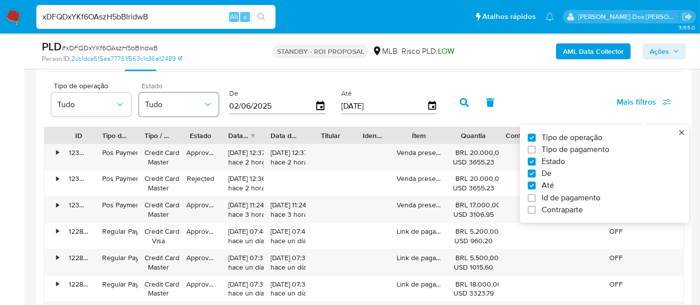
click at [216, 110] on button "Tudo" at bounding box center [179, 105] width 80 height 24
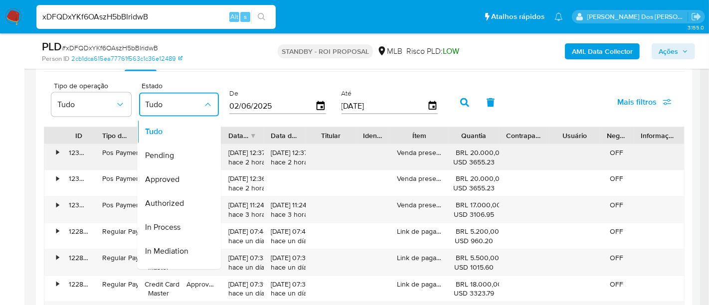
drag, startPoint x: 176, startPoint y: 176, endPoint x: 490, endPoint y: 146, distance: 314.5
click at [178, 175] on span "Approved" at bounding box center [162, 179] width 34 height 10
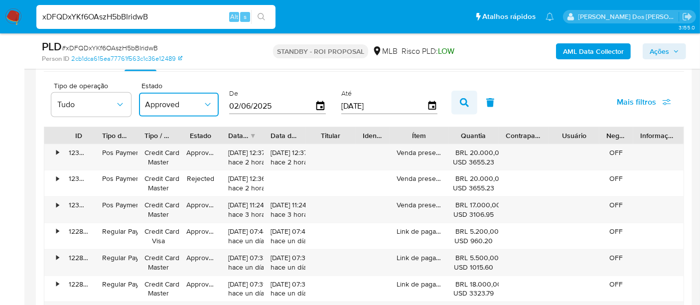
click at [460, 99] on icon "button" at bounding box center [464, 102] width 9 height 9
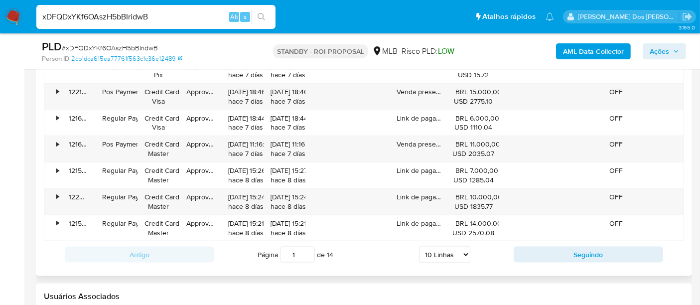
scroll to position [1329, 0]
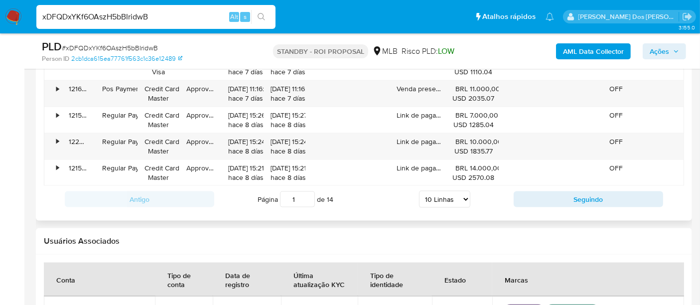
click at [447, 197] on select "5 Linhas 10 Linhas 20 Linhas 25 Linhas 50 Linhas 100 Linhas" at bounding box center [444, 199] width 51 height 17
select select "100"
click at [420, 191] on select "5 Linhas 10 Linhas 20 Linhas 25 Linhas 50 Linhas 100 Linhas" at bounding box center [444, 199] width 51 height 17
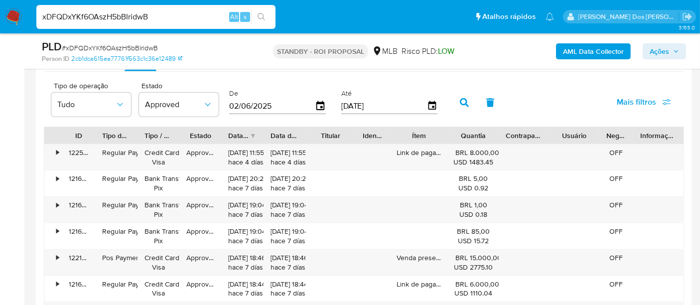
scroll to position [941, 0]
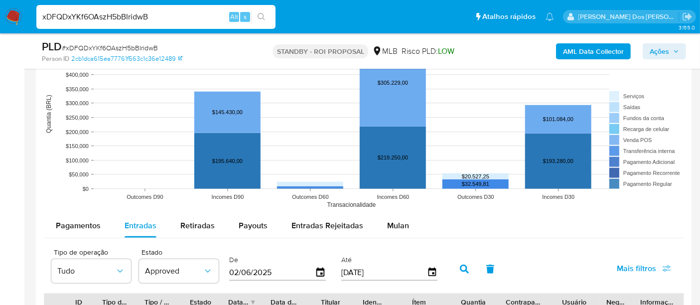
click at [88, 220] on span "Pagamentos" at bounding box center [78, 225] width 45 height 11
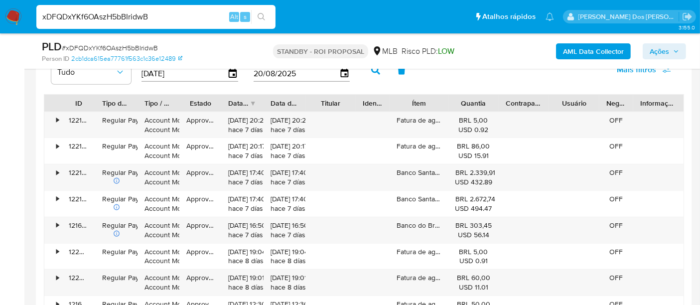
scroll to position [1163, 0]
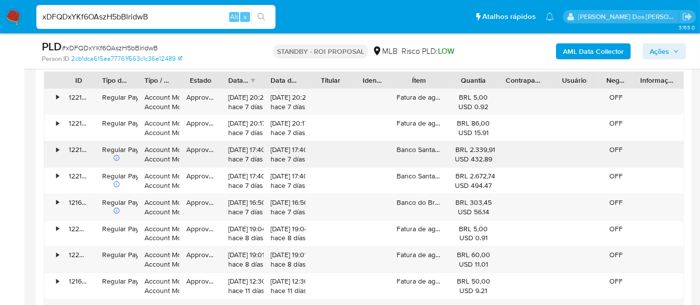
click at [53, 145] on div "•" at bounding box center [52, 155] width 17 height 26
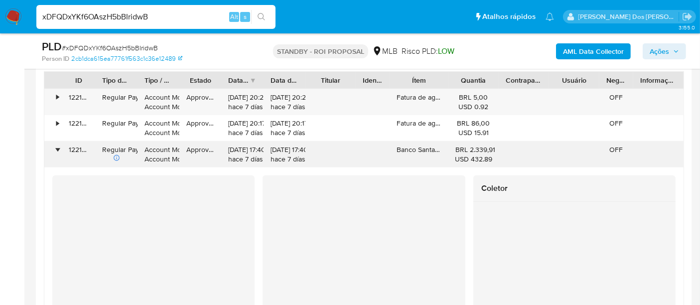
click at [62, 146] on div "122171211770" at bounding box center [78, 155] width 33 height 26
click at [58, 146] on div "•" at bounding box center [57, 149] width 2 height 9
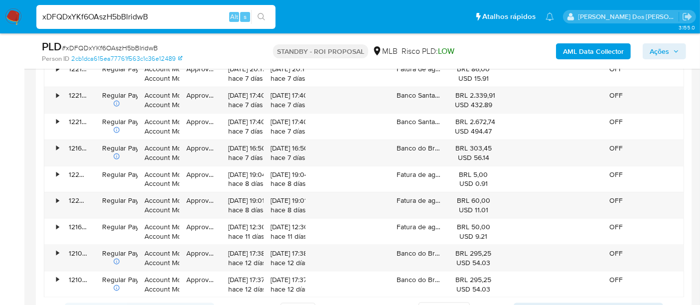
scroll to position [1274, 0]
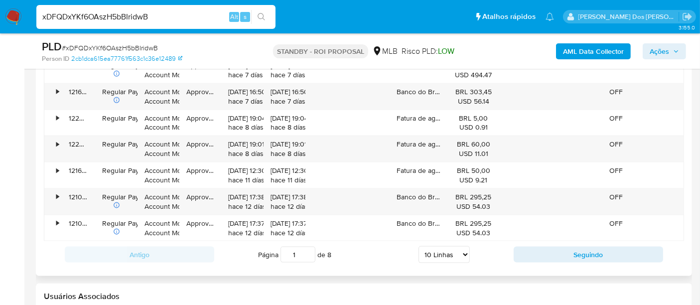
click at [468, 252] on select "5 Linhas 10 Linhas 20 Linhas 25 Linhas 50 Linhas 100 Linhas" at bounding box center [444, 254] width 51 height 17
select select "100"
click at [419, 246] on select "5 Linhas 10 Linhas 20 Linhas 25 Linhas 50 Linhas 100 Linhas" at bounding box center [444, 254] width 51 height 17
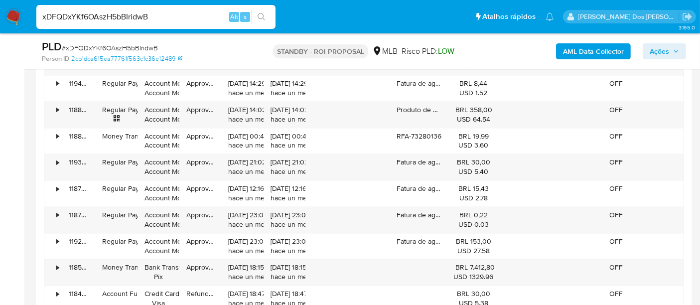
scroll to position [2050, 0]
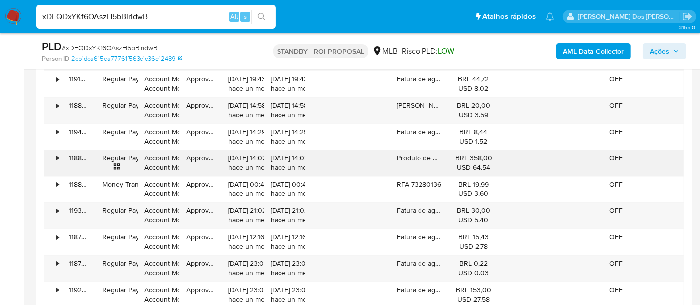
click at [59, 154] on div "•" at bounding box center [57, 158] width 2 height 9
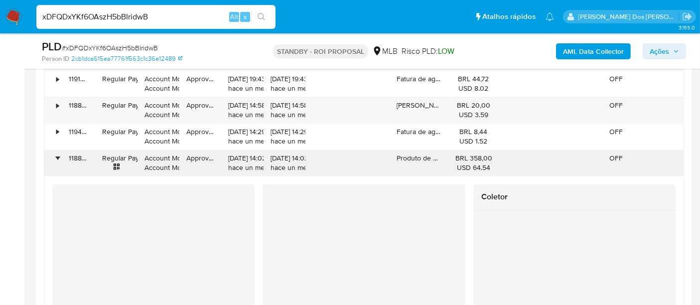
click at [58, 150] on div "•" at bounding box center [52, 163] width 17 height 26
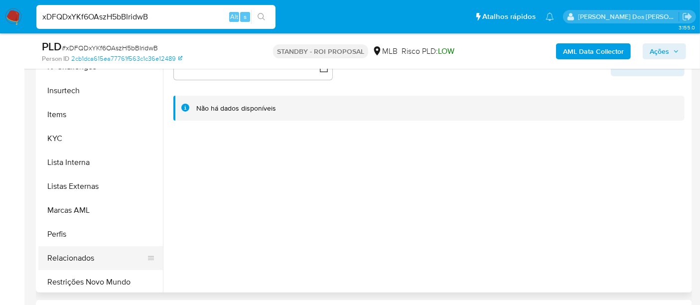
scroll to position [445, 0]
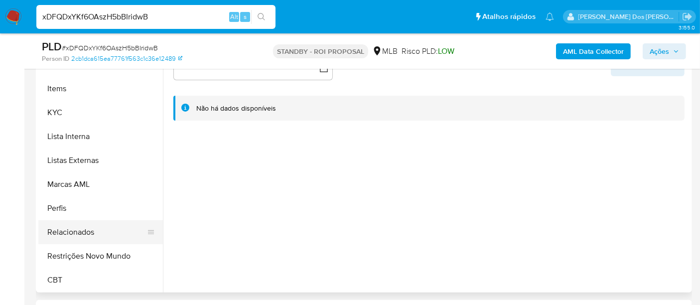
click at [86, 233] on button "Relacionados" at bounding box center [96, 232] width 117 height 24
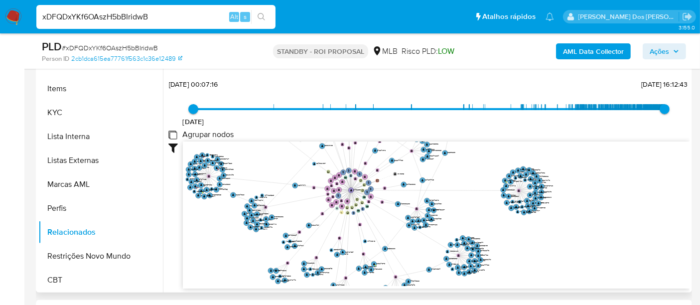
click at [171, 133] on group_nodes "Agrupar nodos" at bounding box center [173, 135] width 8 height 8
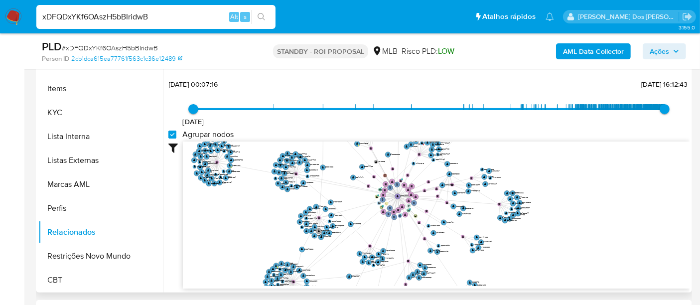
click at [174, 133] on group_nodes "Agrupar nodos" at bounding box center [173, 135] width 8 height 8
checkbox group_nodes "false"
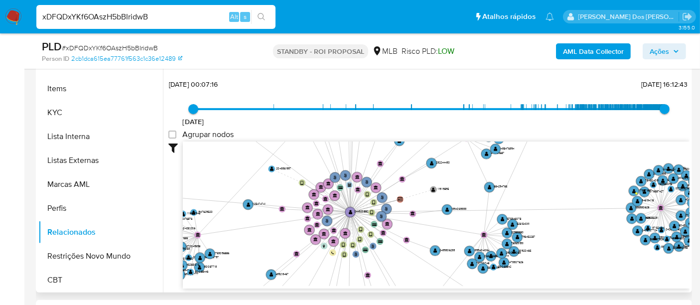
drag, startPoint x: 300, startPoint y: 215, endPoint x: 273, endPoint y: 222, distance: 27.8
click at [273, 222] on icon "user-244320882  244320882 phone-5127938790a8245bc2af29bf6c9f6c43  person-2cb1…" at bounding box center [436, 214] width 507 height 145
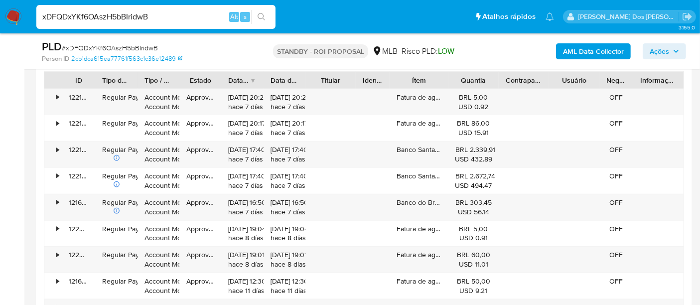
scroll to position [1052, 0]
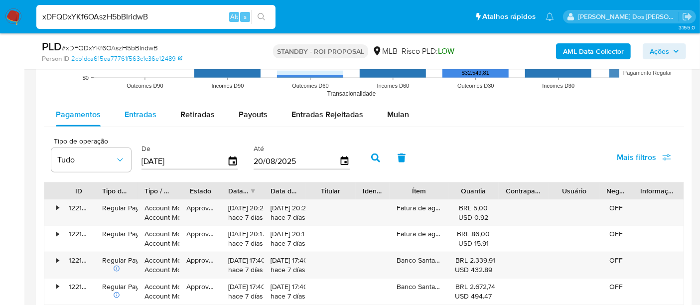
click at [141, 113] on span "Entradas" at bounding box center [141, 114] width 32 height 11
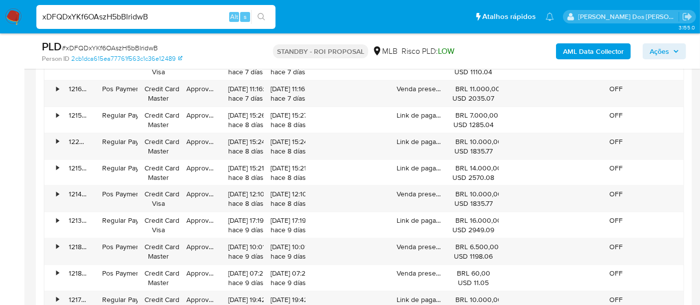
scroll to position [1385, 0]
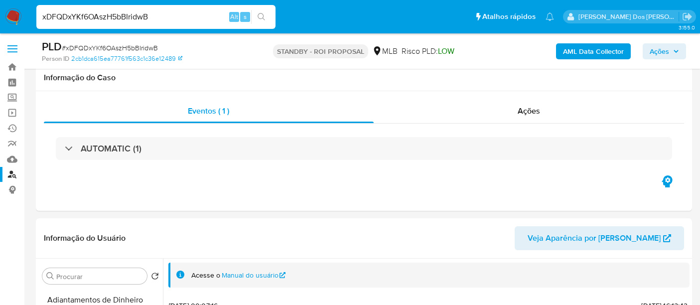
select select "100"
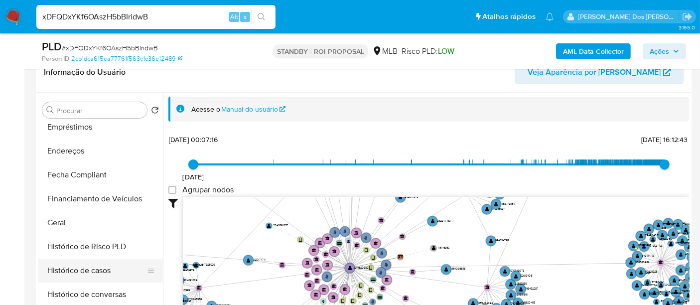
scroll to position [168, 0]
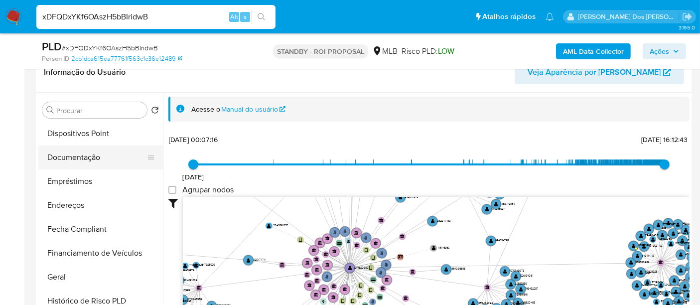
click at [88, 152] on button "Documentação" at bounding box center [96, 158] width 117 height 24
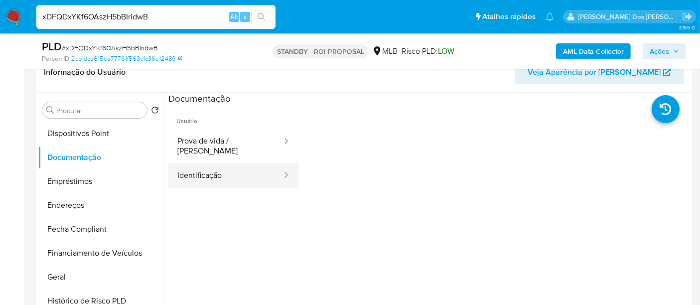
click at [197, 166] on button "Identificação" at bounding box center [226, 175] width 115 height 25
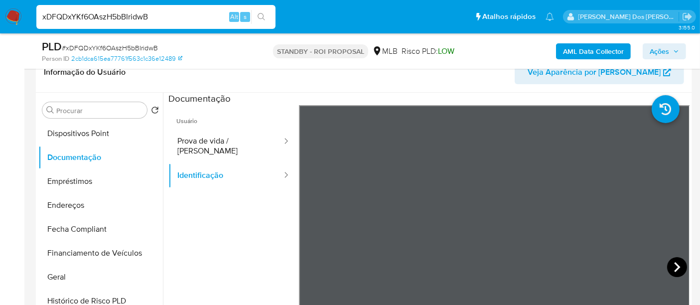
click at [678, 263] on icon at bounding box center [678, 267] width 20 height 20
click at [81, 201] on button "Endereços" at bounding box center [96, 205] width 117 height 24
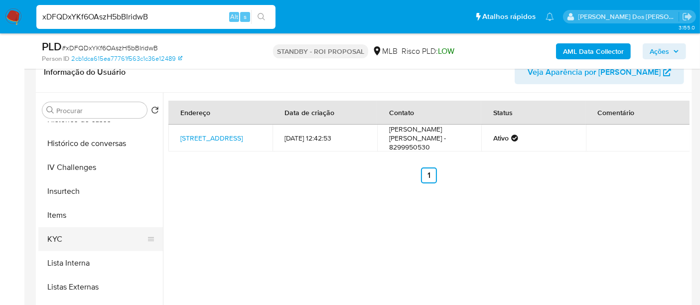
scroll to position [389, 0]
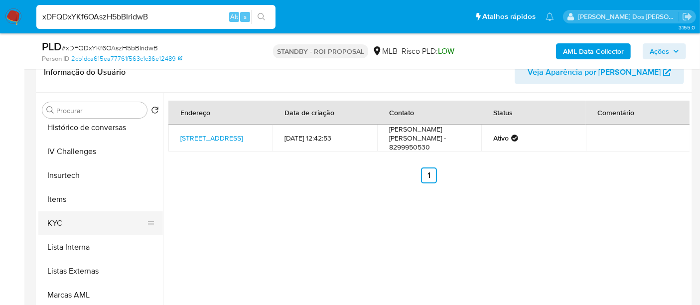
click at [59, 224] on button "KYC" at bounding box center [96, 223] width 117 height 24
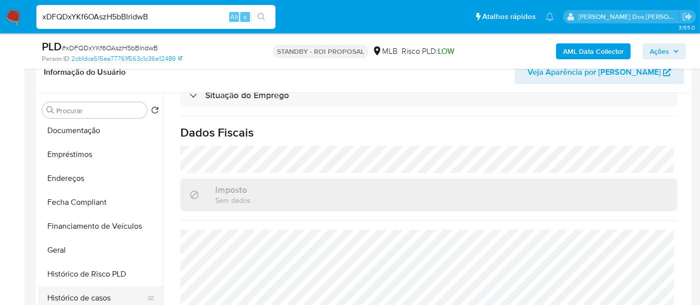
scroll to position [168, 0]
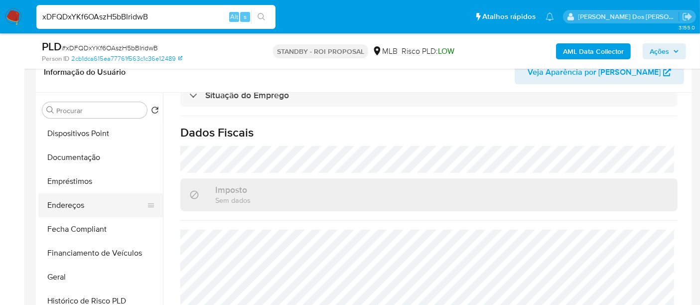
drag, startPoint x: 73, startPoint y: 198, endPoint x: 137, endPoint y: 193, distance: 64.1
click at [73, 198] on button "Endereços" at bounding box center [96, 205] width 117 height 24
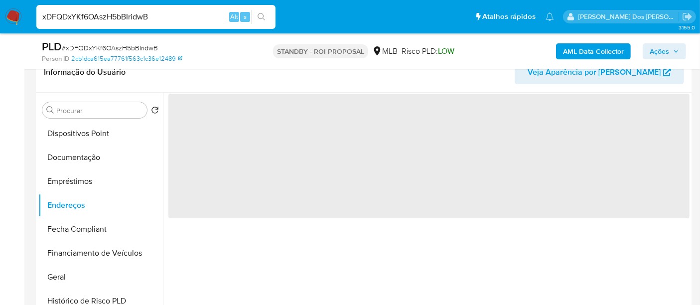
scroll to position [0, 0]
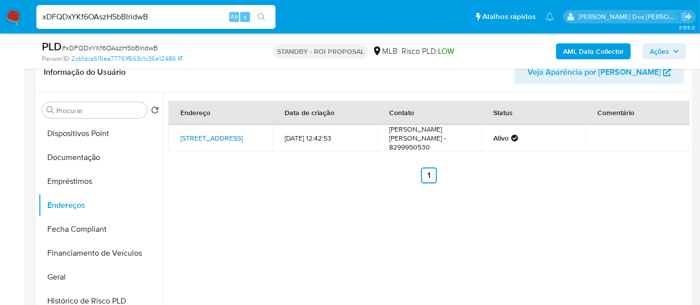
click at [194, 138] on link "[STREET_ADDRESS]" at bounding box center [211, 138] width 62 height 10
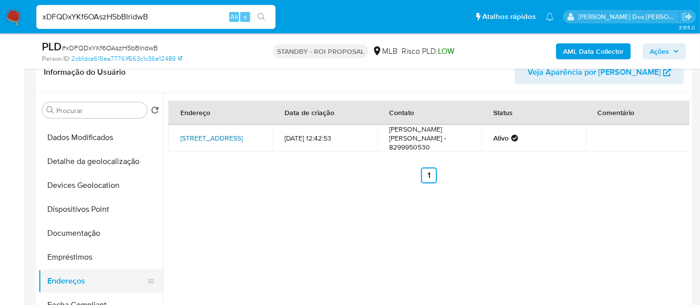
scroll to position [168, 0]
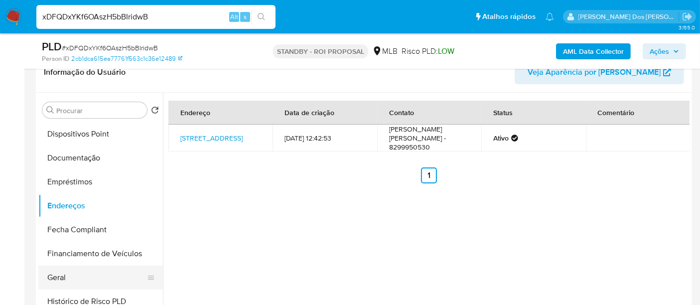
click at [52, 277] on button "Geral" at bounding box center [96, 278] width 117 height 24
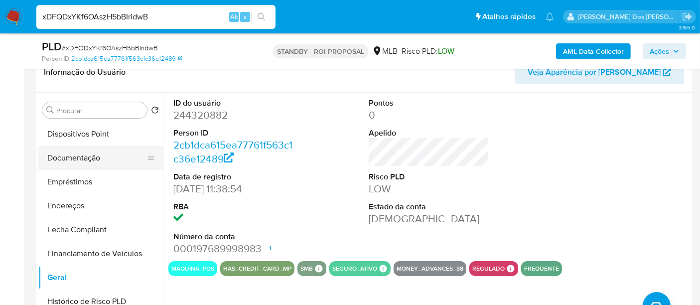
click at [71, 151] on button "Documentação" at bounding box center [96, 158] width 117 height 24
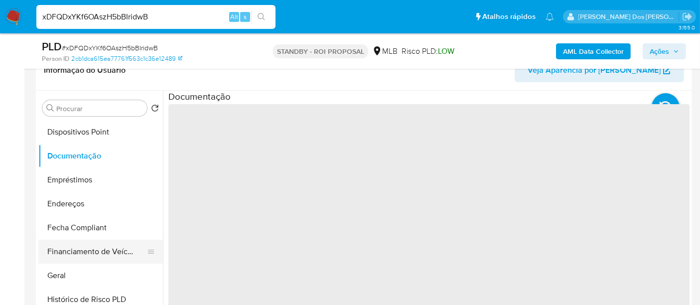
scroll to position [221, 0]
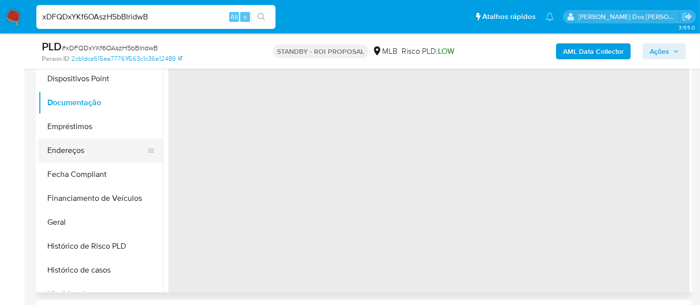
click at [74, 145] on button "Endereços" at bounding box center [96, 151] width 117 height 24
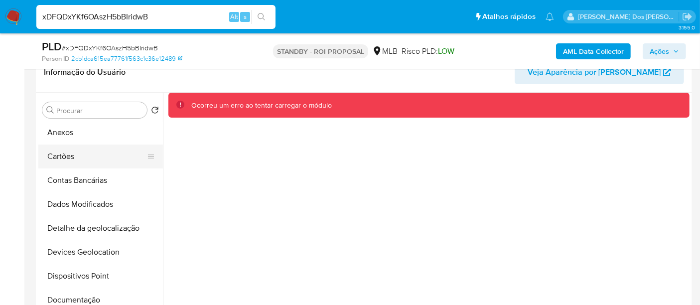
scroll to position [0, 0]
